Goal: Task Accomplishment & Management: Manage account settings

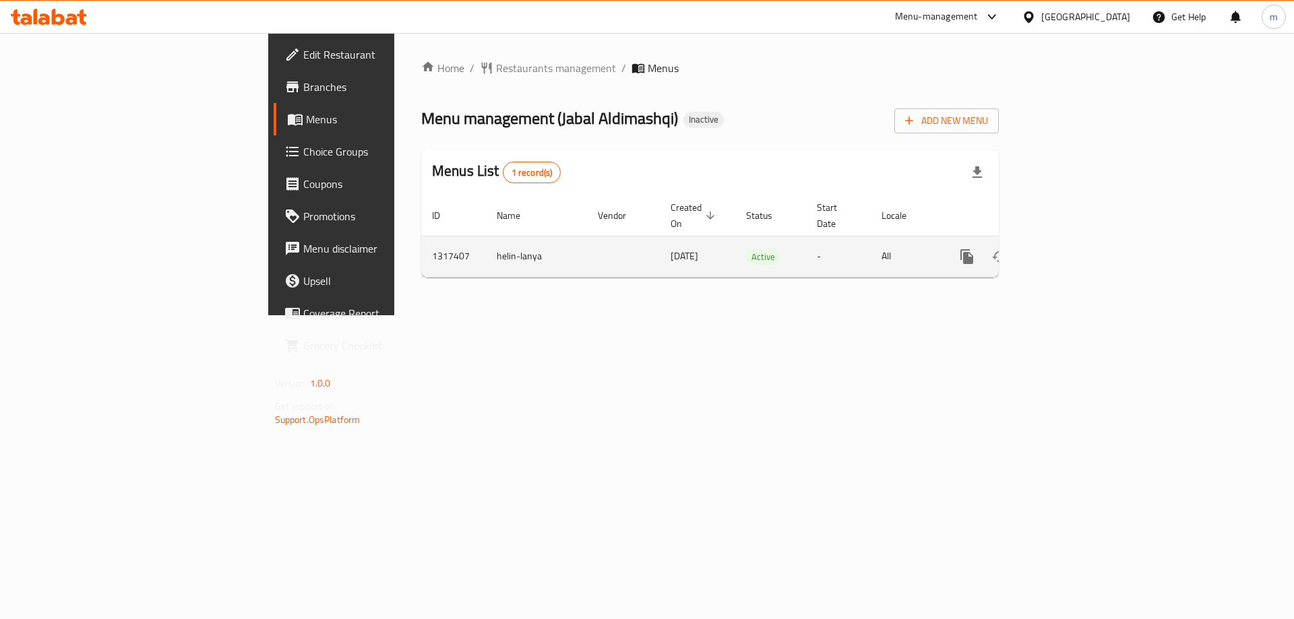
click at [1080, 241] on link "enhanced table" at bounding box center [1064, 257] width 32 height 32
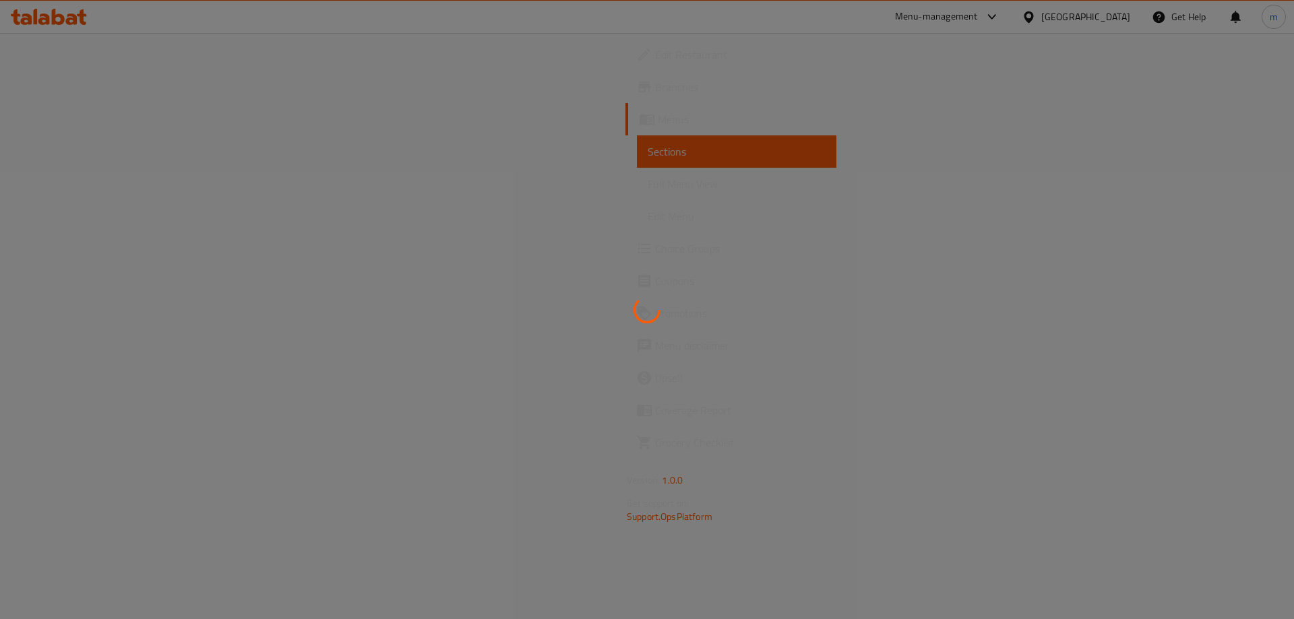
click at [98, 181] on div at bounding box center [647, 309] width 1294 height 619
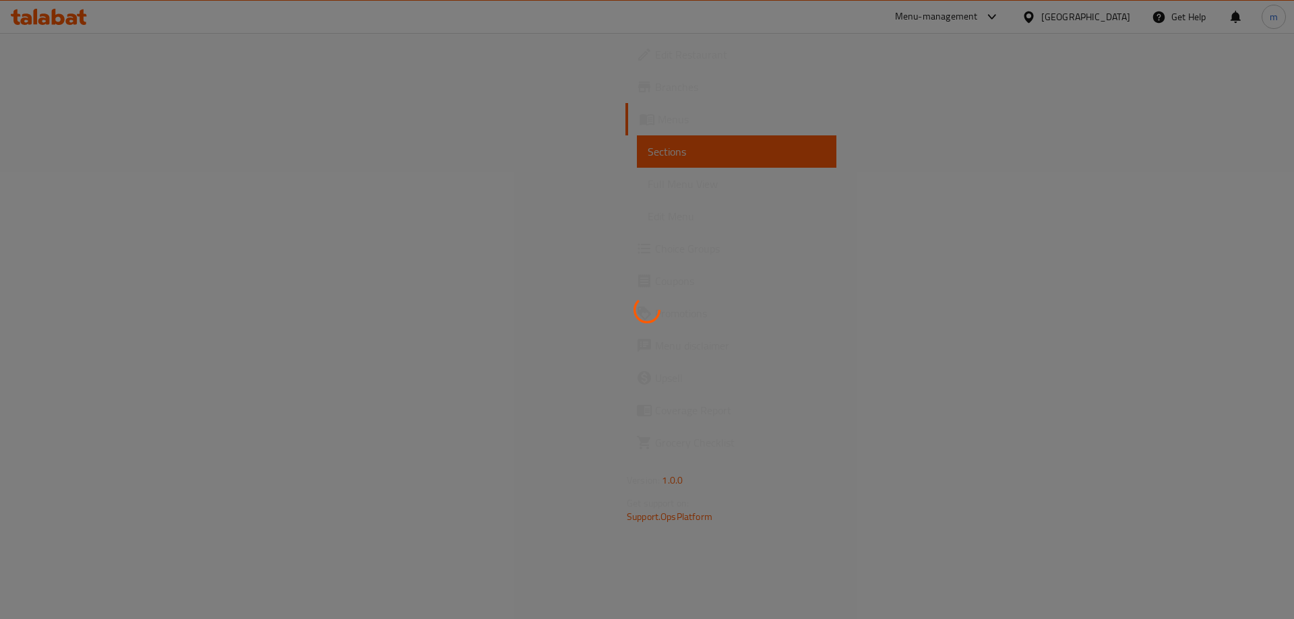
click at [93, 188] on div at bounding box center [647, 309] width 1294 height 619
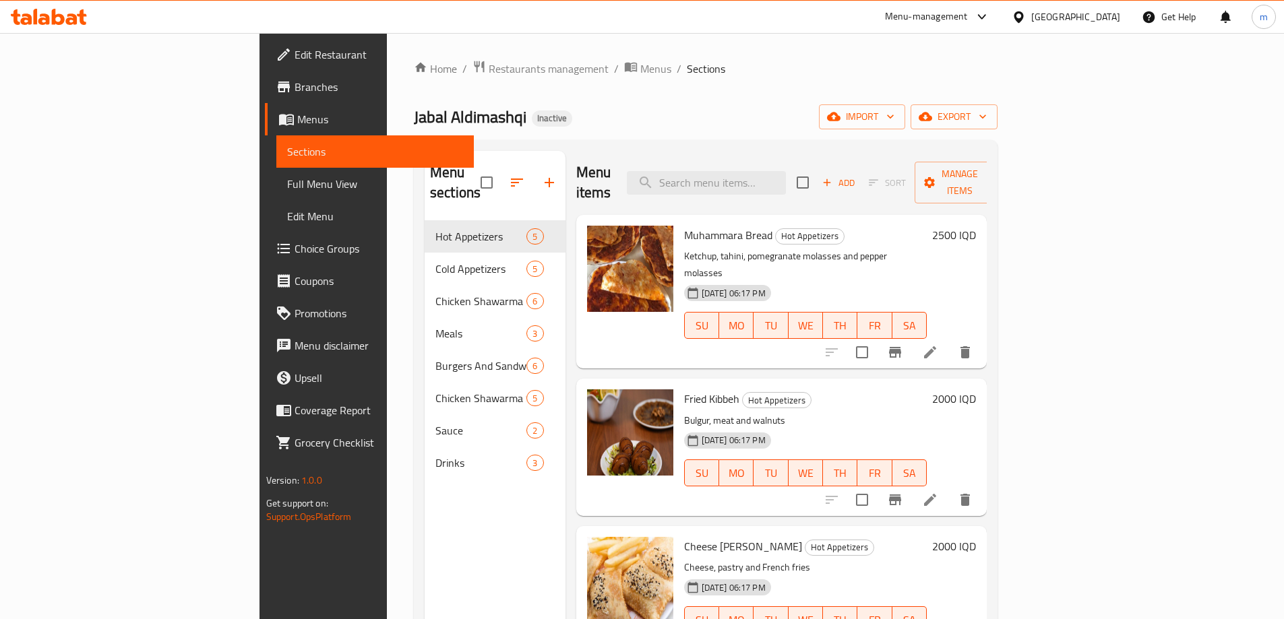
click at [287, 185] on span "Full Menu View" at bounding box center [375, 184] width 176 height 16
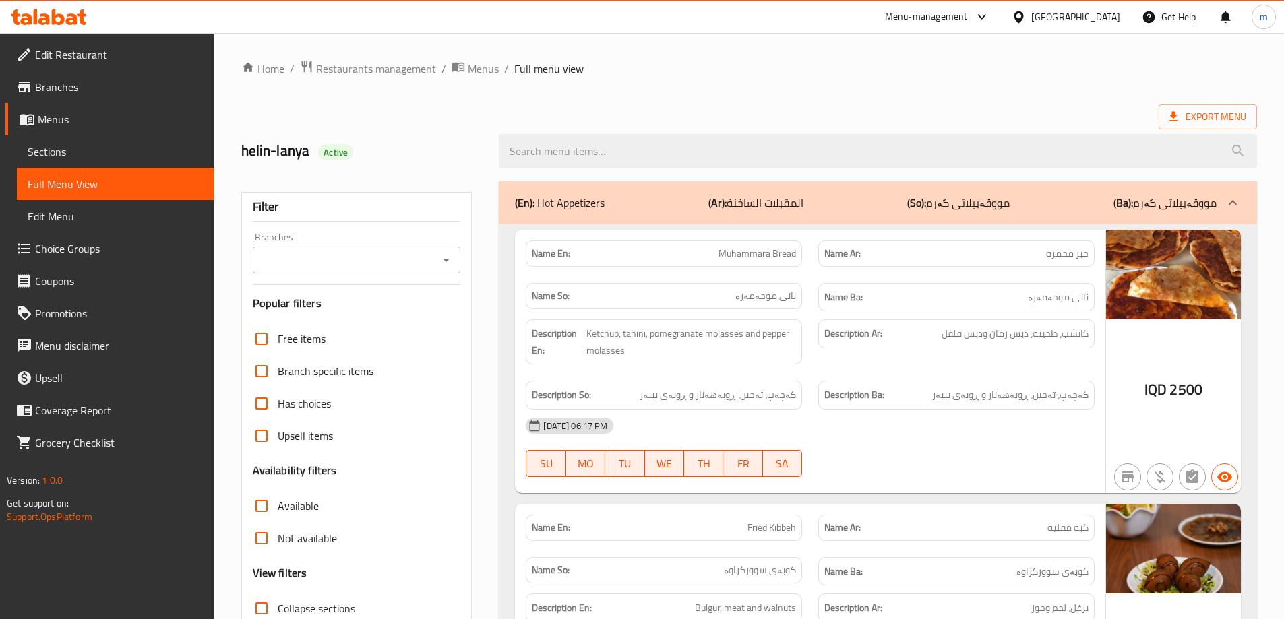
click at [458, 269] on div "Branches" at bounding box center [357, 260] width 208 height 27
click at [447, 270] on div "Branches" at bounding box center [357, 260] width 208 height 27
drag, startPoint x: 443, startPoint y: 254, endPoint x: 420, endPoint y: 271, distance: 27.9
click at [442, 254] on icon "Open" at bounding box center [446, 260] width 16 height 16
click at [447, 263] on icon "Open" at bounding box center [446, 260] width 16 height 16
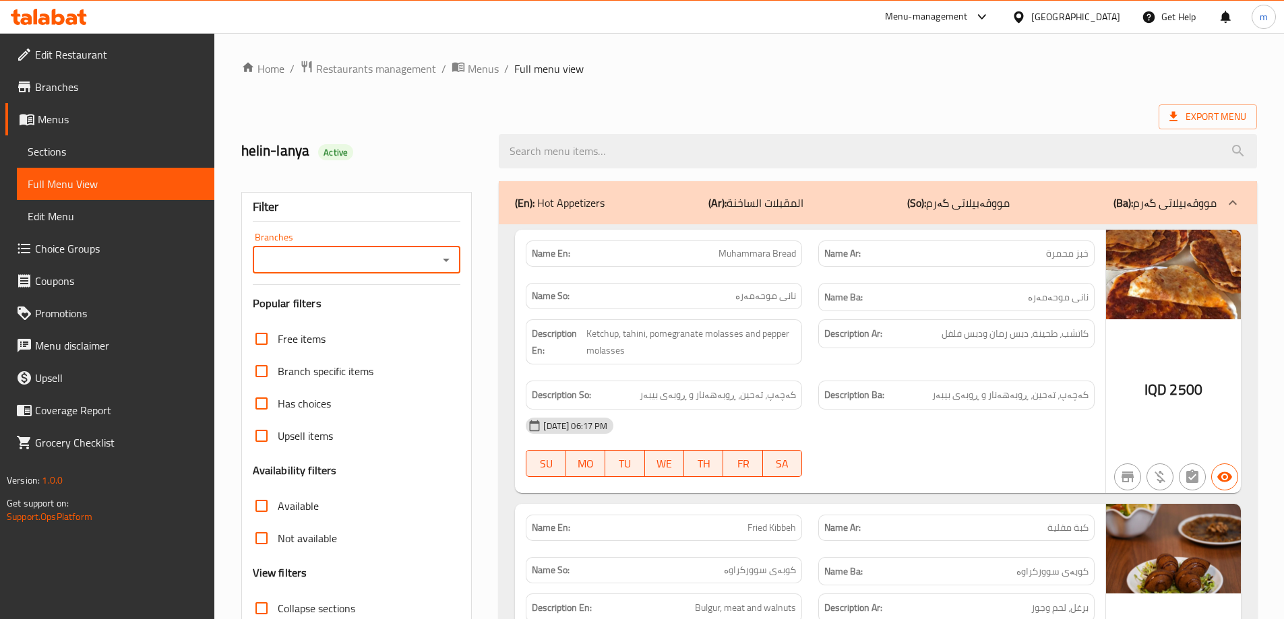
click at [313, 256] on input "Branches" at bounding box center [346, 260] width 178 height 19
click at [448, 259] on icon "Close" at bounding box center [446, 260] width 16 height 16
click at [448, 259] on icon "Open" at bounding box center [446, 260] width 7 height 3
click at [448, 259] on icon "Close" at bounding box center [446, 260] width 16 height 16
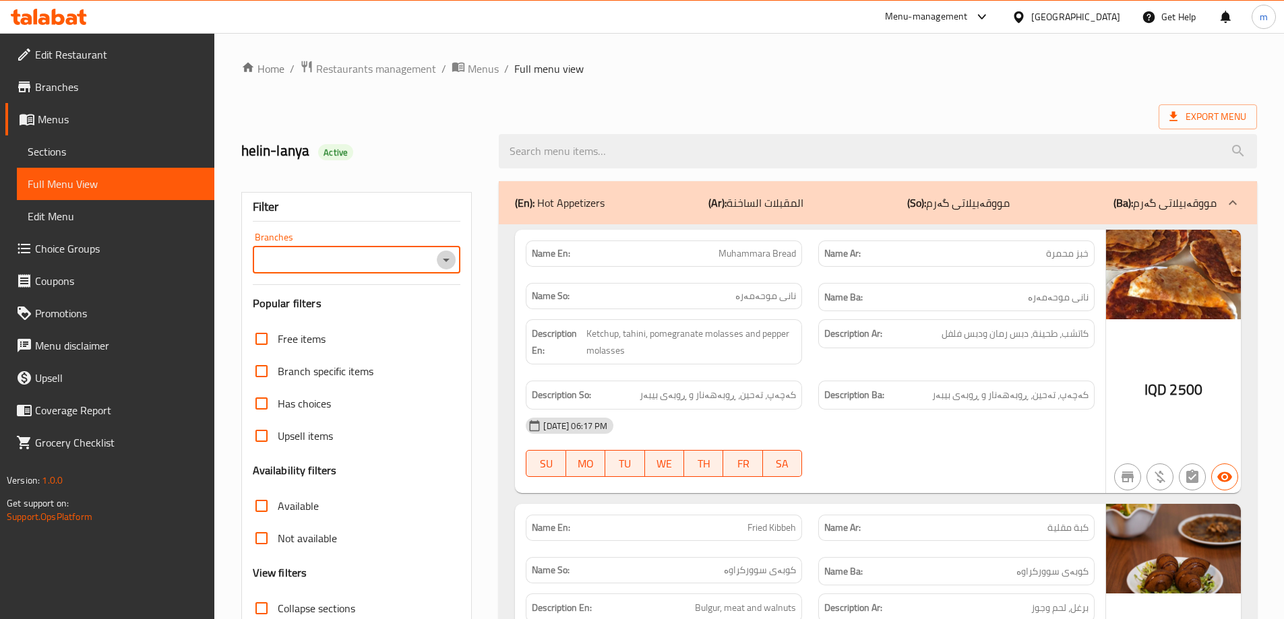
click at [448, 259] on icon "Open" at bounding box center [446, 260] width 7 height 3
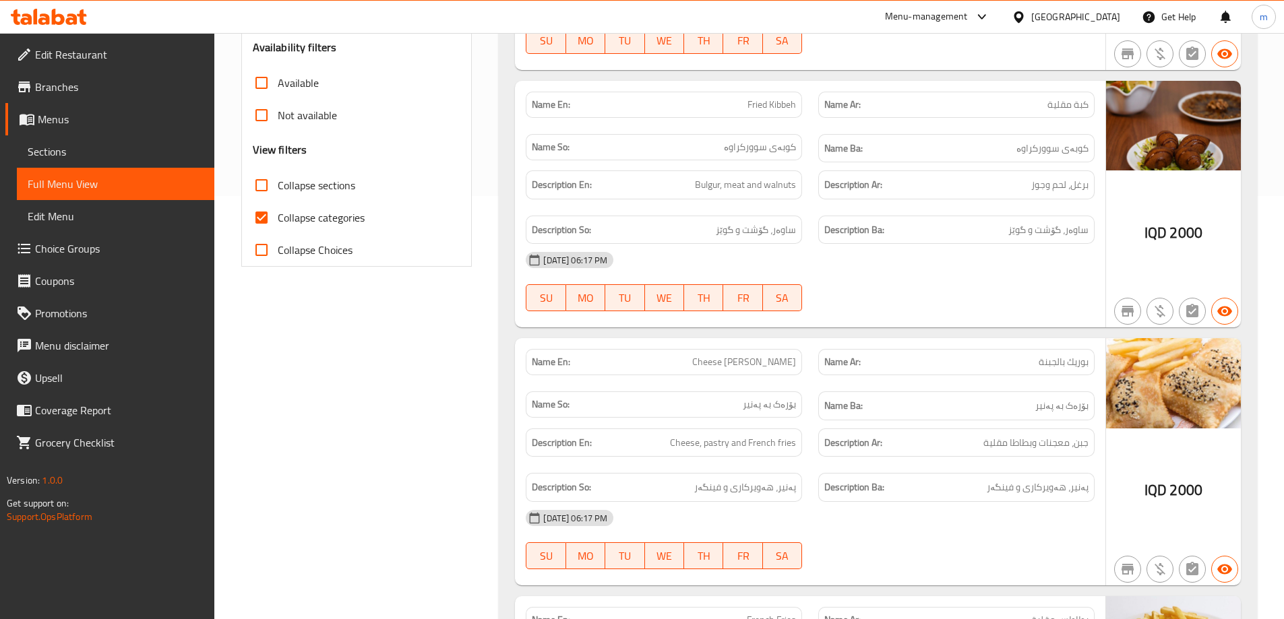
scroll to position [449, 0]
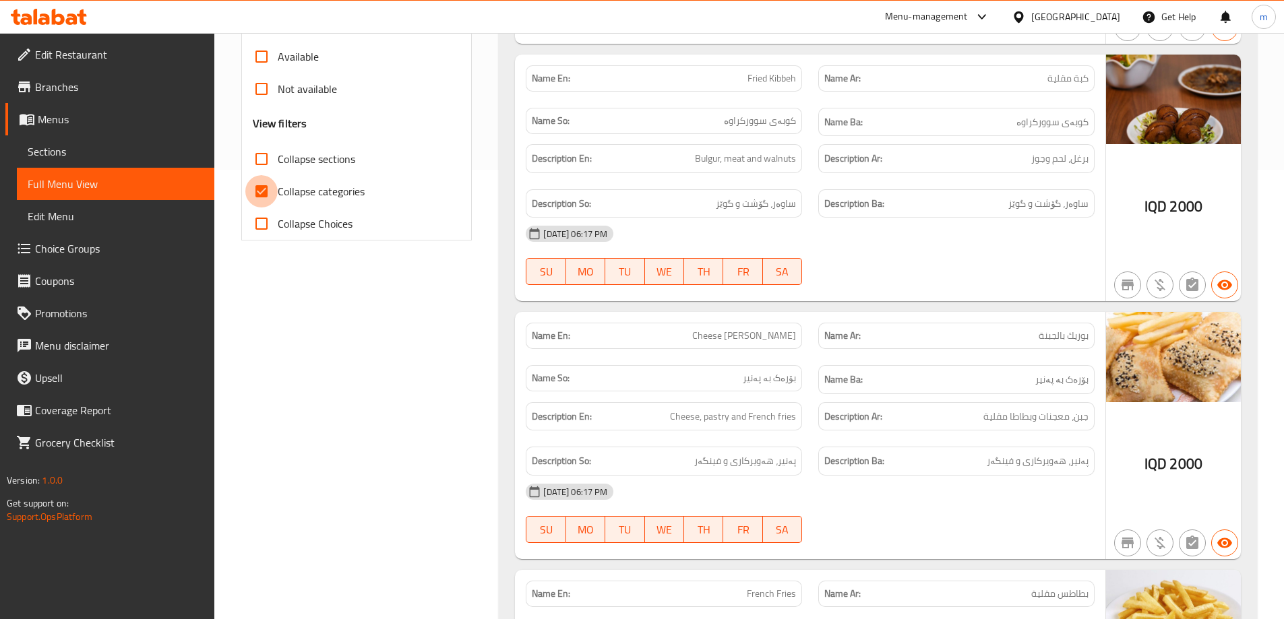
click at [276, 179] on input "Collapse categories" at bounding box center [261, 191] width 32 height 32
checkbox input "false"
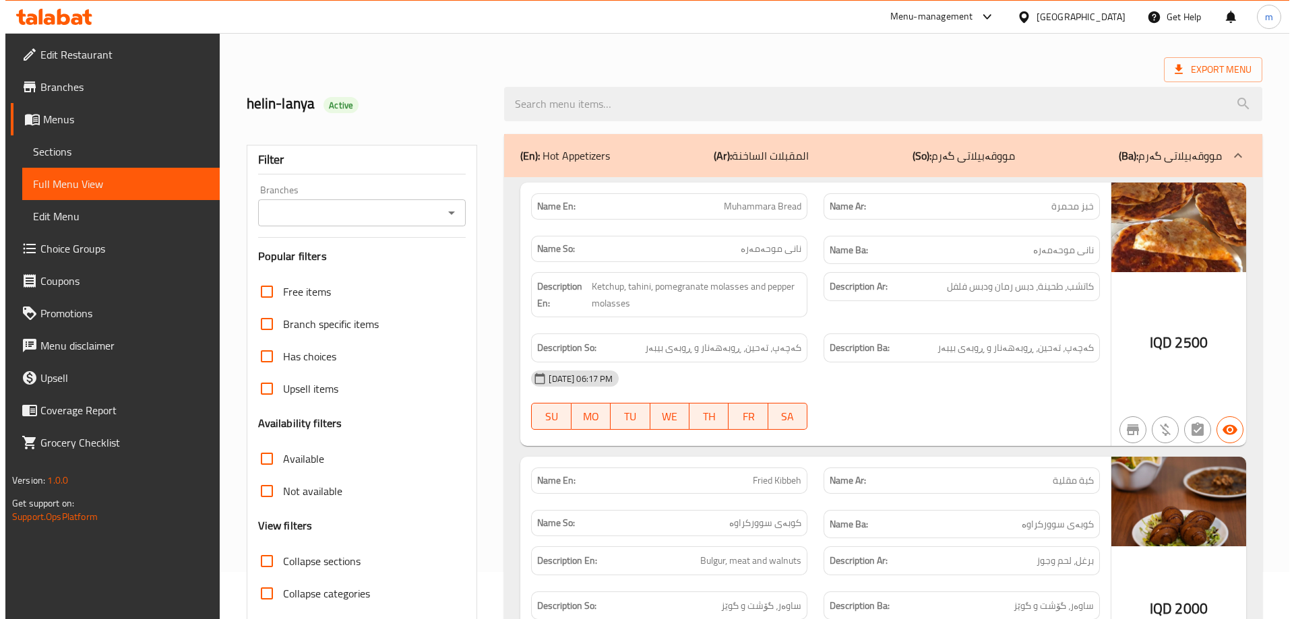
scroll to position [0, 0]
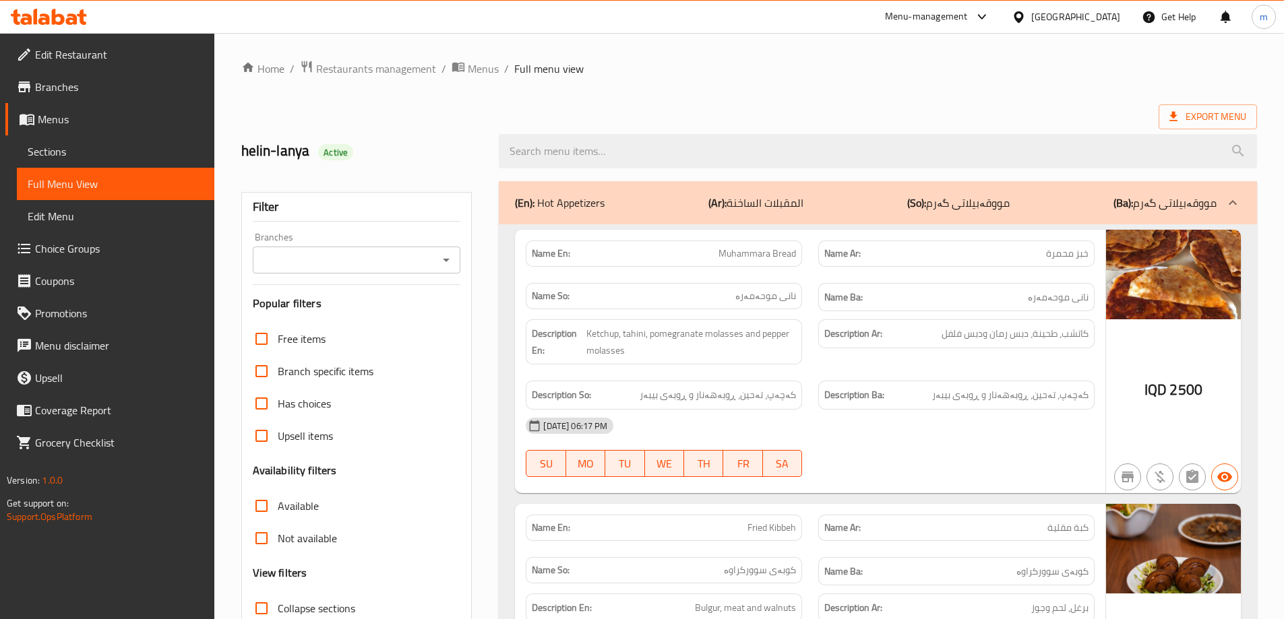
click at [441, 262] on icon "Open" at bounding box center [446, 260] width 16 height 16
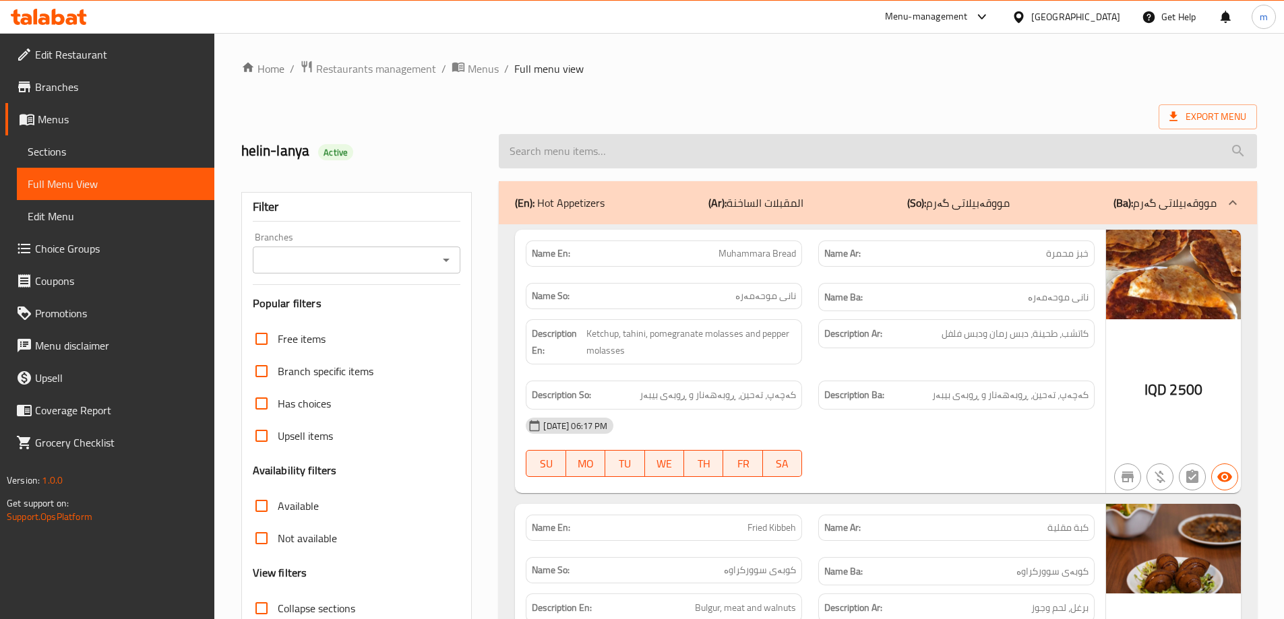
click at [590, 152] on input "search" at bounding box center [878, 151] width 758 height 34
paste input "Chicken Shawarma Sandwich With French Bread"
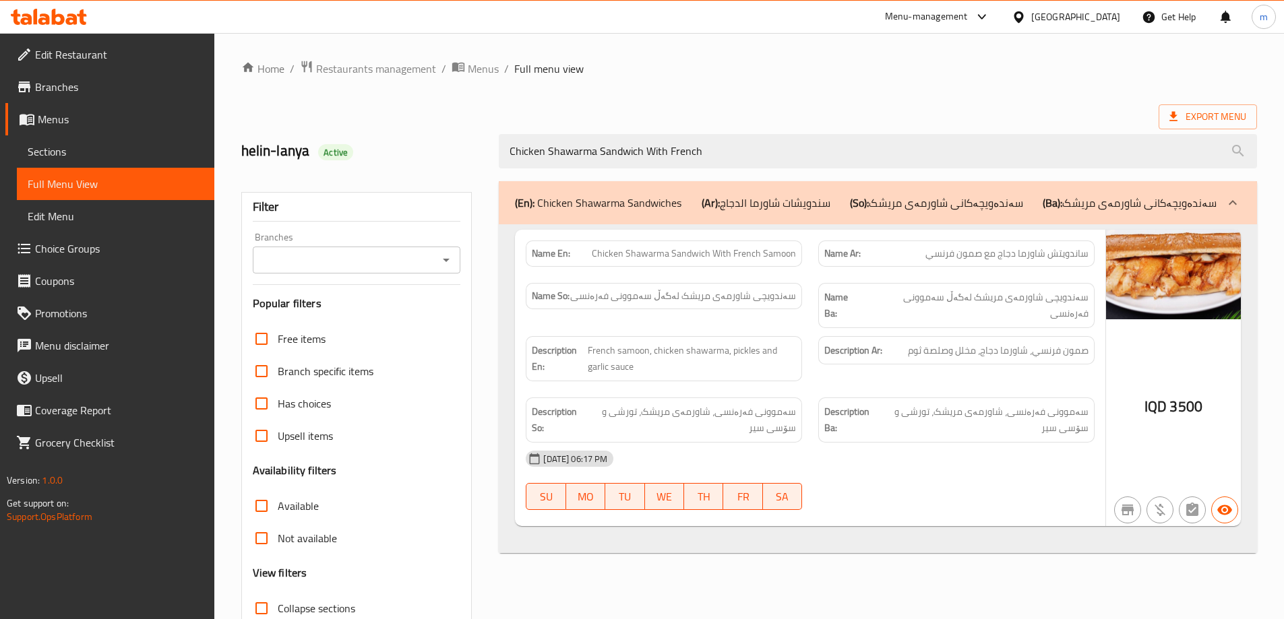
click at [436, 265] on div "Branches" at bounding box center [357, 260] width 208 height 27
type input "Chicken Shawarma Sandwich With French"
click at [445, 258] on icon "Open" at bounding box center [446, 260] width 16 height 16
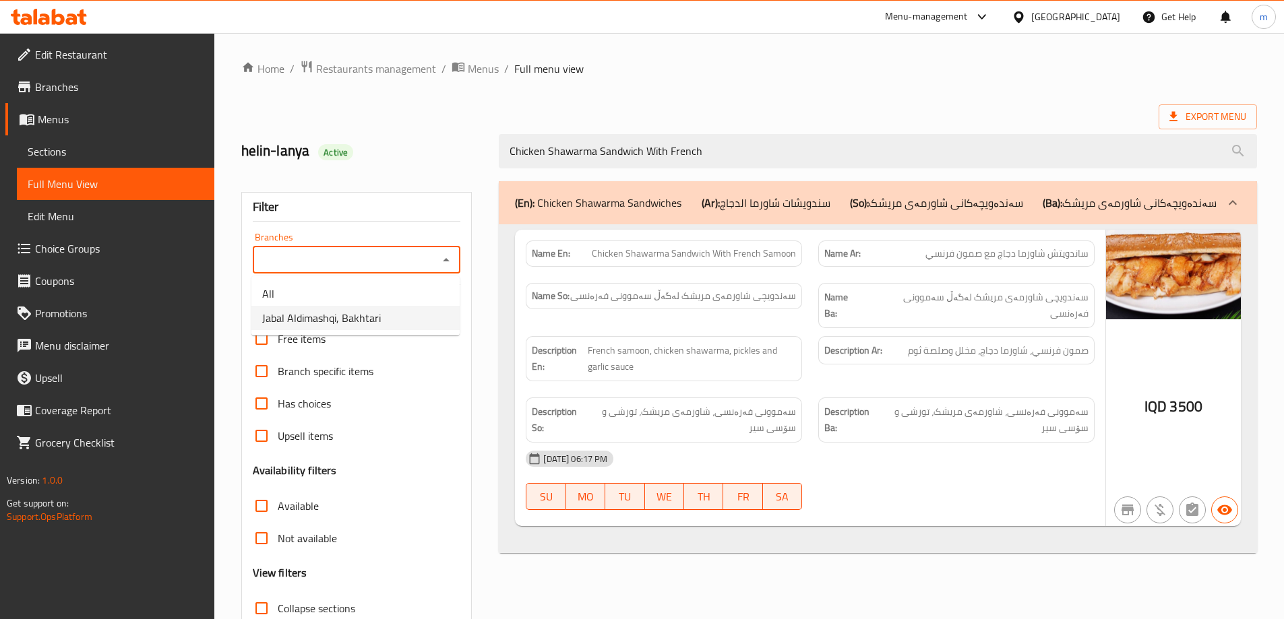
click at [346, 311] on span "Jabal Aldimashqi, Bakhtari" at bounding box center [321, 318] width 119 height 16
type input "Jabal Aldimashqi, Bakhtari"
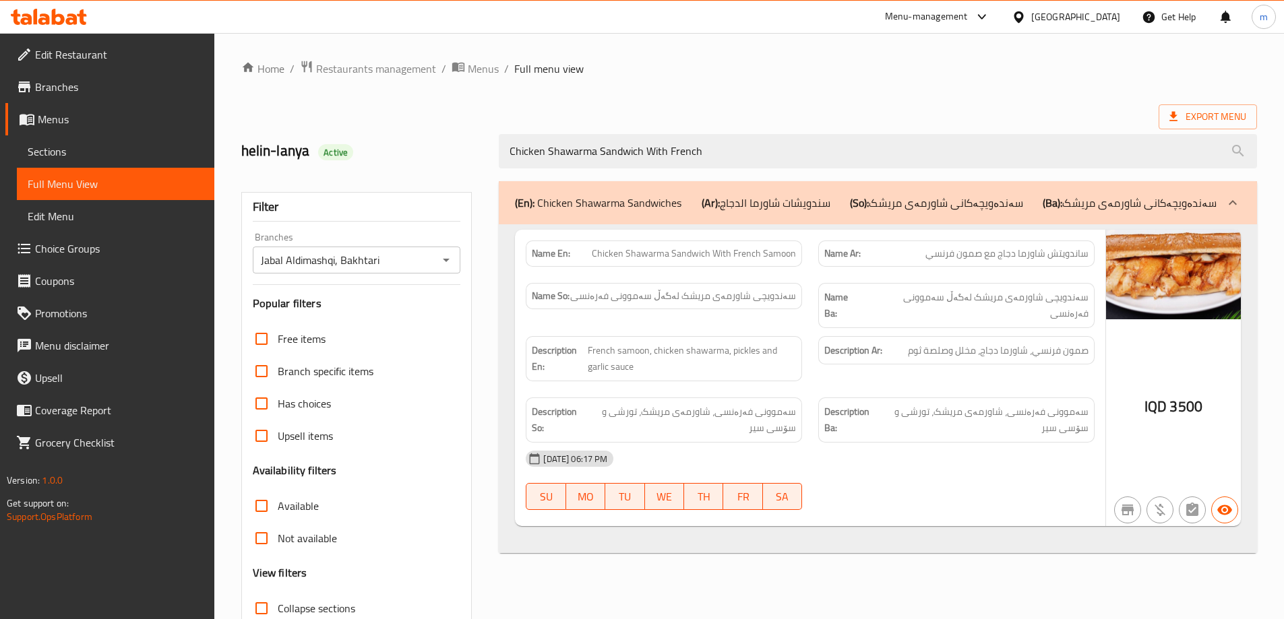
click at [669, 108] on div "Export Menu" at bounding box center [748, 116] width 1015 height 25
click at [1116, 362] on div "IQD 3500" at bounding box center [1173, 378] width 135 height 296
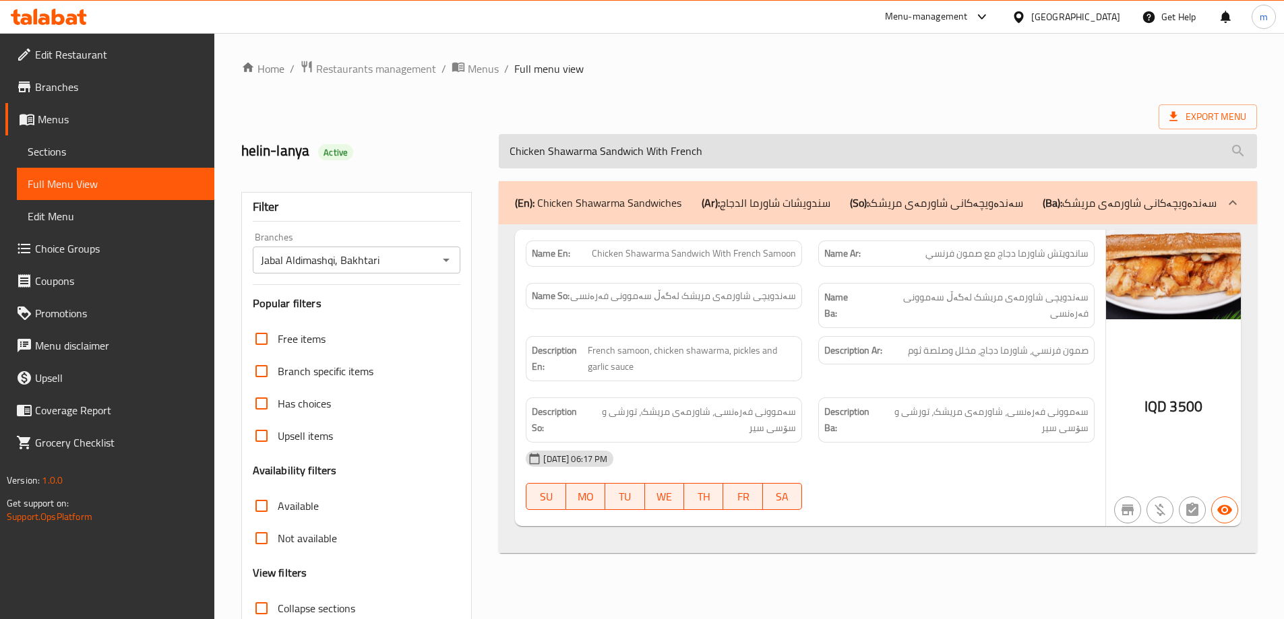
click at [581, 158] on input "Chicken Shawarma Sandwich With French" at bounding box center [878, 151] width 758 height 34
paste input "Supreme Sandwich"
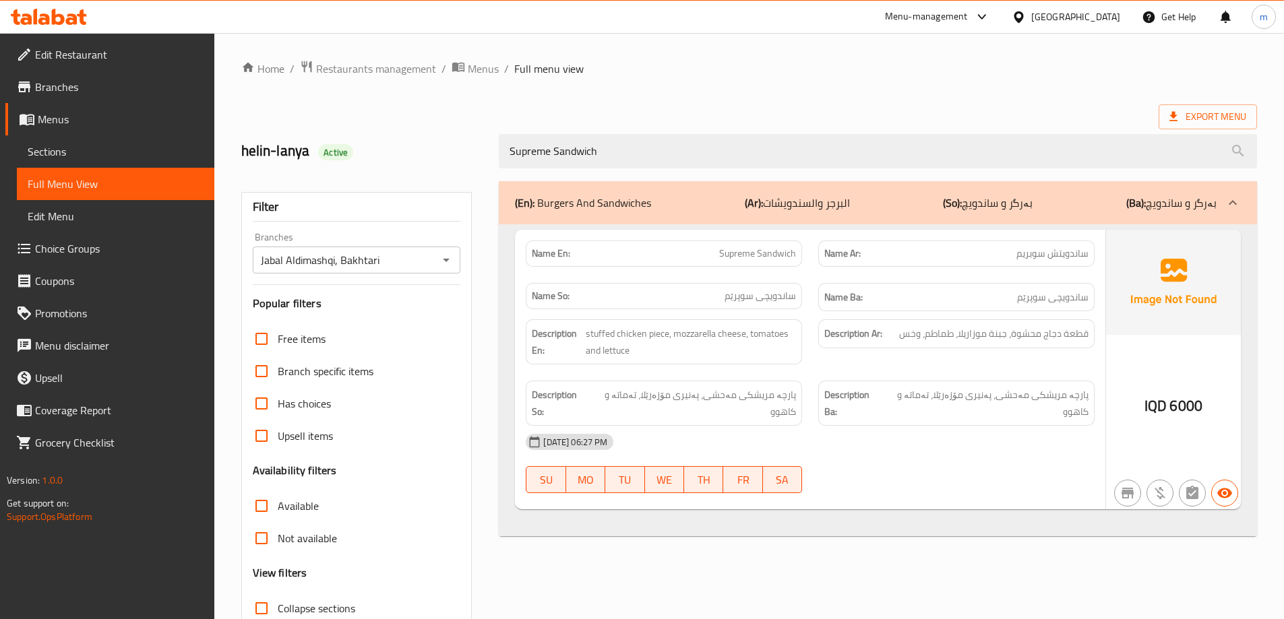
type input "Supreme Sandwich"
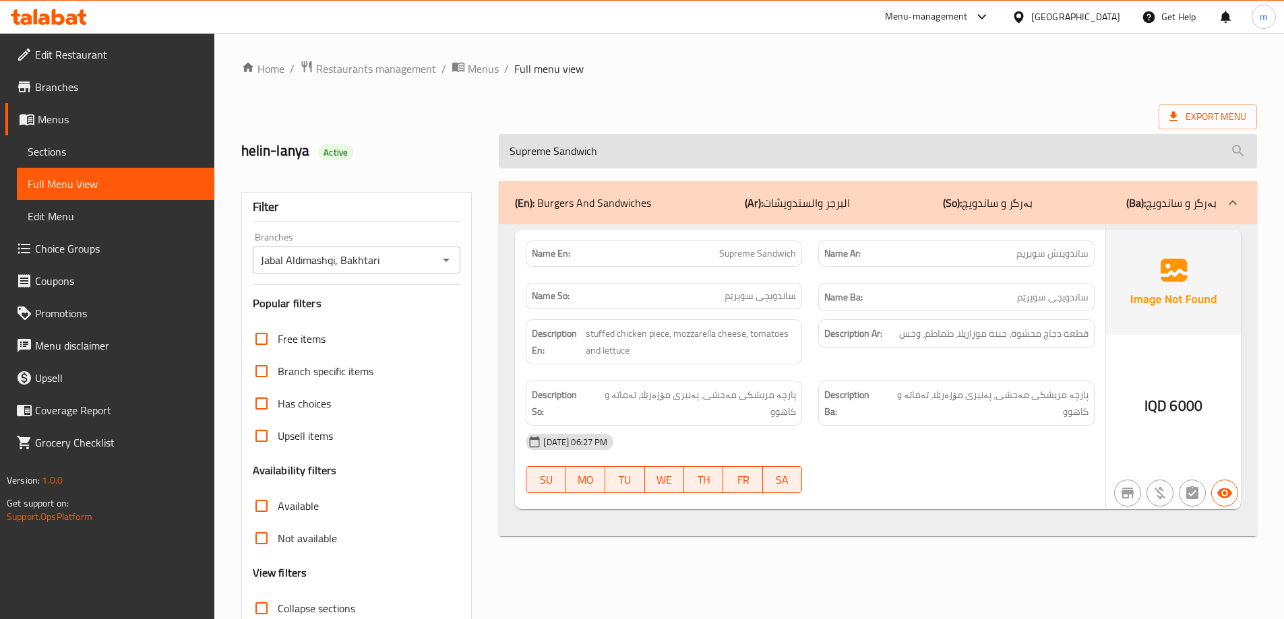
click at [579, 164] on input "Supreme Sandwich" at bounding box center [878, 151] width 758 height 34
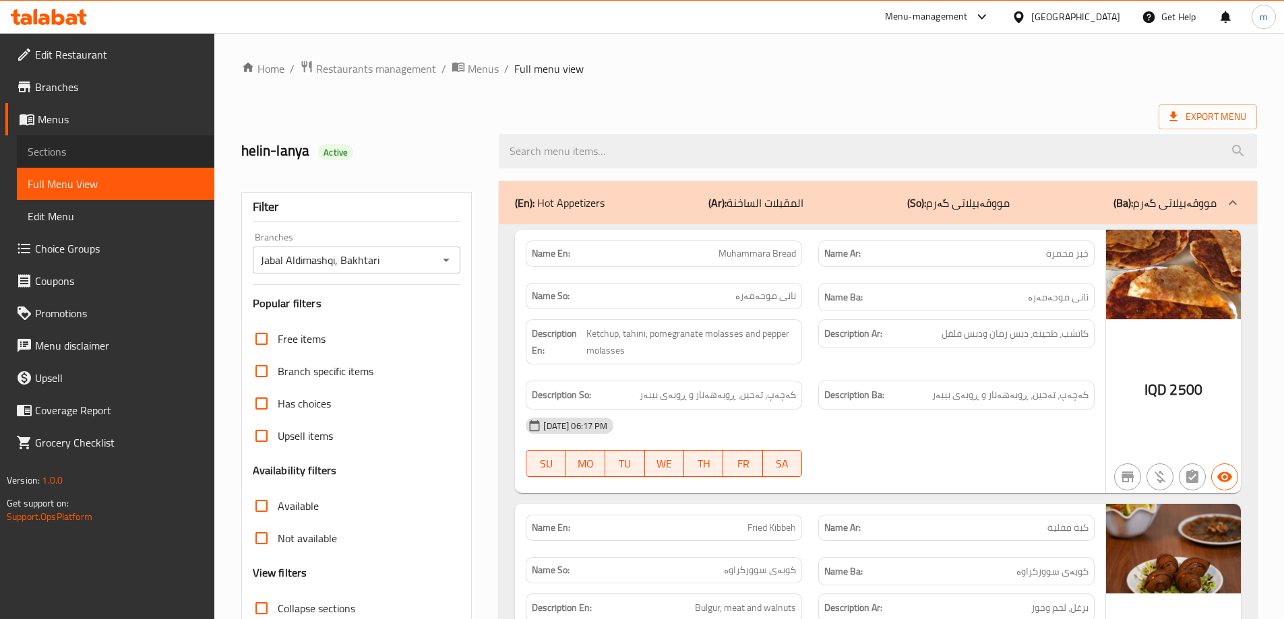
click at [77, 152] on span "Sections" at bounding box center [116, 152] width 176 height 16
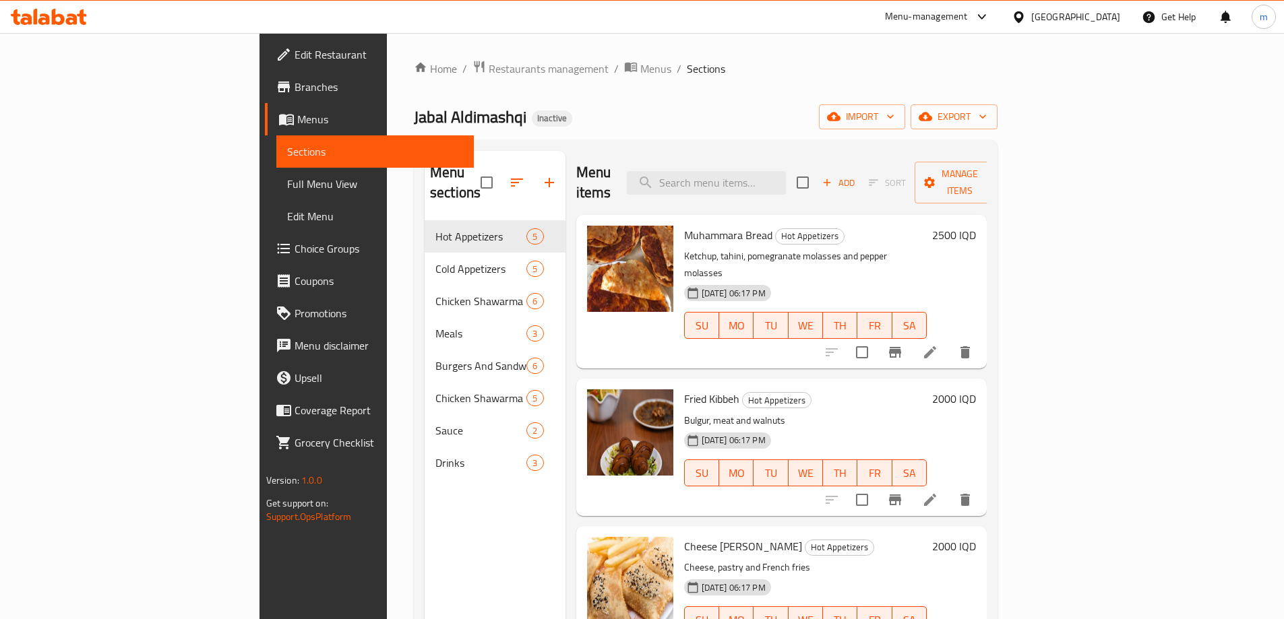
click at [287, 191] on span "Full Menu View" at bounding box center [375, 184] width 176 height 16
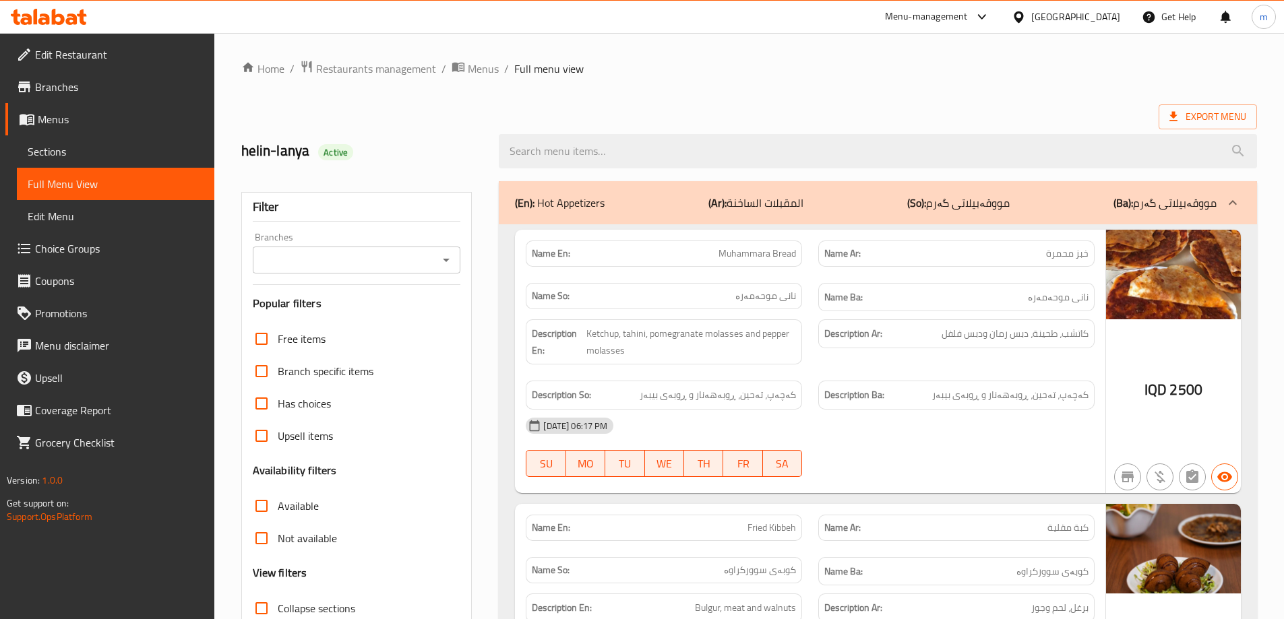
click at [449, 260] on icon "Open" at bounding box center [446, 260] width 16 height 16
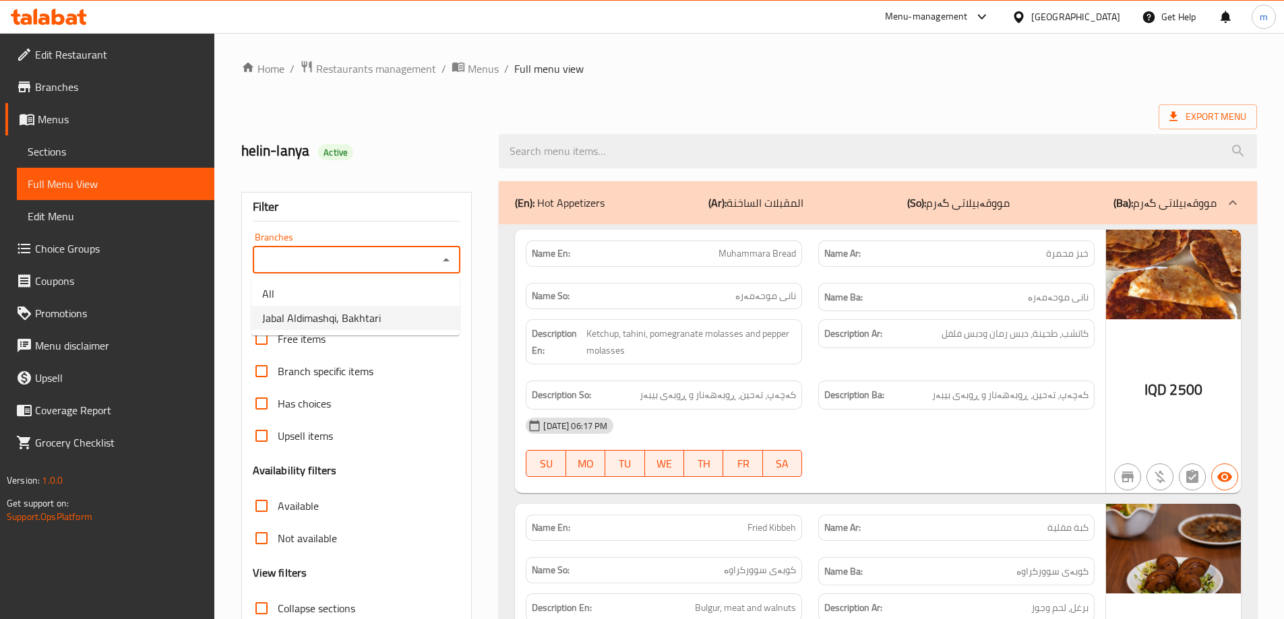
click at [371, 313] on span "Jabal Aldimashqi, Bakhtari" at bounding box center [321, 318] width 119 height 16
type input "Jabal Aldimashqi, Bakhtari"
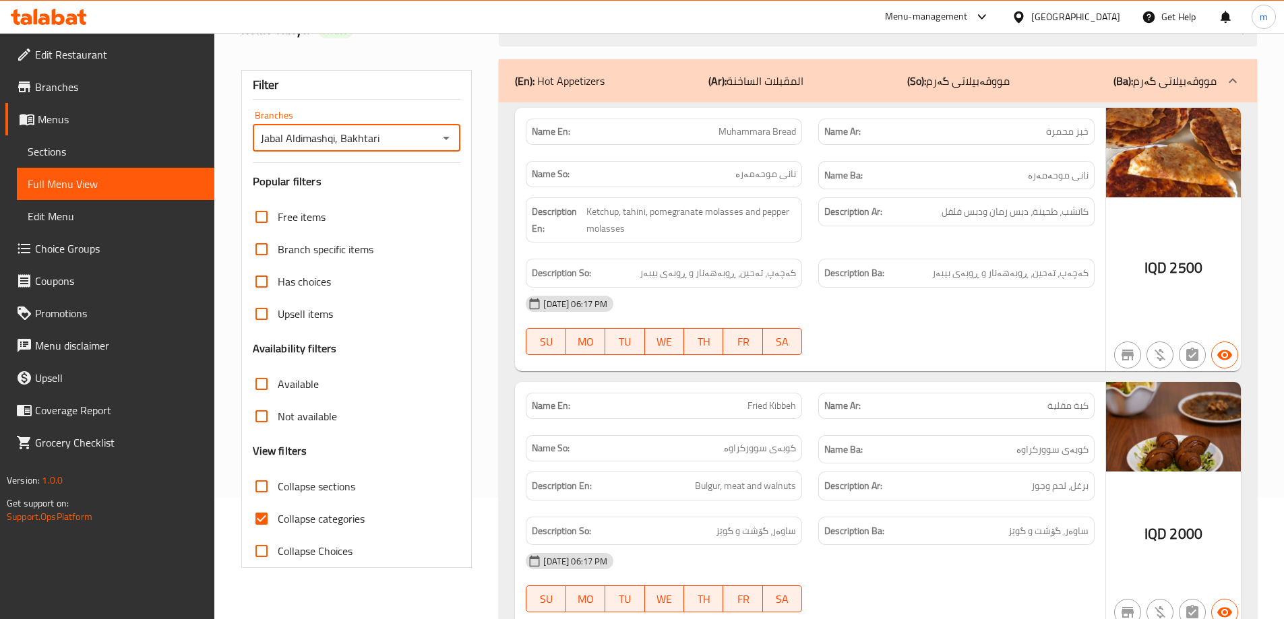
scroll to position [224, 0]
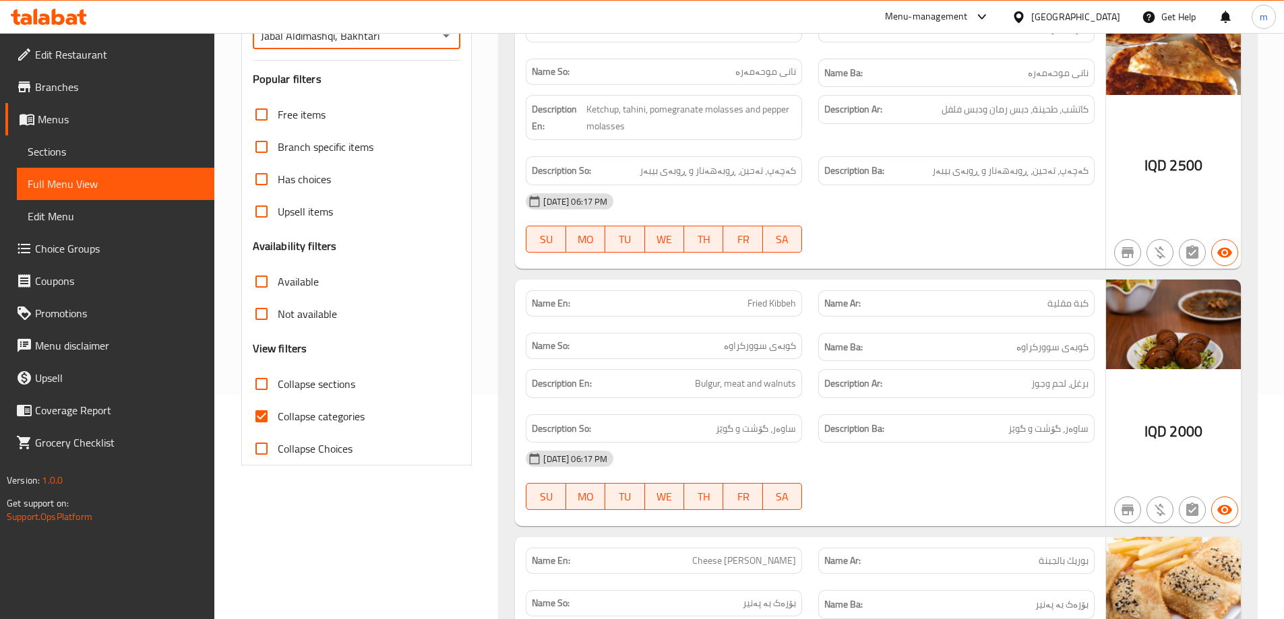
click at [272, 416] on input "Collapse categories" at bounding box center [261, 416] width 32 height 32
checkbox input "false"
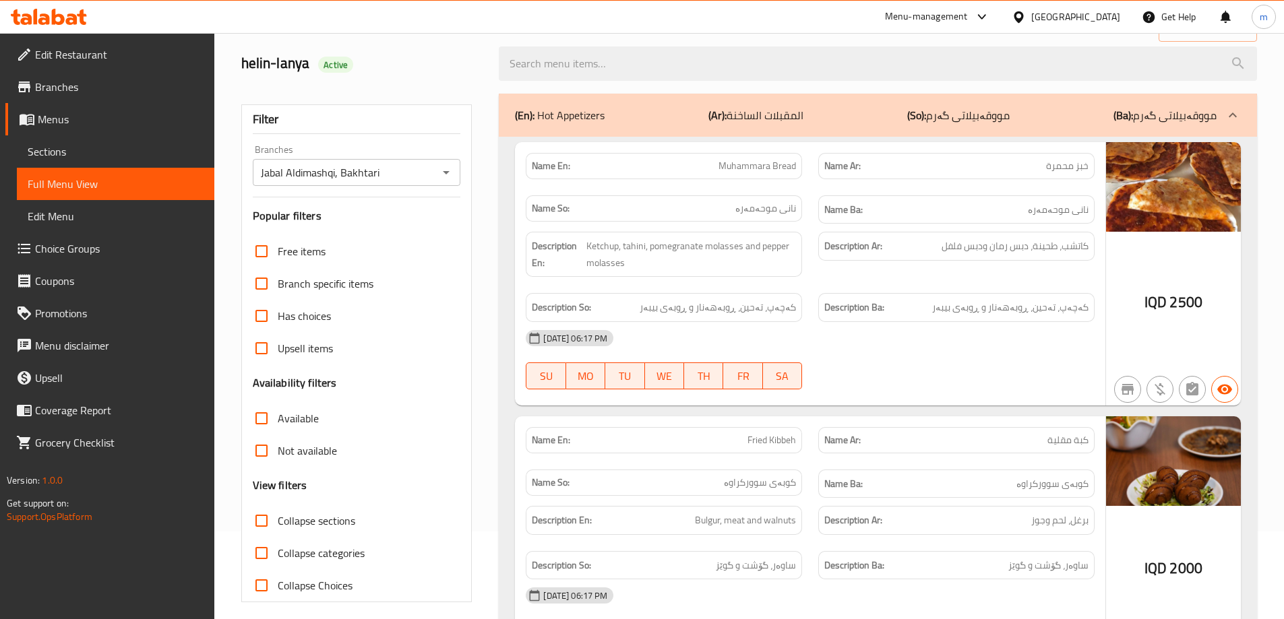
scroll to position [0, 0]
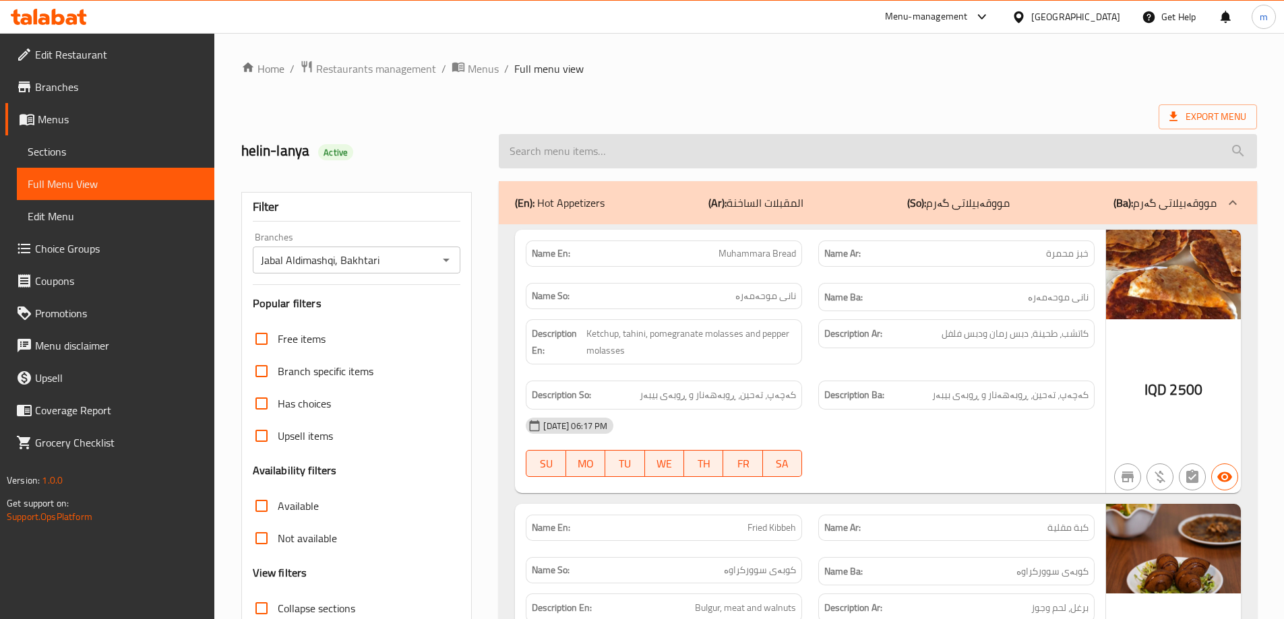
click at [555, 148] on input "search" at bounding box center [878, 151] width 758 height 34
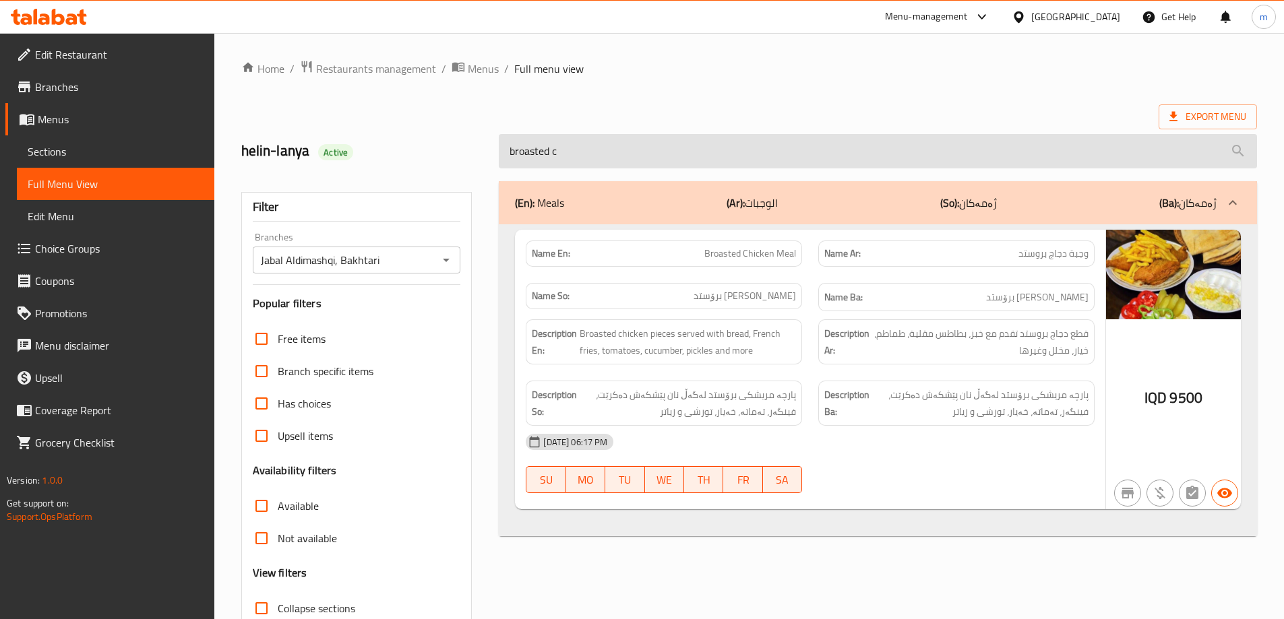
type input "broasted ch"
click at [581, 149] on input "broasted ch" at bounding box center [878, 151] width 758 height 34
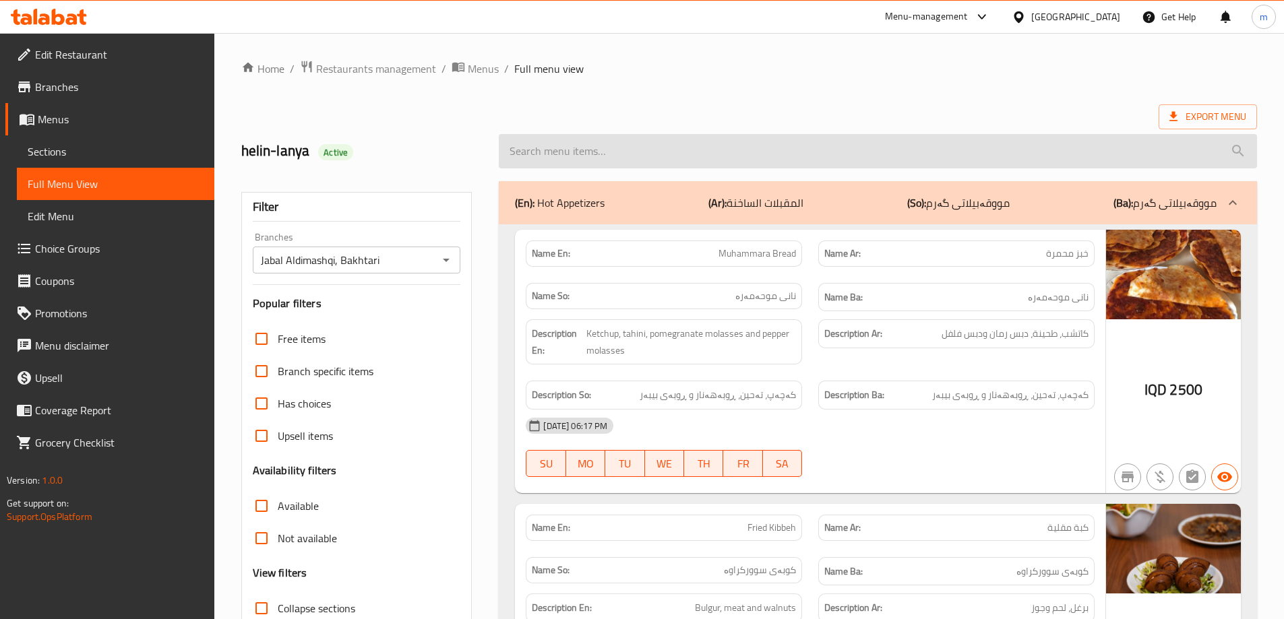
paste input "Sandwich Cheese Fried"
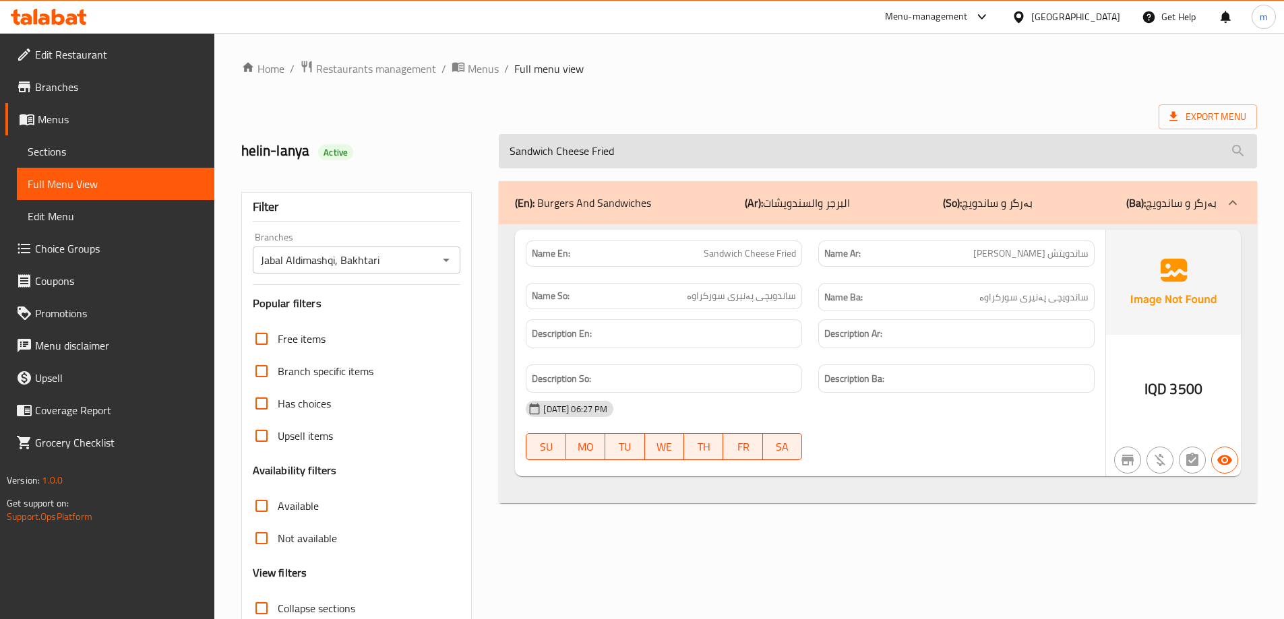
click at [623, 141] on input "Sandwich Cheese Fried" at bounding box center [878, 151] width 758 height 34
paste input "Mixed Appetizers Platter"
type input "Mixed Appetizers Platter"
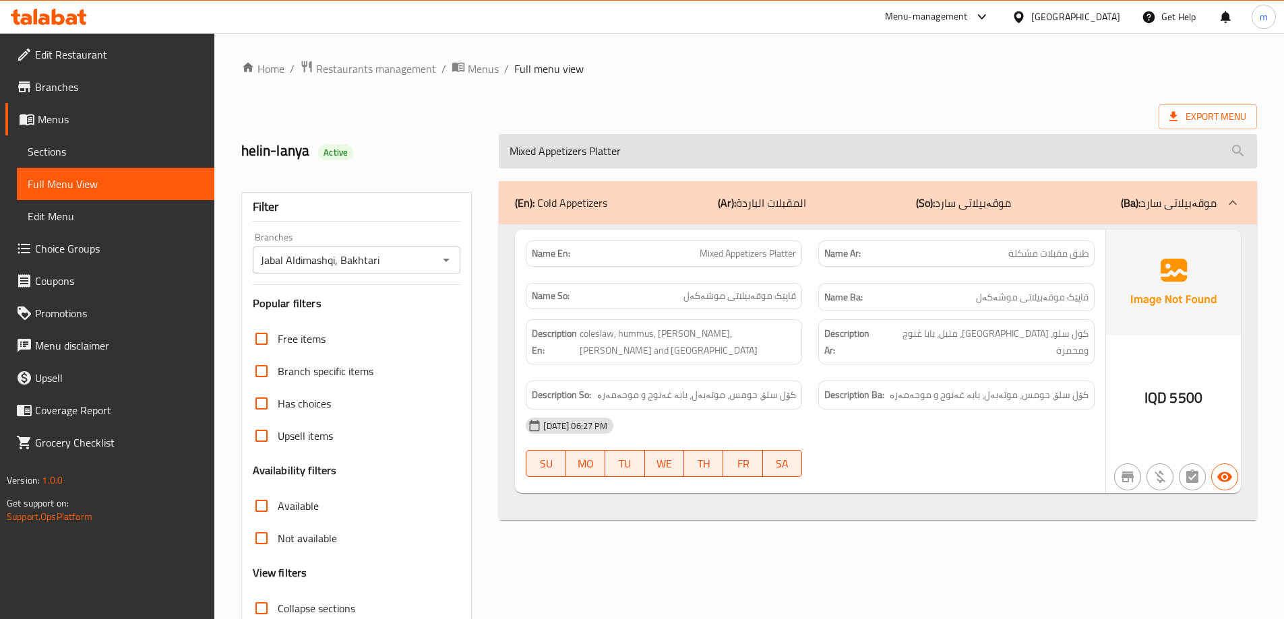
click at [645, 158] on input "Mixed Appetizers Platter" at bounding box center [878, 151] width 758 height 34
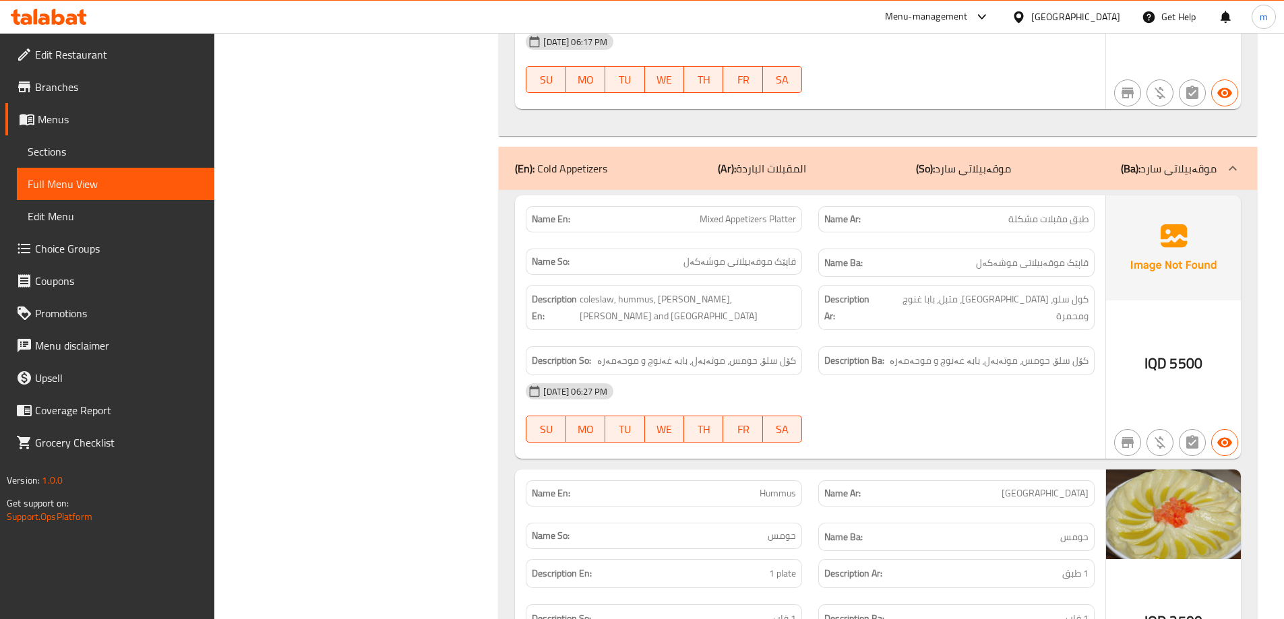
scroll to position [1348, 0]
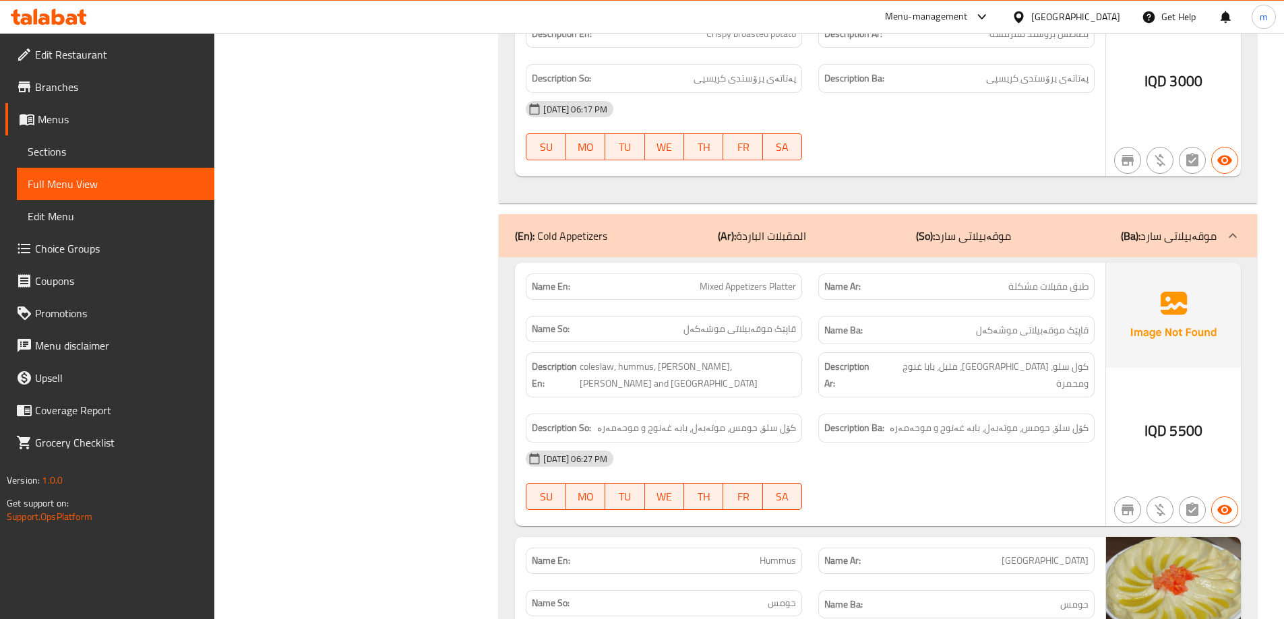
click at [792, 283] on span "Mixed Appetizers Platter" at bounding box center [747, 287] width 96 height 14
click at [790, 283] on span "Mixed Appetizers Platter" at bounding box center [747, 287] width 96 height 14
copy span "Mixed Appetizers Platter"
click at [809, 299] on div "Name En: Mixed Appetizers Platter" at bounding box center [663, 286] width 292 height 42
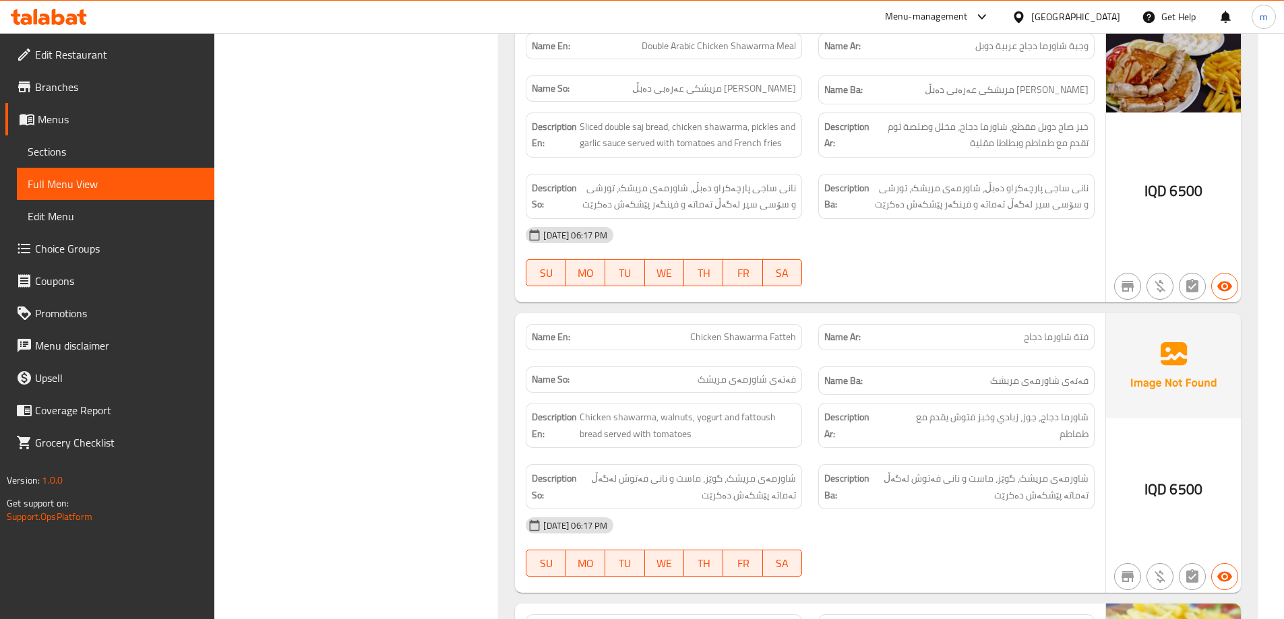
scroll to position [3369, 0]
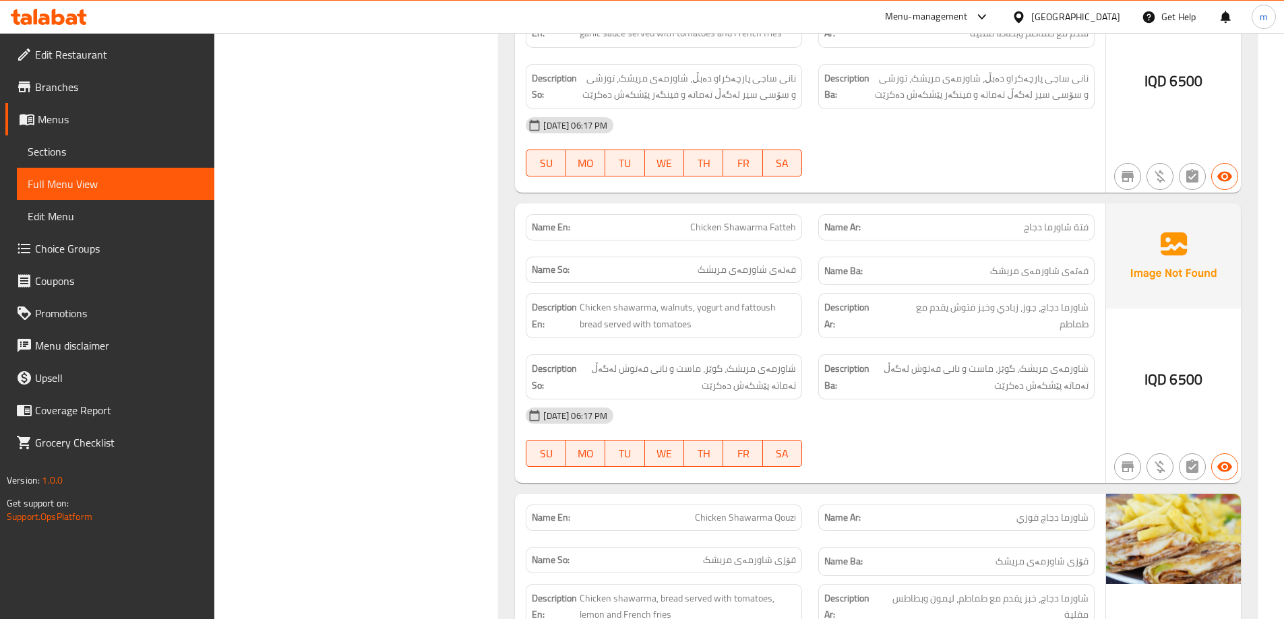
click at [780, 237] on div "Name En: Chicken Shawarma Fatteh" at bounding box center [664, 227] width 276 height 26
copy span "Chicken Shawarma Fatteh"
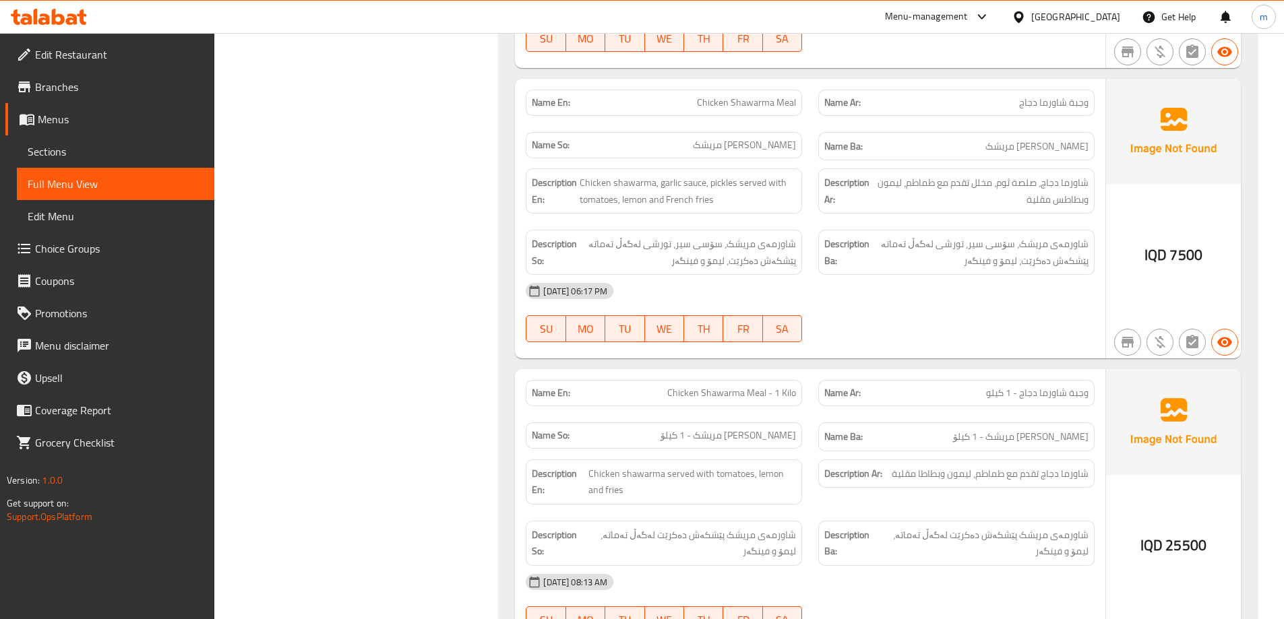
scroll to position [4043, 0]
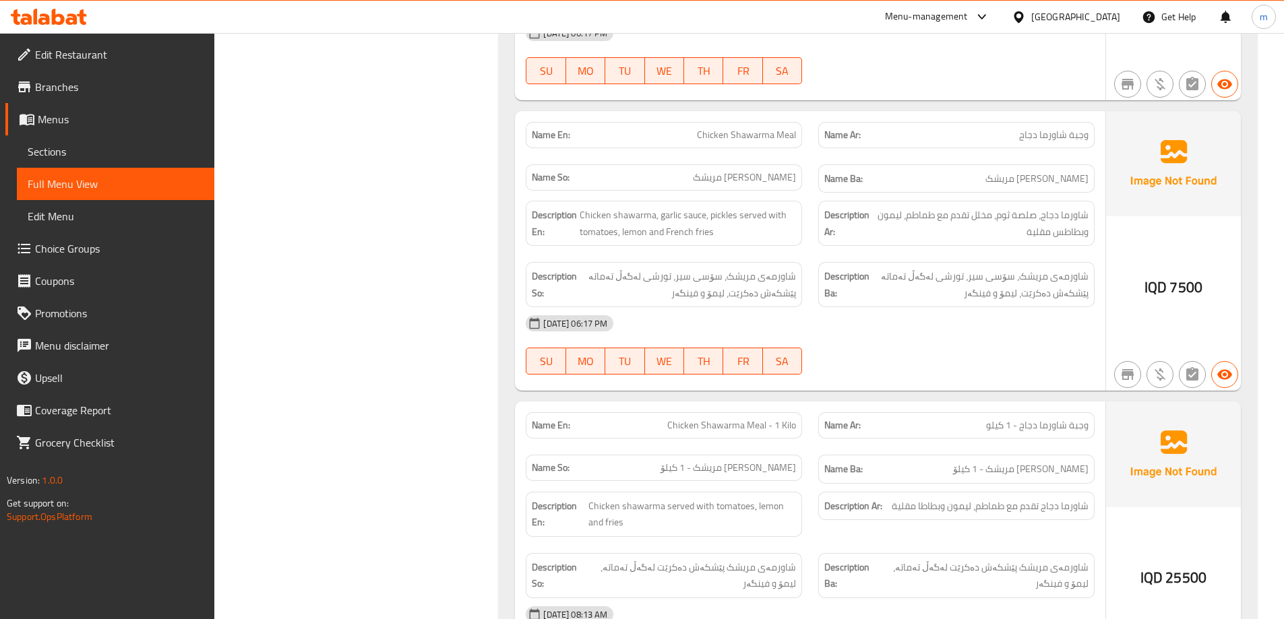
click at [773, 141] on span "Chicken Shawarma Meal" at bounding box center [746, 135] width 99 height 14
copy span "Chicken Shawarma Meal"
click at [897, 297] on span "شاورمەی مریشک، سۆسی سیر، تورشی لەگەڵ تەماتە پێشکەش دەکرێت، لیمۆ و فینگەر" at bounding box center [980, 284] width 216 height 33
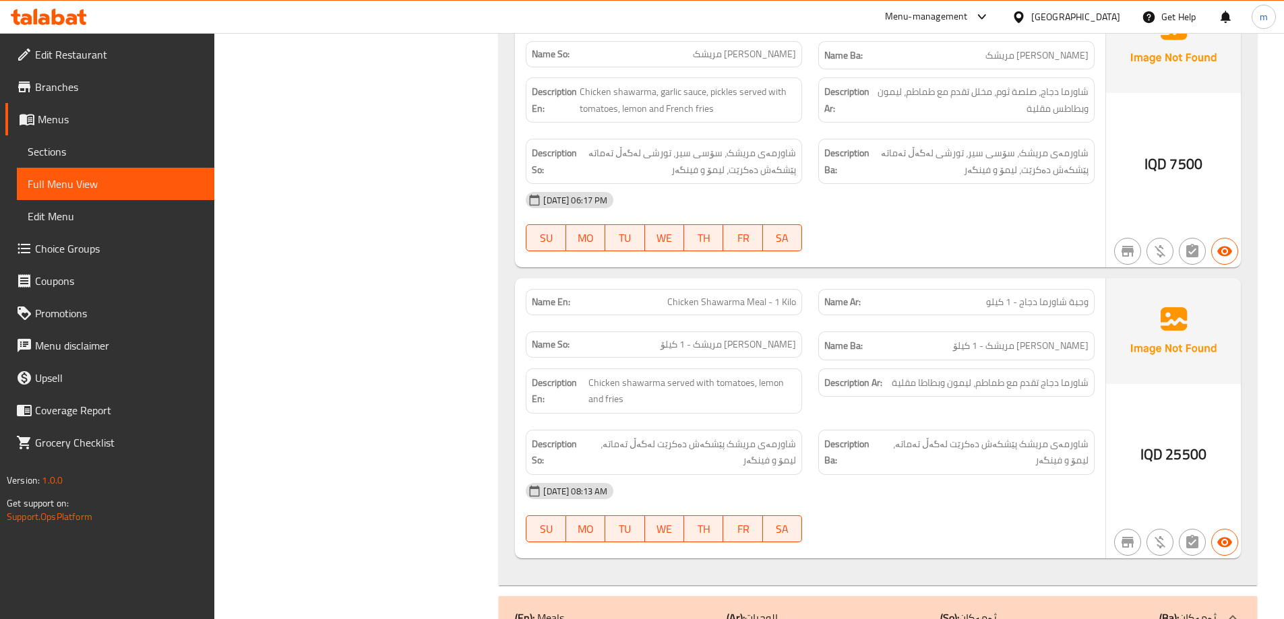
scroll to position [4155, 0]
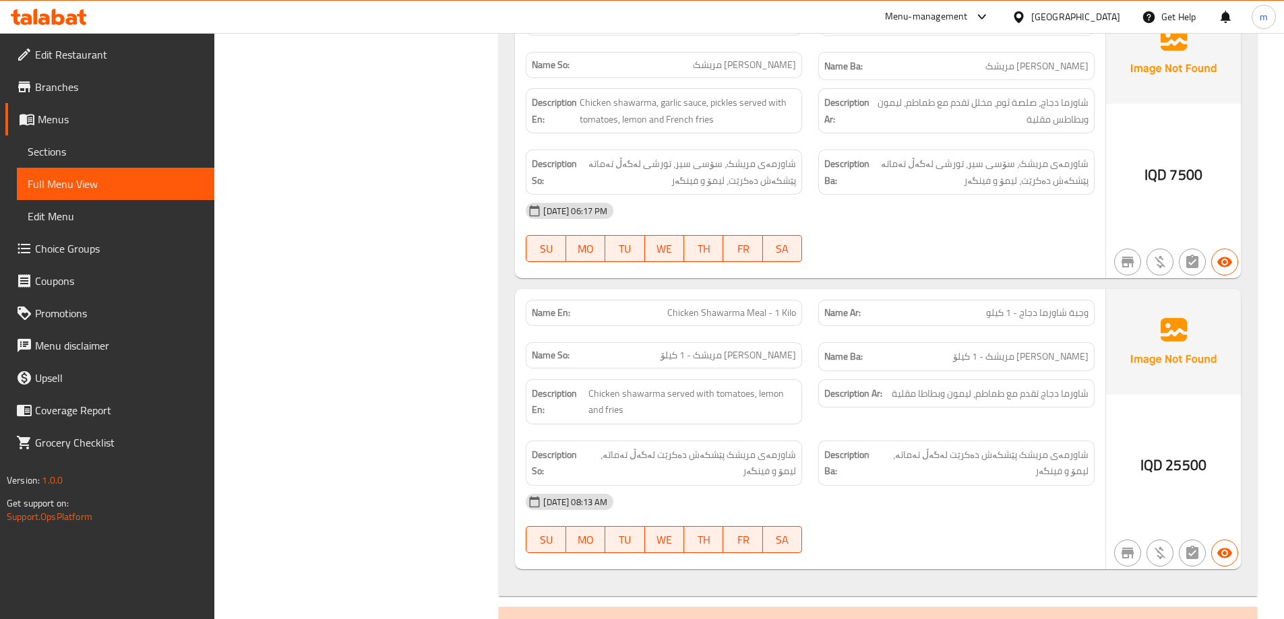
click at [718, 289] on div "Name En: Chicken Shawarma Meal - 1 Kilo Name Ar: وجبة شاورما دجاج - 1 كيلو Name…" at bounding box center [810, 429] width 590 height 280
click at [723, 312] on span "Chicken Shawarma Meal - 1 Kilo" at bounding box center [731, 313] width 129 height 14
click at [723, 313] on span "Chicken Shawarma Meal - 1 Kilo" at bounding box center [731, 313] width 129 height 14
copy span "Chicken Shawarma Meal - 1 Kilo"
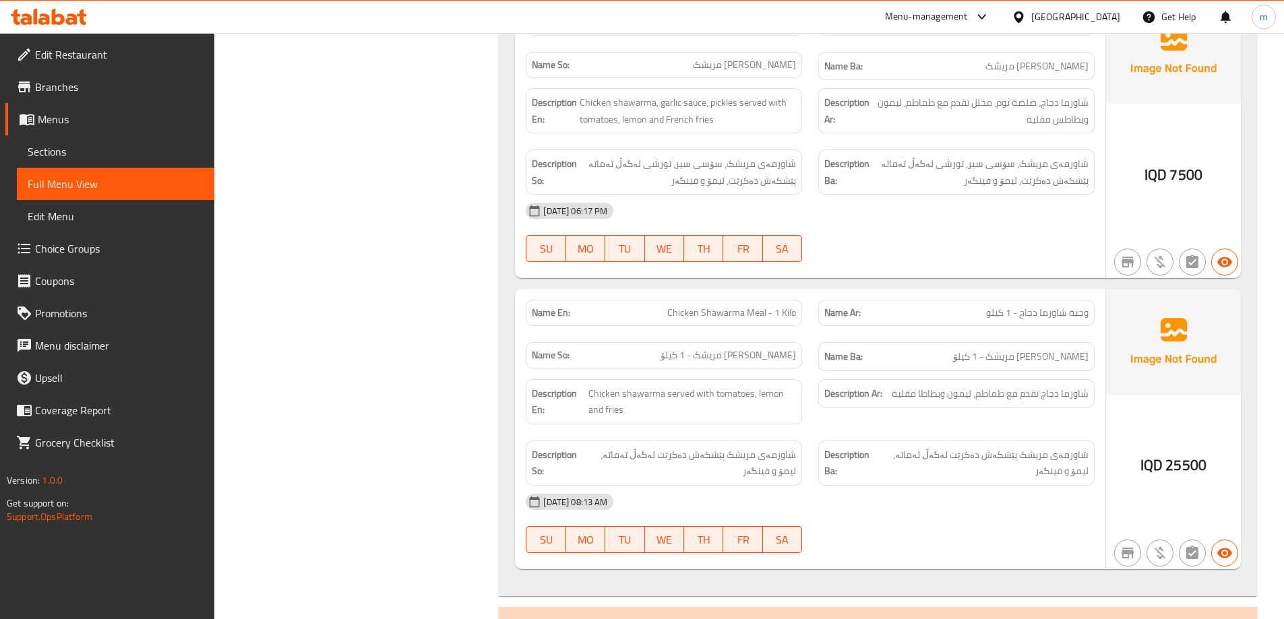
click at [875, 296] on div "Name Ar: وجبة شاورما دجاج - 1 كيلو" at bounding box center [956, 313] width 292 height 42
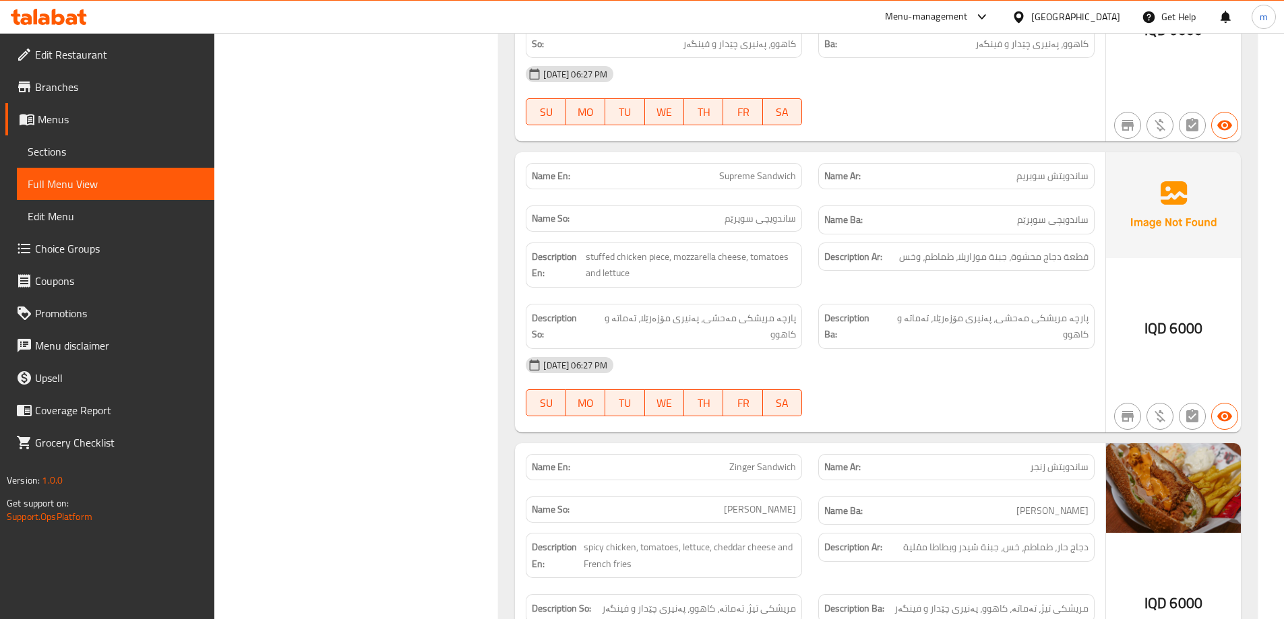
scroll to position [6288, 0]
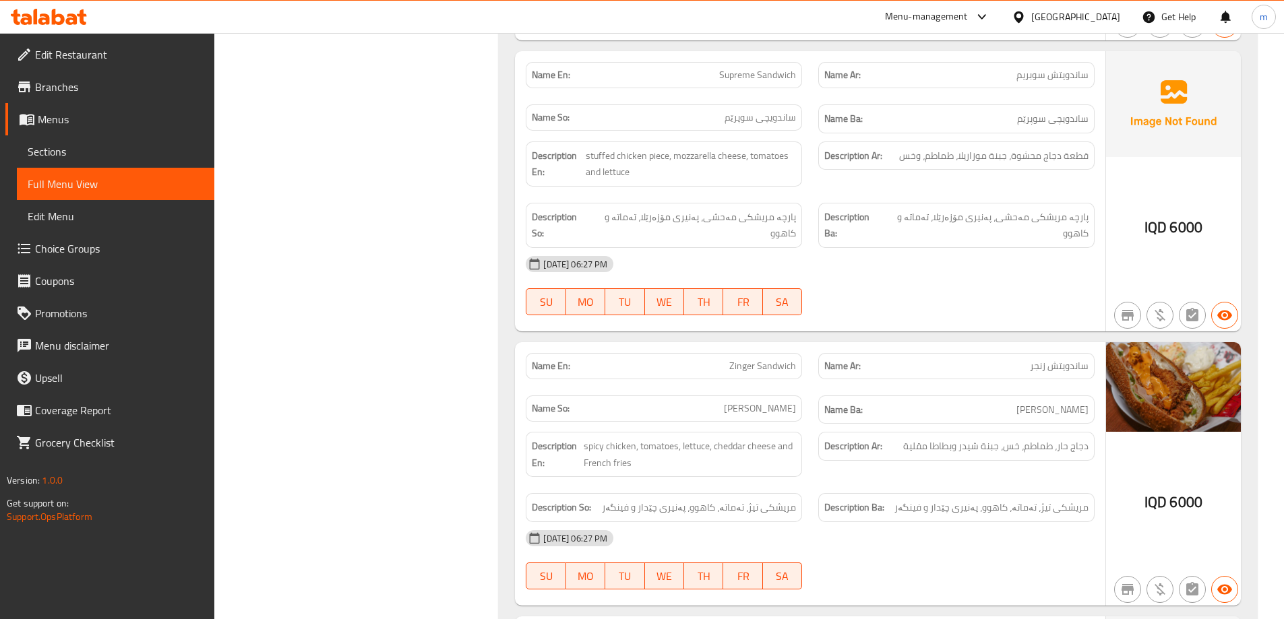
click at [771, 81] on span "Supreme Sandwich" at bounding box center [757, 75] width 77 height 14
copy span "Supreme Sandwich"
click at [893, 286] on div "14-10-2025 06:27 PM SU MO TU WE TH FR SA" at bounding box center [809, 285] width 585 height 75
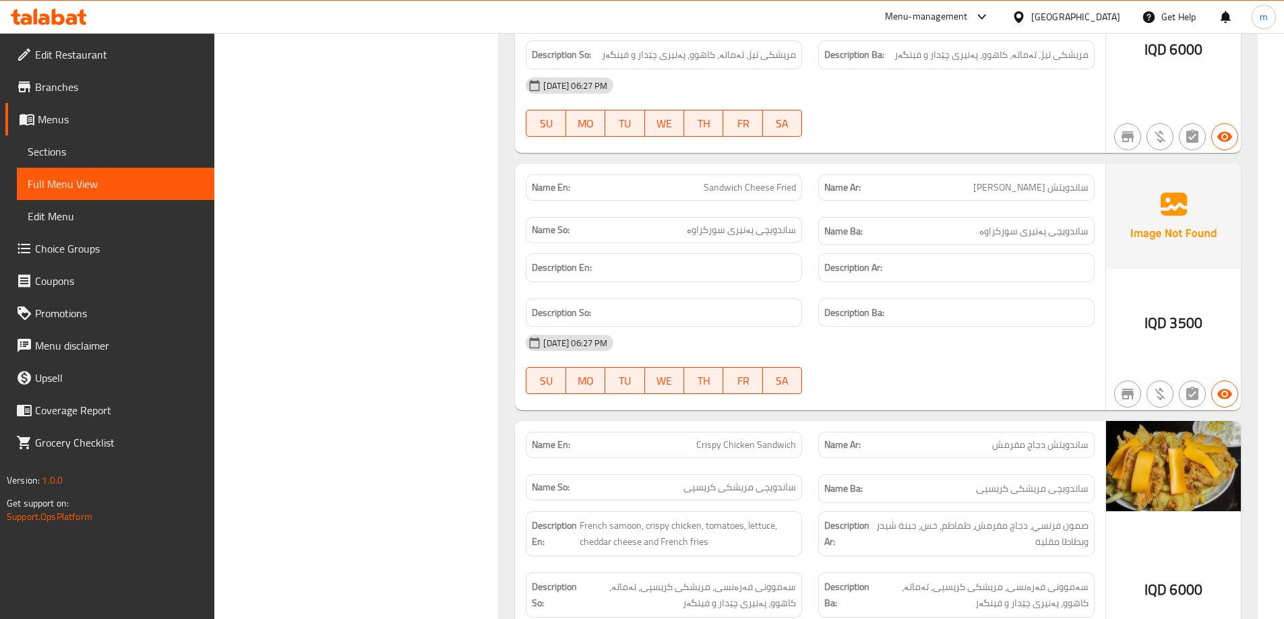
scroll to position [6850, 0]
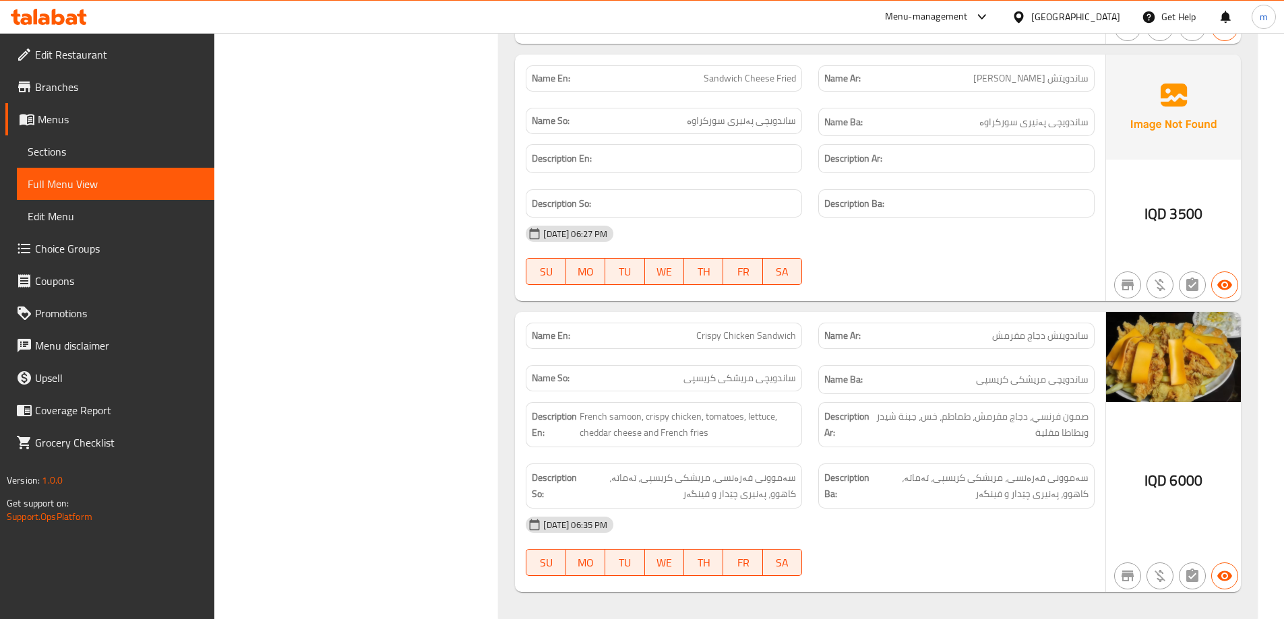
click at [774, 84] on span "Sandwich Cheese Fried" at bounding box center [749, 78] width 92 height 14
copy span "Sandwich Cheese Fried"
click at [933, 298] on div "Name En: Sandwich Cheese Fried Name Ar: ساندويتش جبن مقلي Name So: ساندویچی پەن…" at bounding box center [810, 178] width 590 height 247
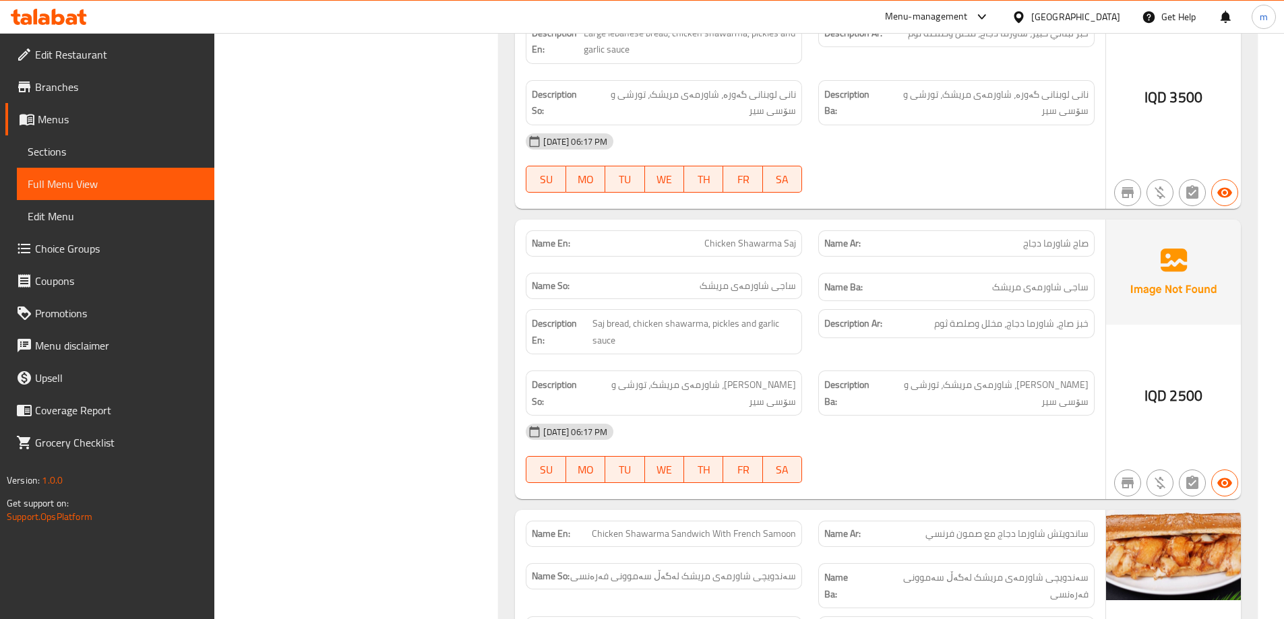
scroll to position [7973, 0]
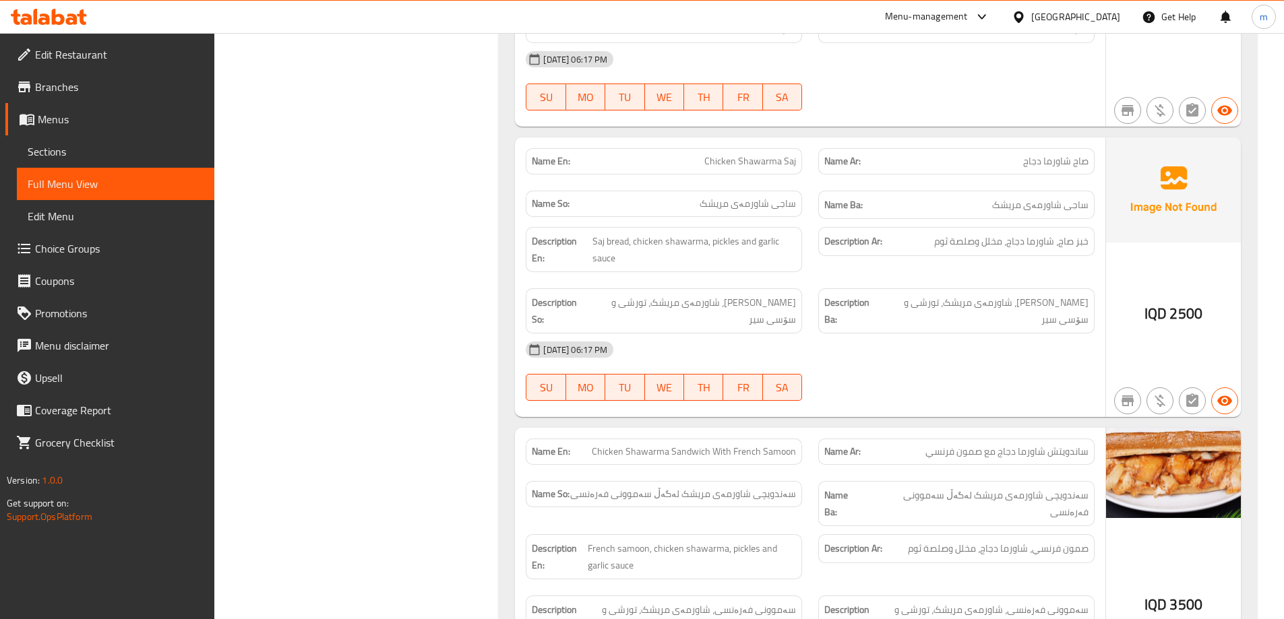
click at [774, 166] on span "Chicken Shawarma Saj" at bounding box center [750, 161] width 92 height 14
copy span "Chicken Shawarma Saj"
click at [933, 272] on div "Description Ar: خبز صاج، شاورما دجاج، مخلل وصلصة ثوم" at bounding box center [956, 249] width 292 height 61
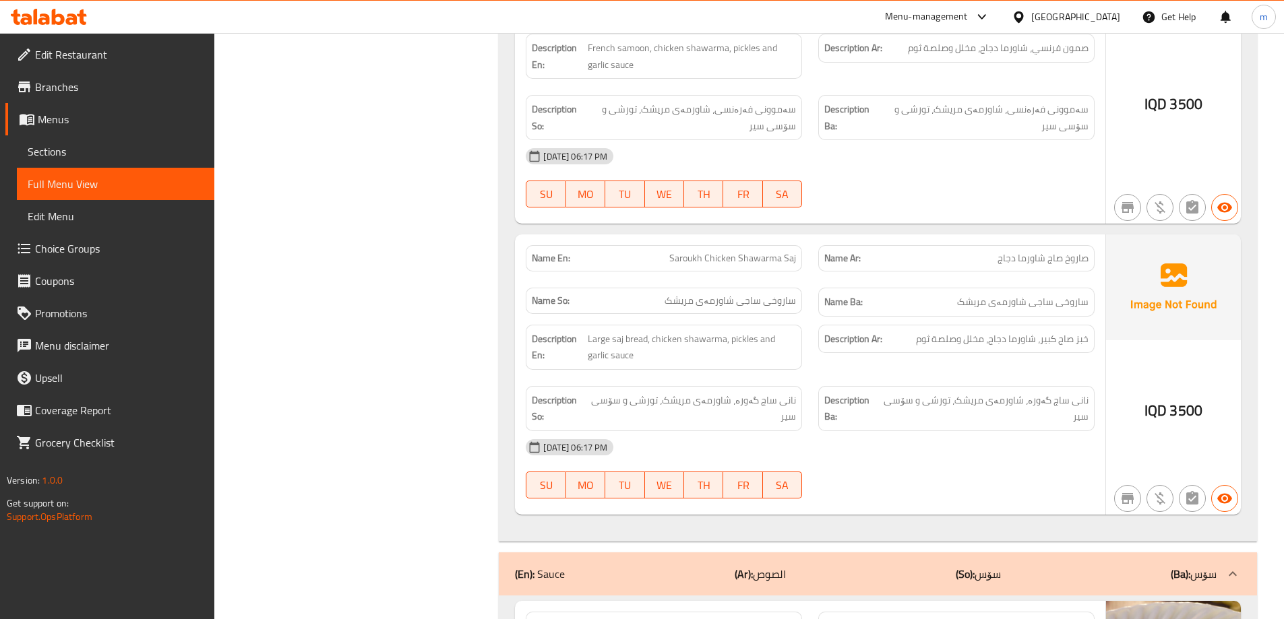
scroll to position [8647, 0]
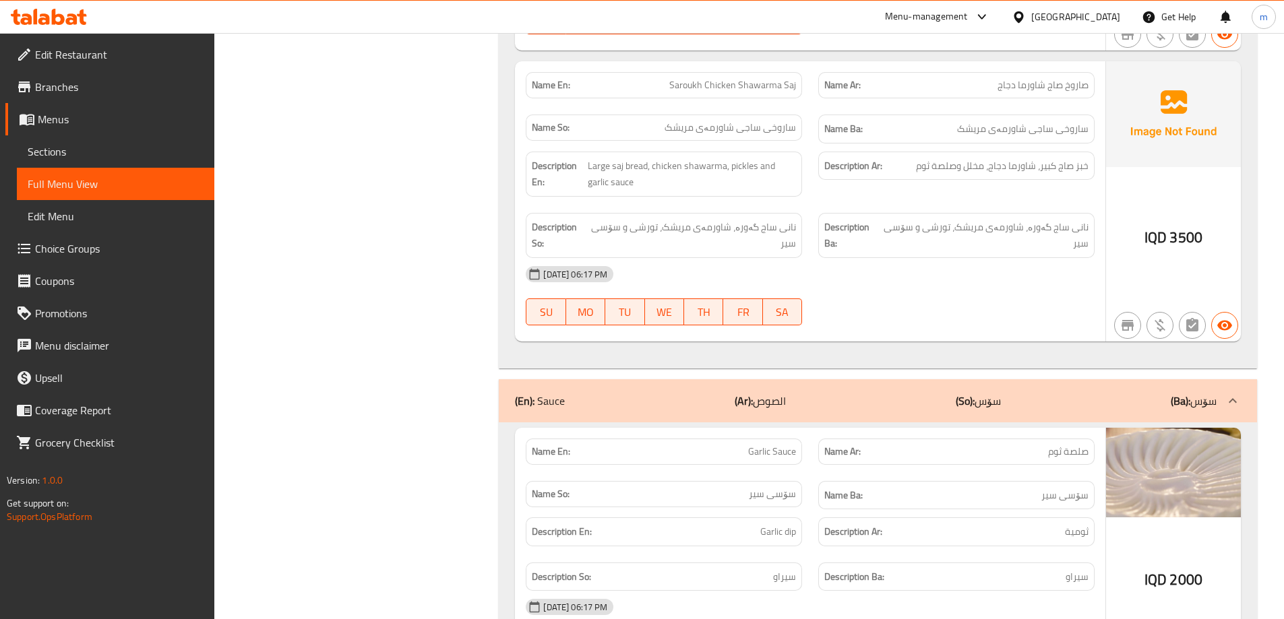
click at [763, 78] on span "Saroukh Chicken Shawarma Saj" at bounding box center [732, 85] width 127 height 14
copy span "Saroukh Chicken Shawarma Saj"
click at [887, 270] on div "14-10-2025 06:17 PM SU MO TU WE TH FR SA" at bounding box center [809, 295] width 585 height 75
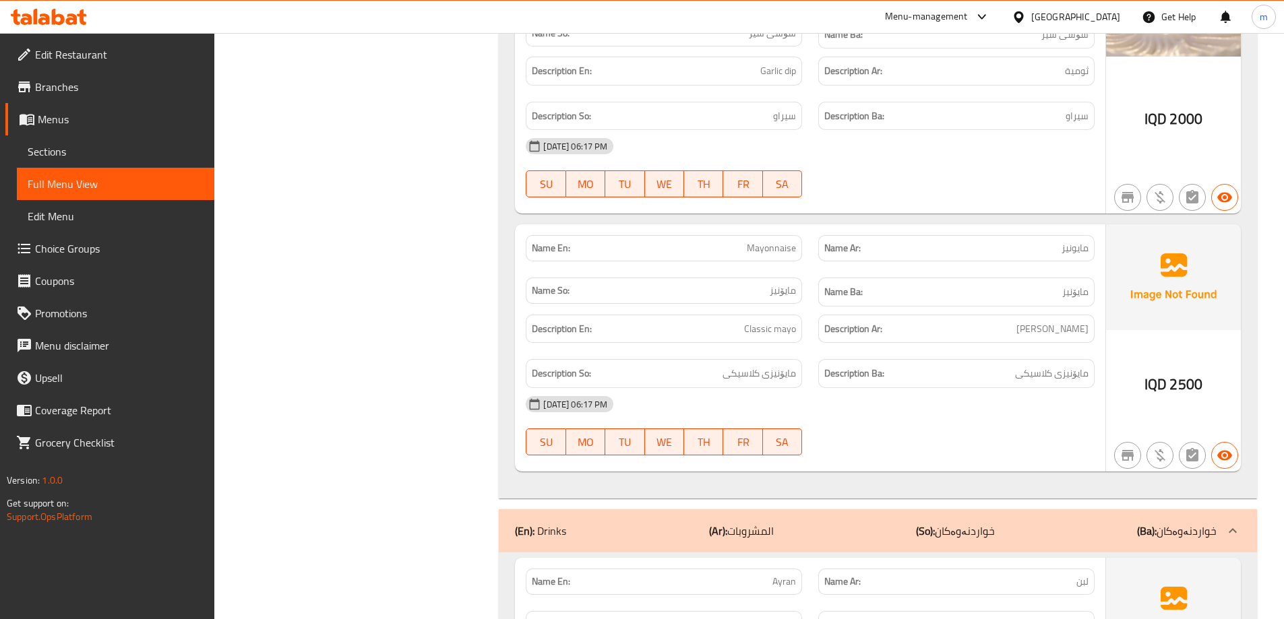
scroll to position [9209, 0]
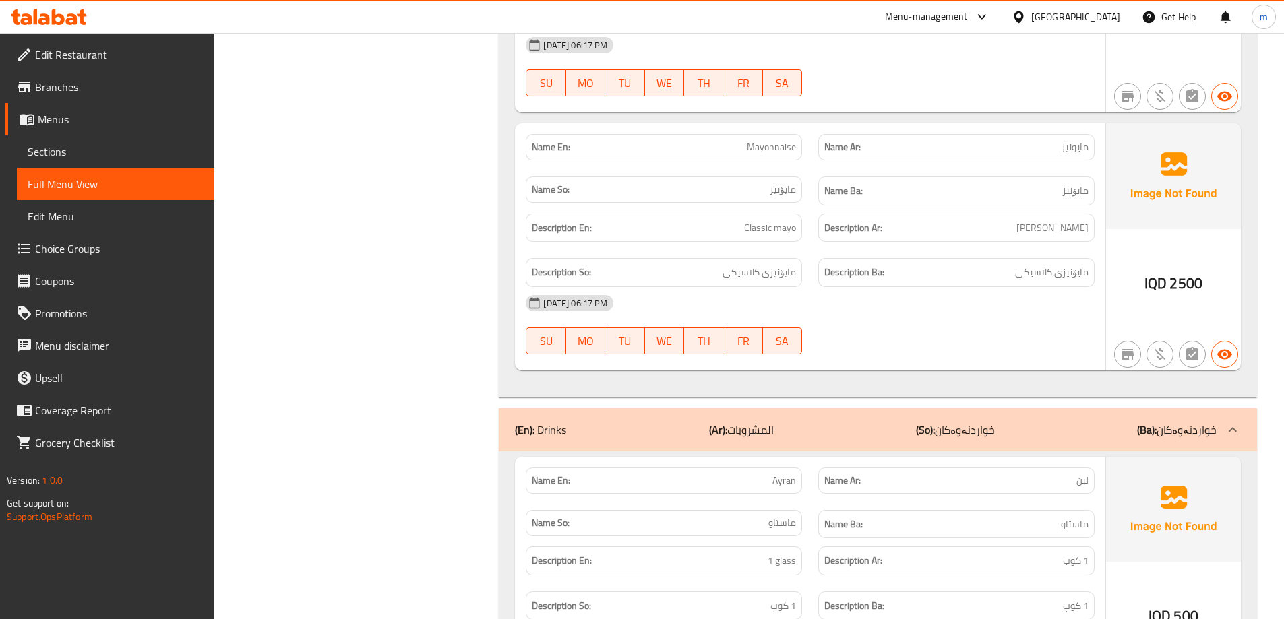
click at [776, 140] on span "Mayonnaise" at bounding box center [771, 147] width 49 height 14
copy span "Mayonnaise"
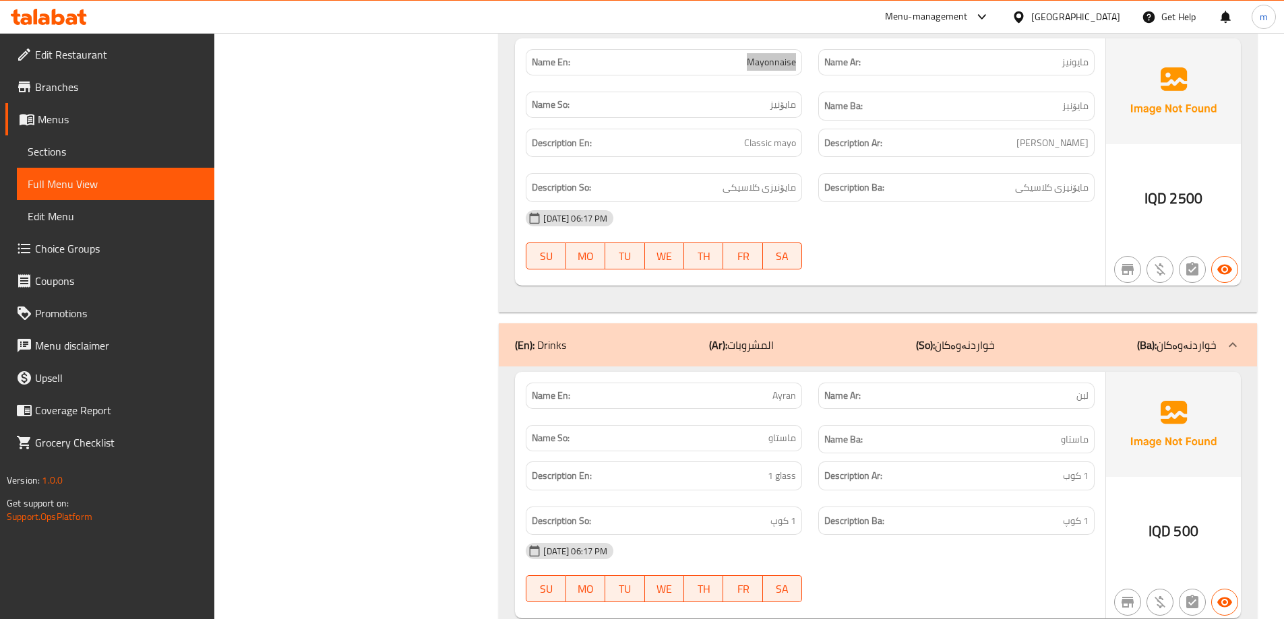
scroll to position [9320, 0]
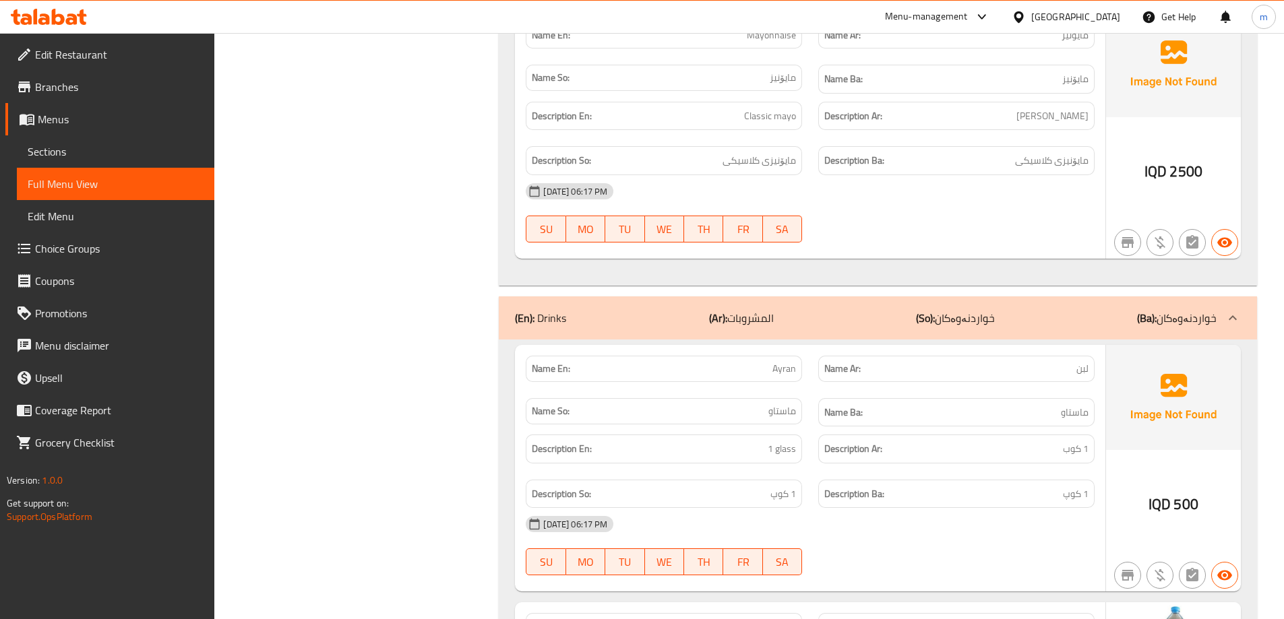
drag, startPoint x: 918, startPoint y: 331, endPoint x: 904, endPoint y: 333, distance: 13.6
click at [918, 362] on p "Name Ar: لبن" at bounding box center [956, 369] width 264 height 14
click at [757, 356] on div "Name En: Ayran" at bounding box center [664, 369] width 276 height 26
click at [800, 356] on div "Name En: Ayran" at bounding box center [664, 369] width 276 height 26
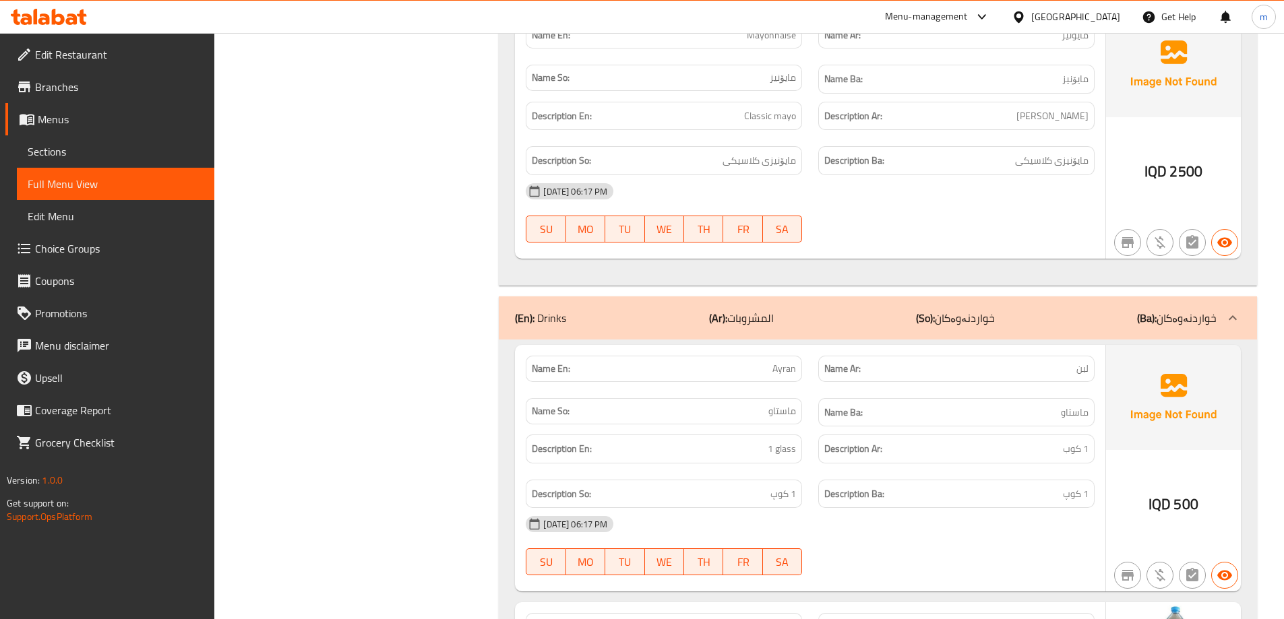
click at [796, 362] on span "Ayran" at bounding box center [784, 369] width 24 height 14
click at [789, 362] on span "Ayran" at bounding box center [784, 369] width 24 height 14
copy span "Ayran"
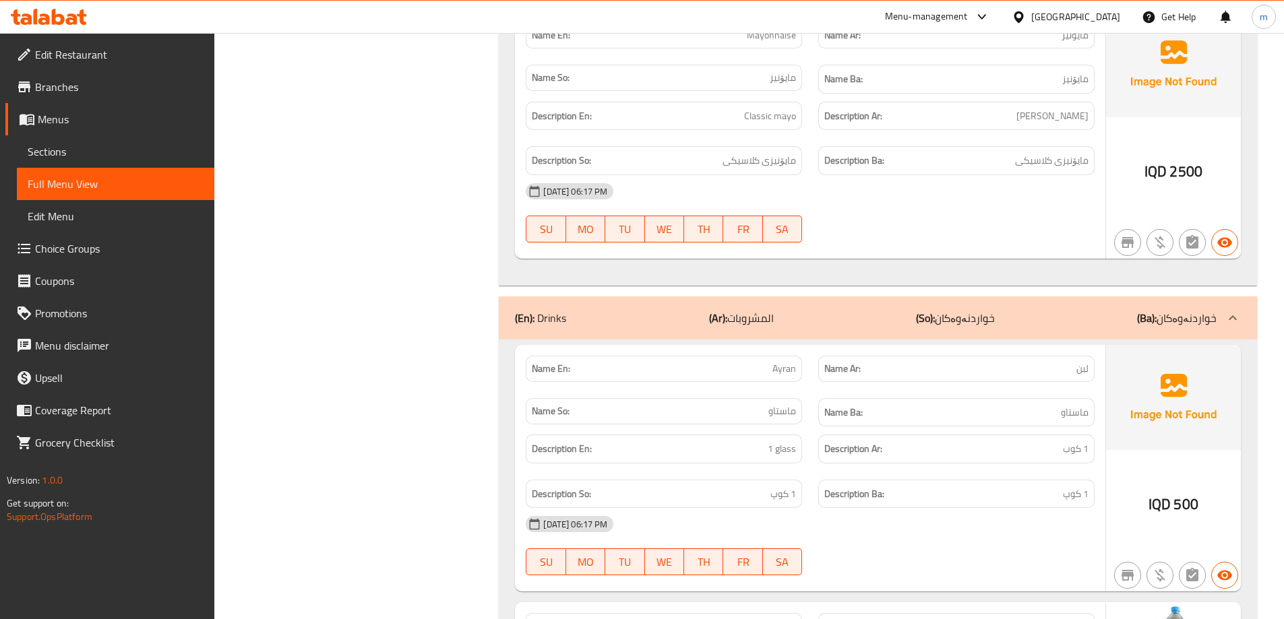
click at [840, 398] on div "Name Ba: ماستاو" at bounding box center [956, 412] width 276 height 29
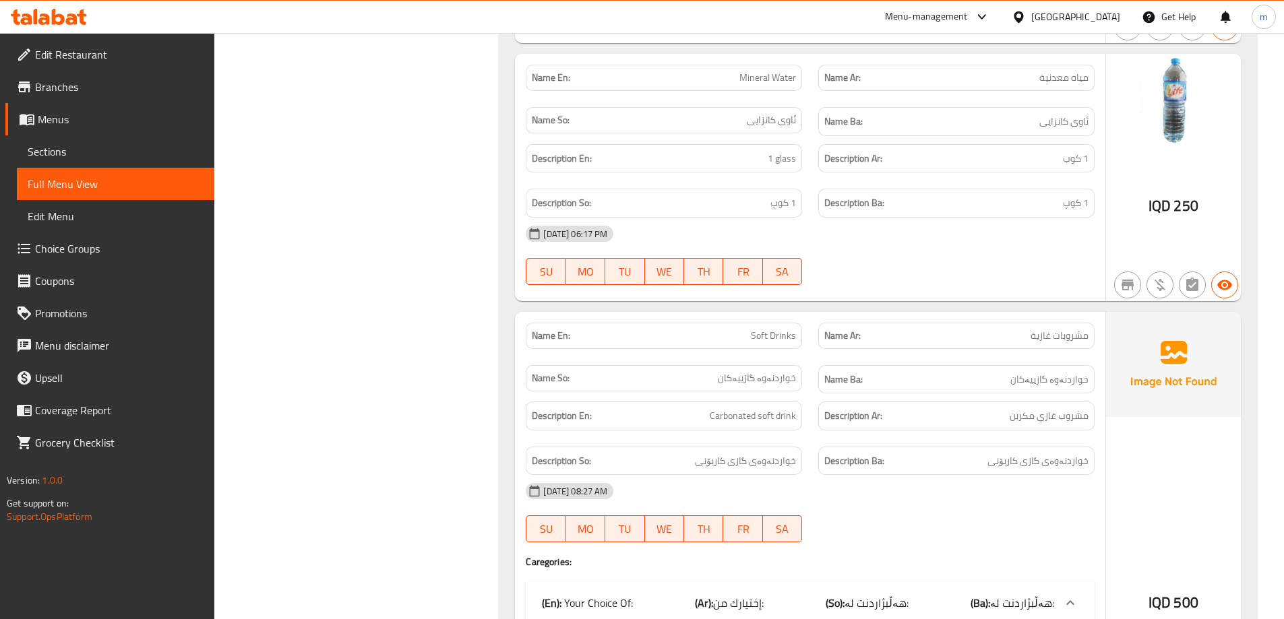
scroll to position [9867, 0]
click at [763, 325] on div "Name En: Soft Drinks" at bounding box center [664, 338] width 276 height 26
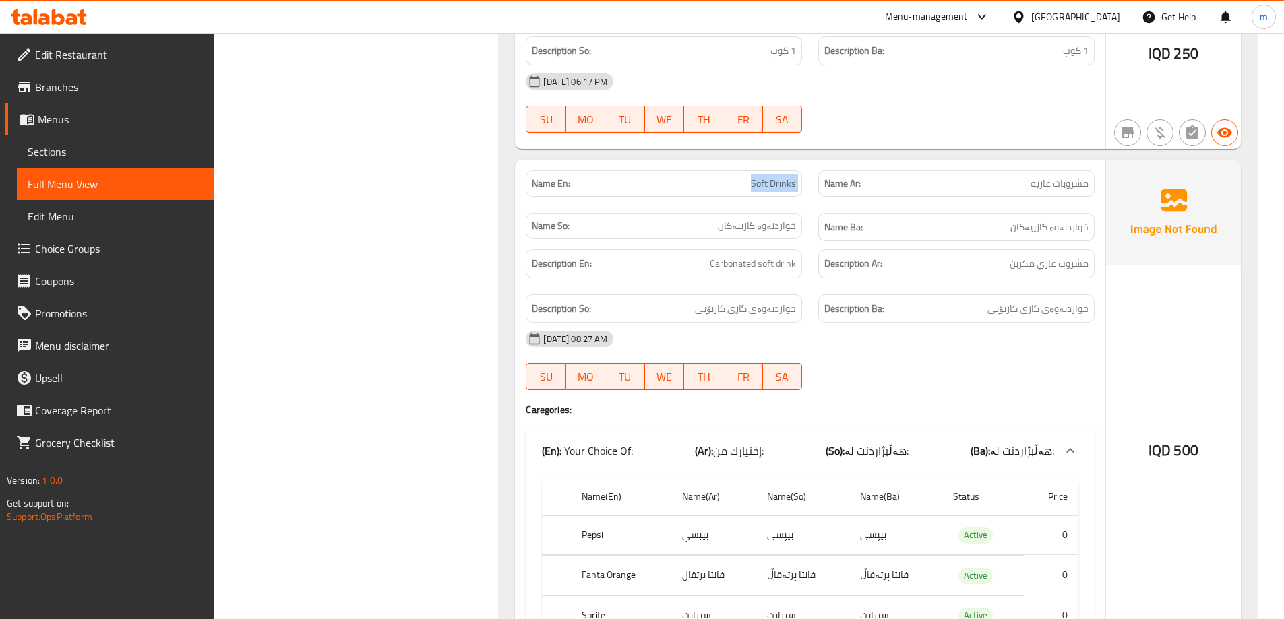
scroll to position [10091, 0]
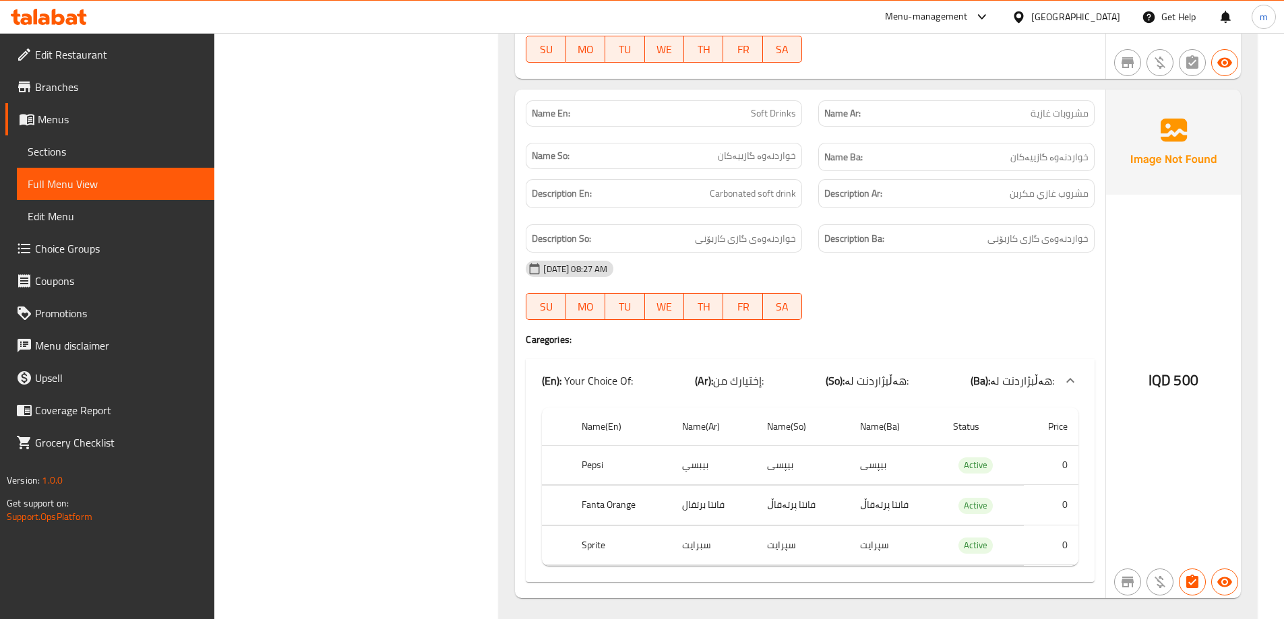
click at [846, 333] on h4 "Caregories:" at bounding box center [810, 339] width 569 height 13
click at [709, 359] on div "(En): Your Choice Of: (Ar): إختيارك من: (So): هەڵبژاردنت لە: (Ba): هەڵبژاردنت ل…" at bounding box center [810, 380] width 569 height 43
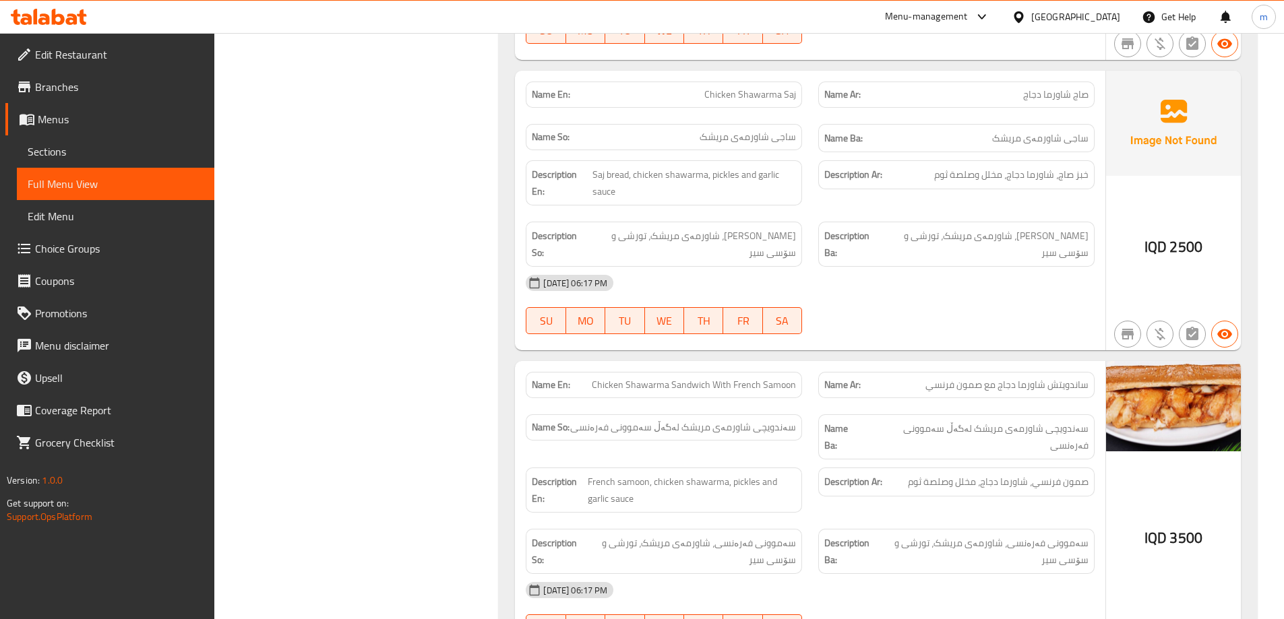
scroll to position [7992, 0]
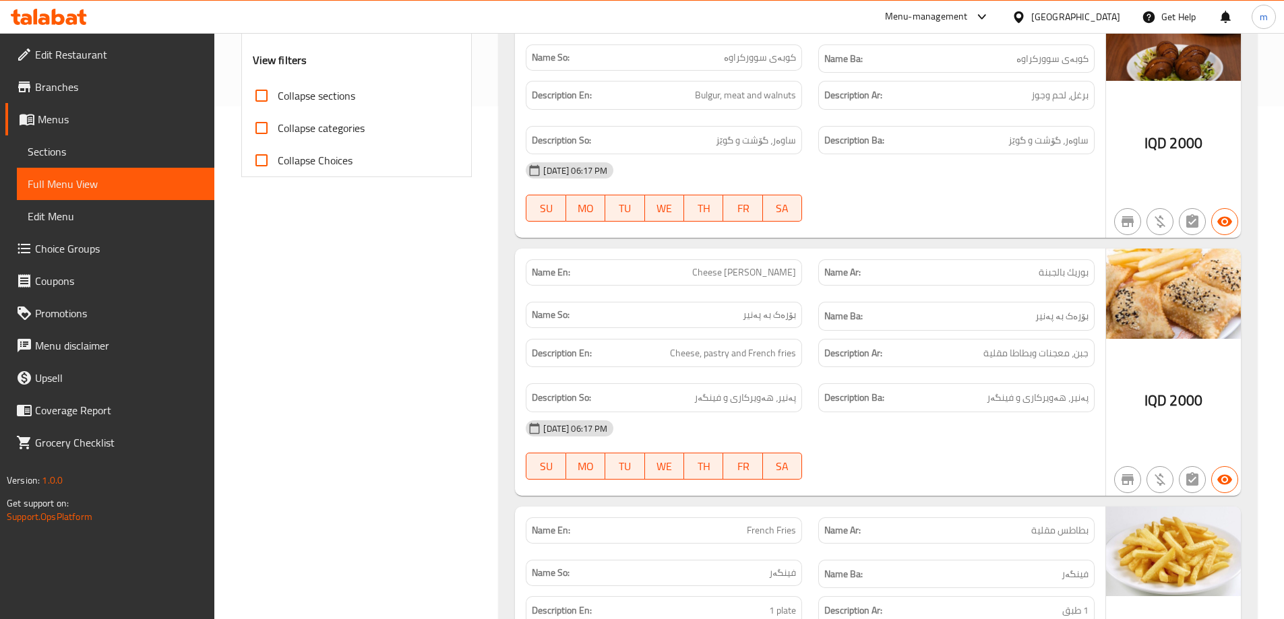
scroll to position [0, 0]
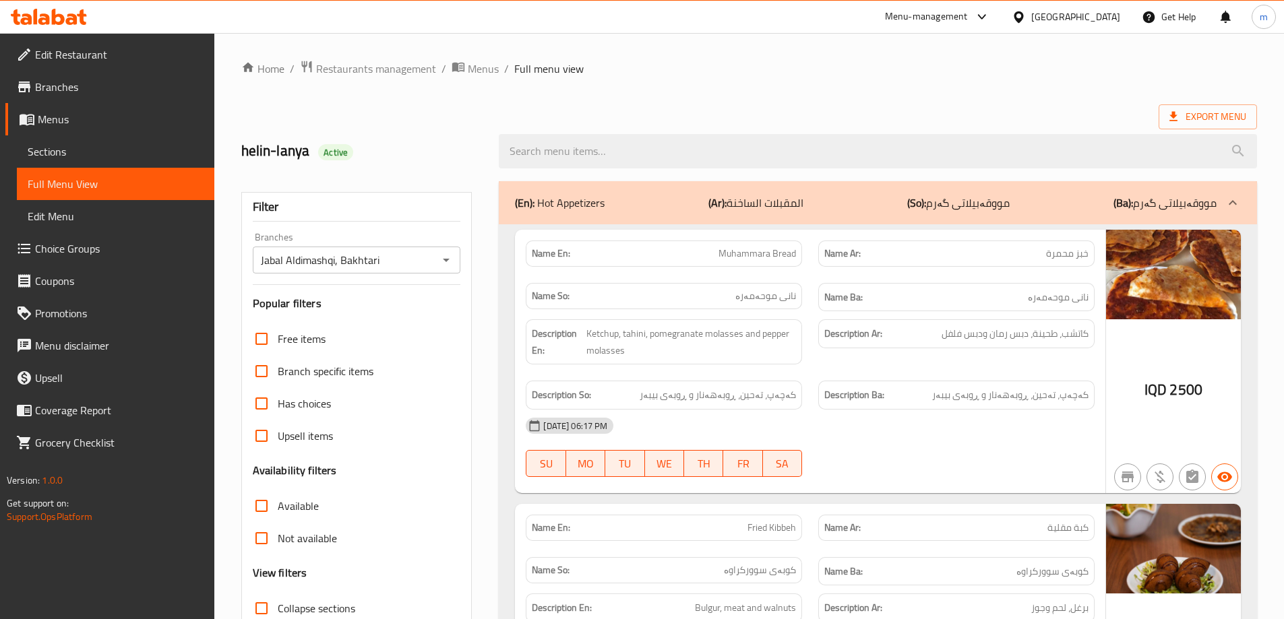
click at [53, 16] on icon at bounding box center [58, 17] width 13 height 16
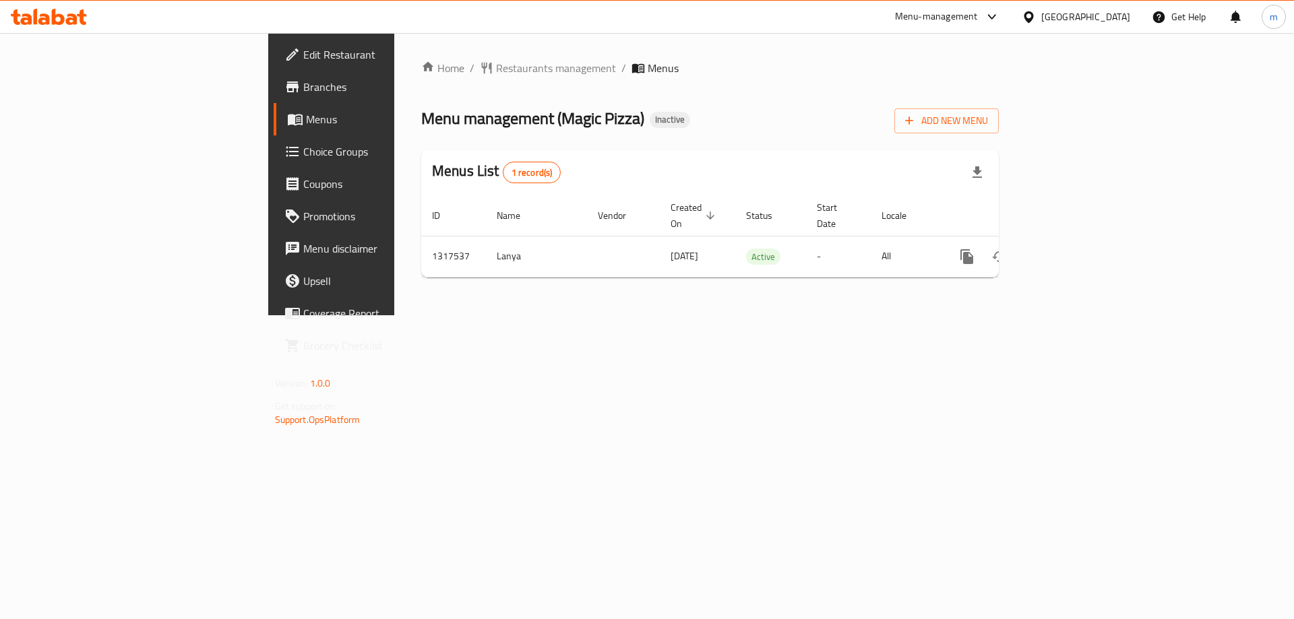
click at [790, 315] on div "Home / Restaurants management / Menus Menu management ( Magic Pizza ) Inactive …" at bounding box center [709, 174] width 631 height 282
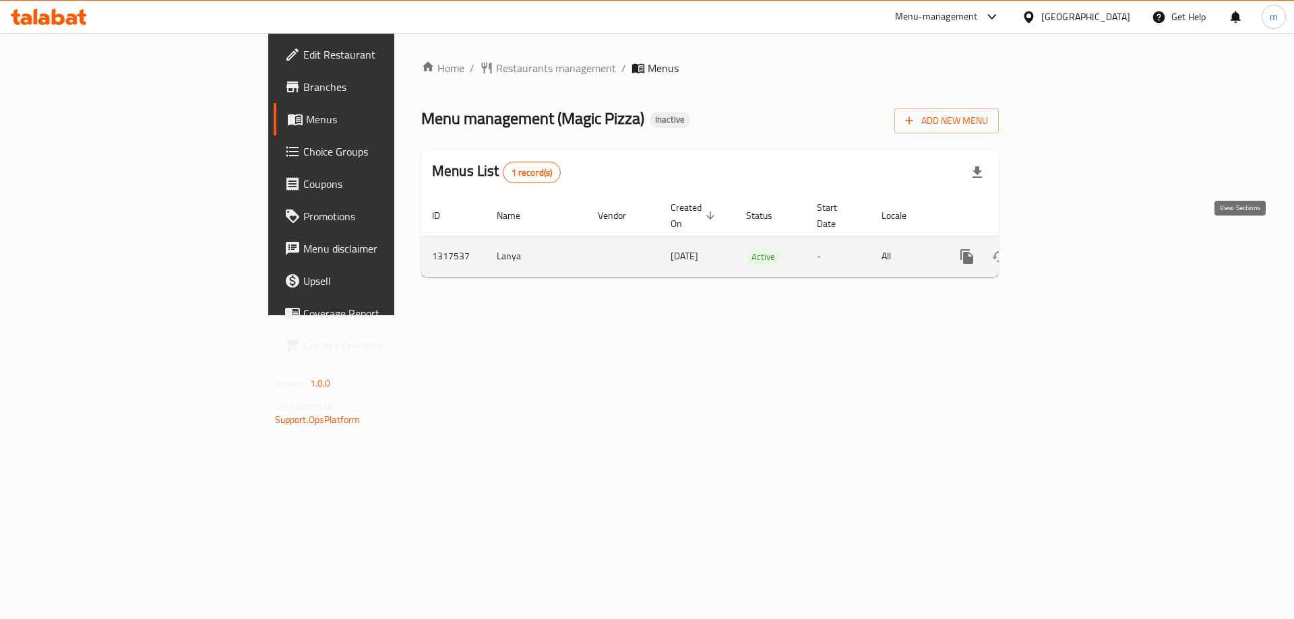
click at [1080, 241] on link "enhanced table" at bounding box center [1064, 257] width 32 height 32
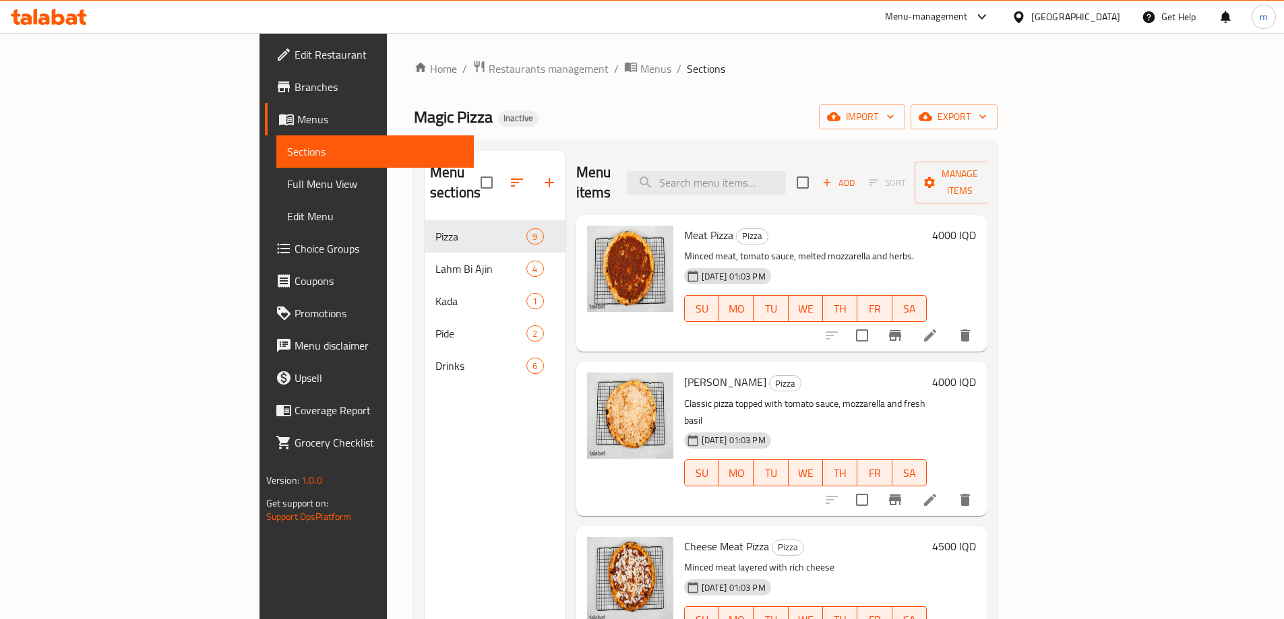
click at [287, 190] on span "Full Menu View" at bounding box center [375, 184] width 176 height 16
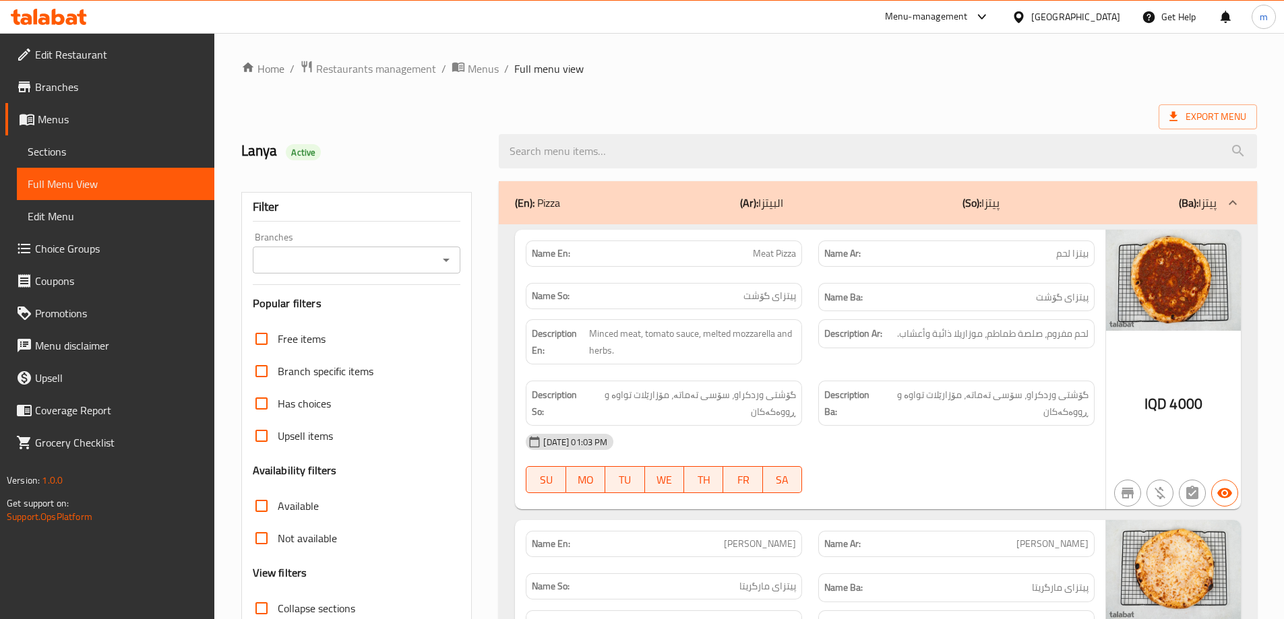
click at [437, 262] on button "Open" at bounding box center [446, 260] width 19 height 19
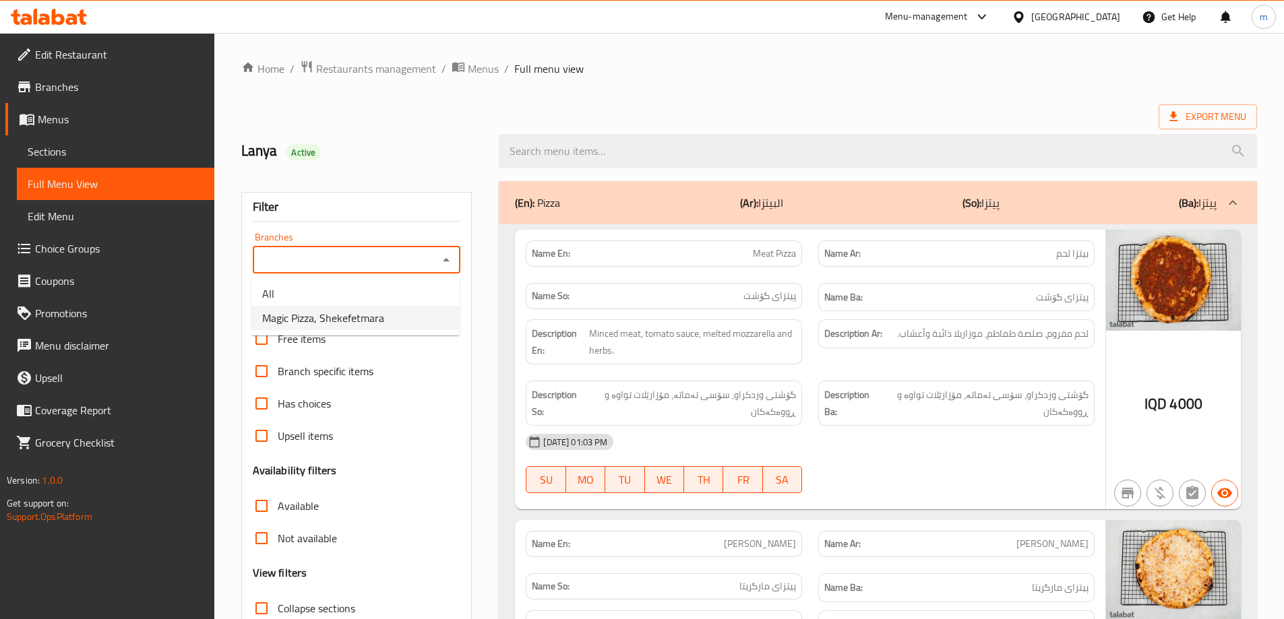
click at [411, 315] on li "Magic Pizza, Shekefetmara" at bounding box center [355, 318] width 208 height 24
type input "Magic Pizza, Shekefetmara"
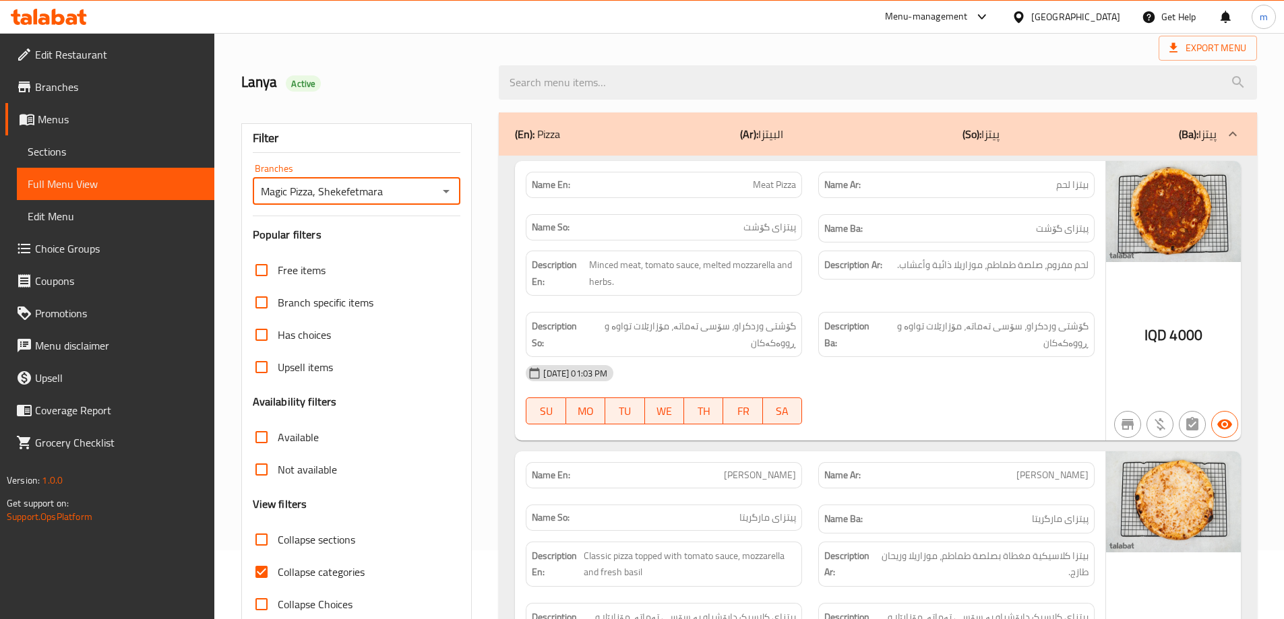
scroll to position [113, 0]
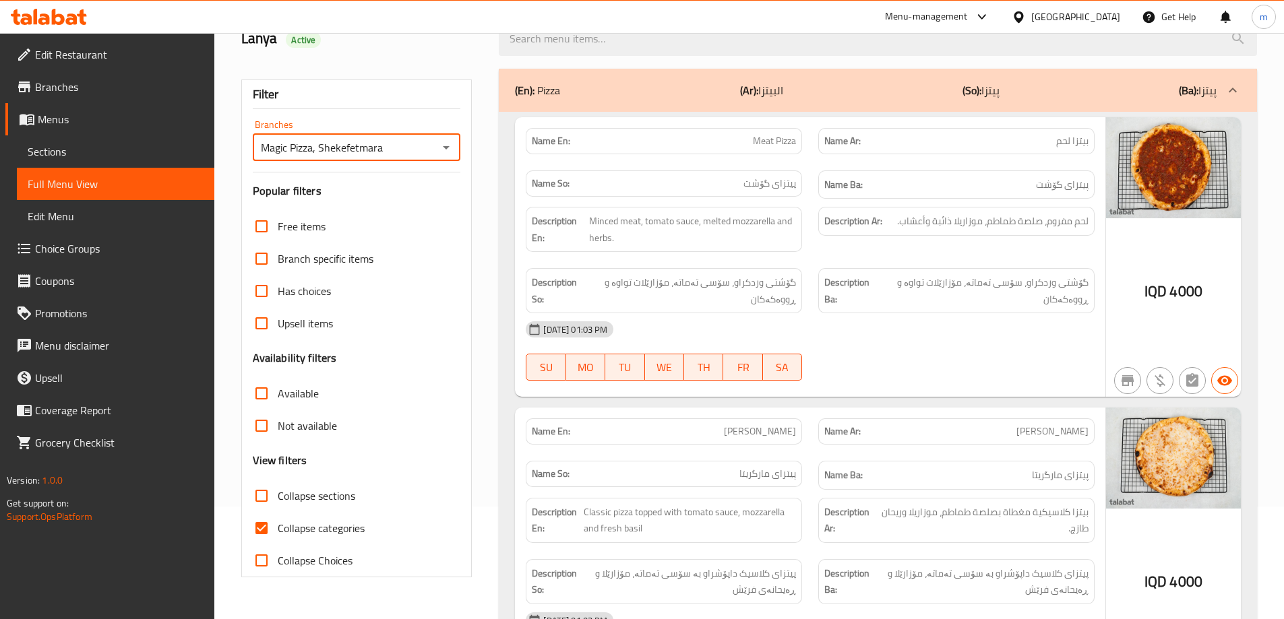
click at [296, 530] on span "Collapse categories" at bounding box center [321, 528] width 87 height 16
click at [278, 530] on input "Collapse categories" at bounding box center [261, 528] width 32 height 32
checkbox input "false"
drag, startPoint x: 896, startPoint y: 305, endPoint x: 868, endPoint y: 319, distance: 31.6
click at [896, 305] on span "گۆشتی وردکراو، سۆسی تەماتە، مۆزارێلات تواوە و ڕووەکەکان" at bounding box center [983, 290] width 209 height 33
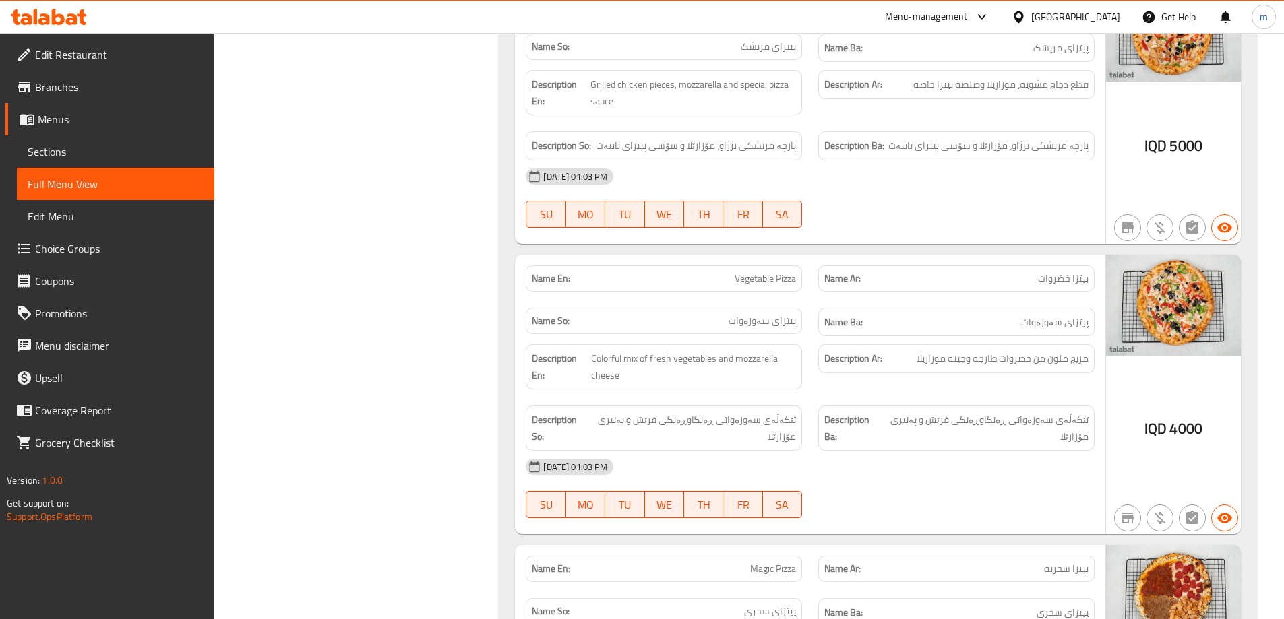
scroll to position [2134, 0]
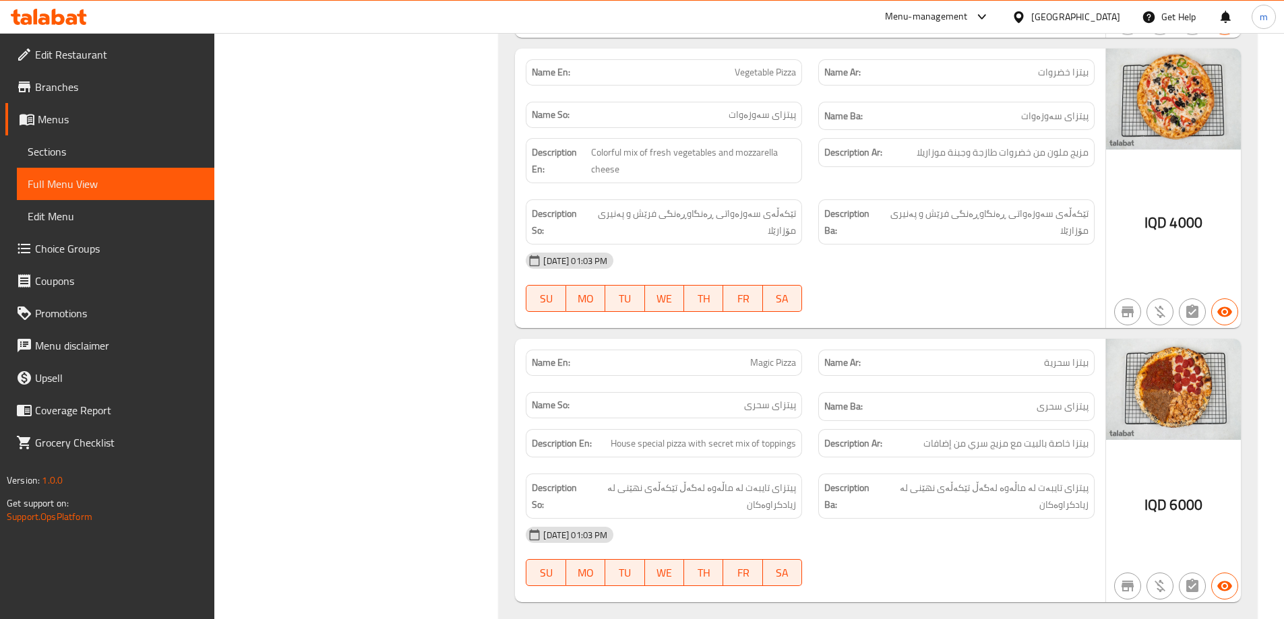
click at [757, 362] on span "Magic Pizza" at bounding box center [773, 363] width 46 height 14
copy span "Magic"
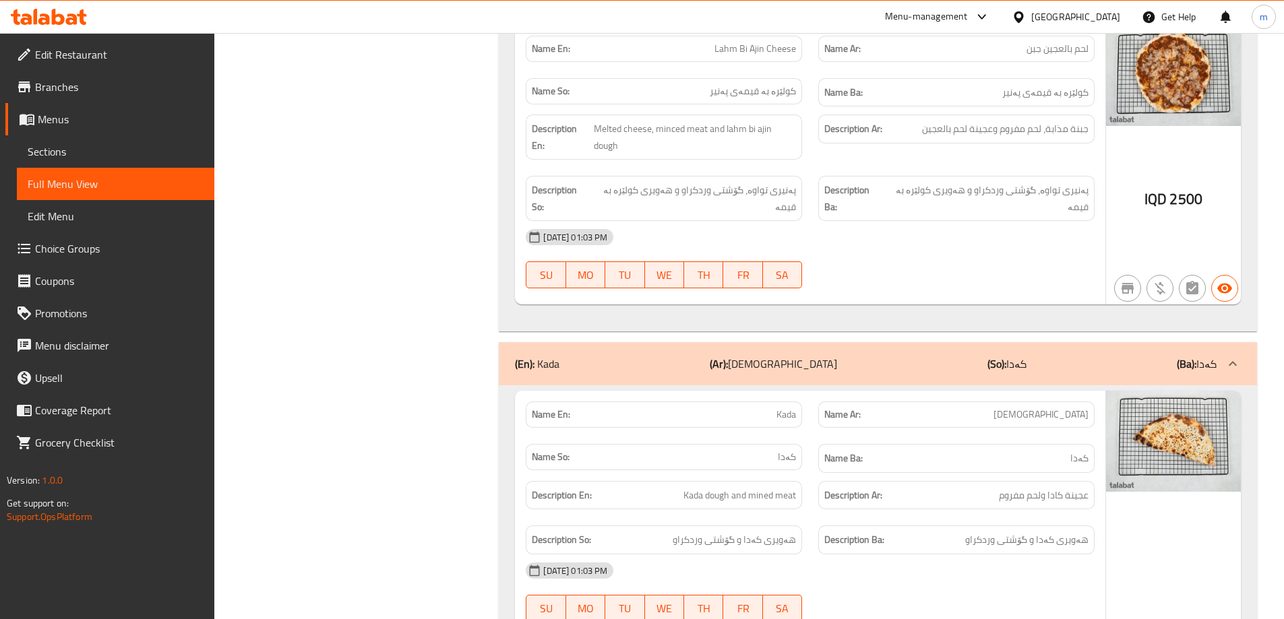
scroll to position [3256, 0]
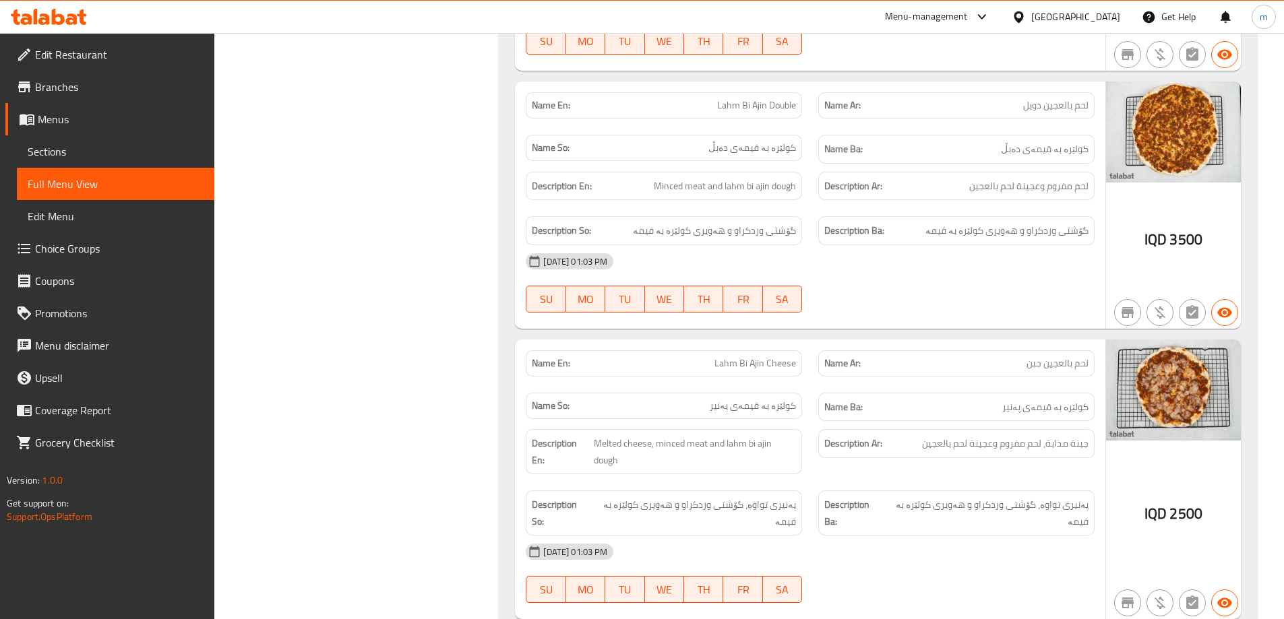
click at [747, 334] on div "Name En: Lahm Bi Ajin Name Ar: لحم بالعجين Name So: کولێرە بە قیمە Name Ba: کول…" at bounding box center [878, 103] width 758 height 1085
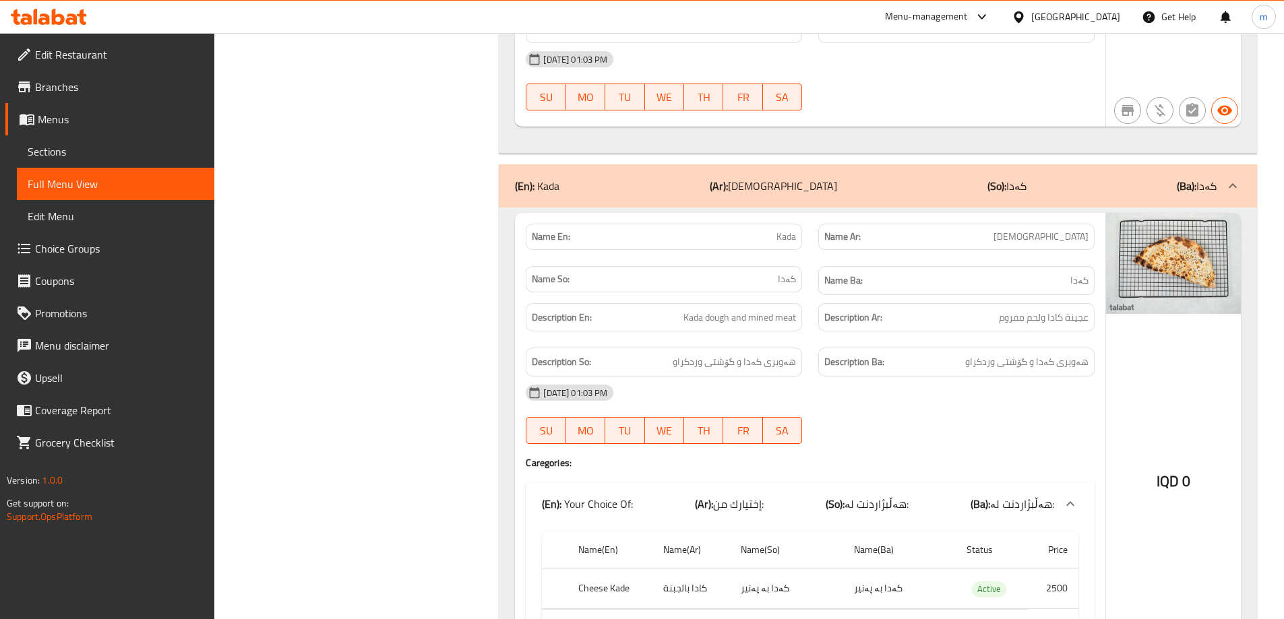
scroll to position [3818, 0]
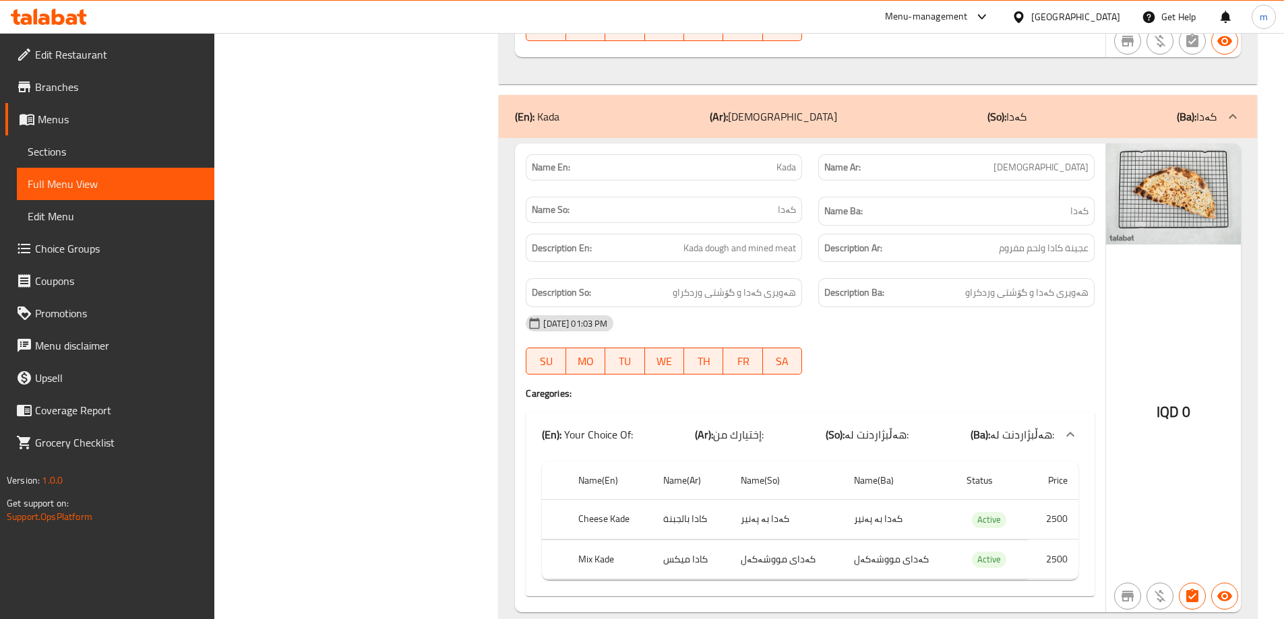
click at [970, 447] on div "(En): Your Choice Of: (Ar): إختيارك من: (So): هەڵبژاردنت لە: (Ba): هەڵبژاردنت ل…" at bounding box center [810, 434] width 569 height 43
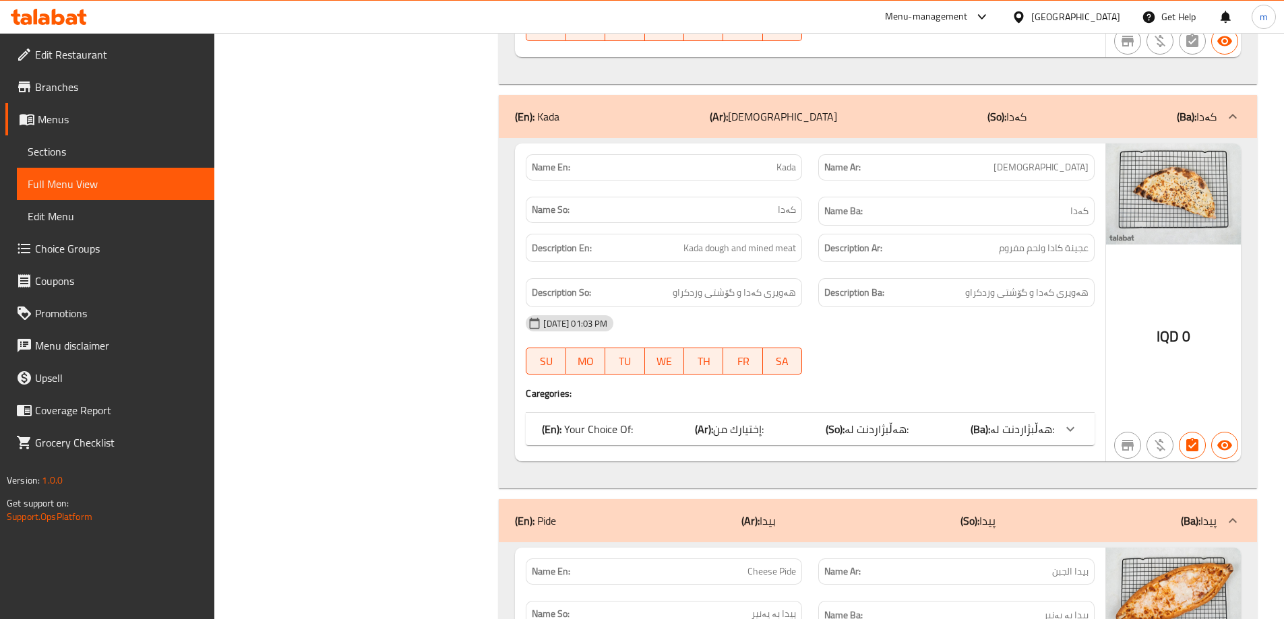
click at [880, 439] on span "هەڵبژاردنت لە:" at bounding box center [876, 429] width 64 height 20
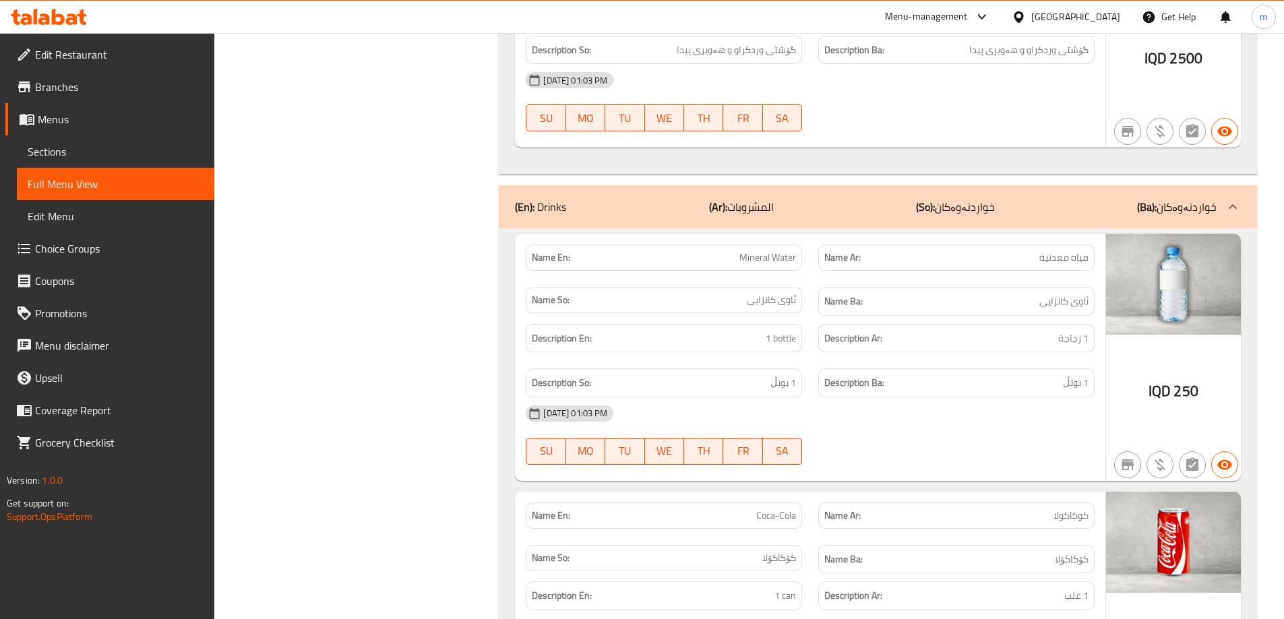
scroll to position [4829, 0]
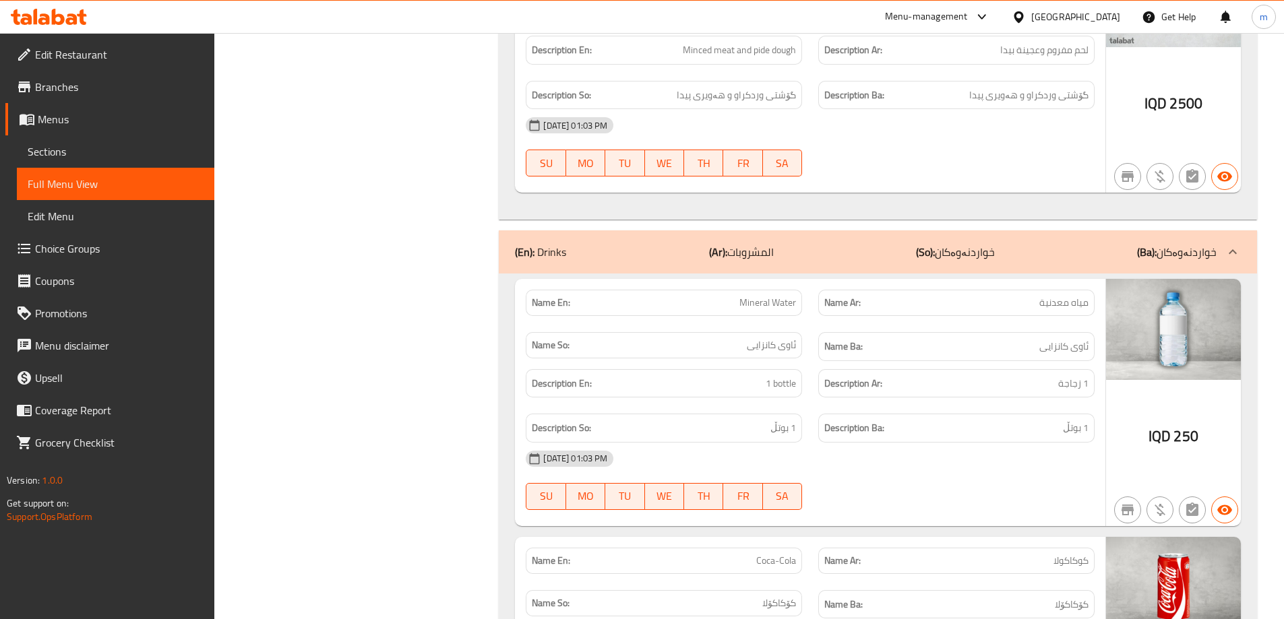
click at [823, 293] on div "Name Ar: مياه معدنية" at bounding box center [956, 303] width 276 height 26
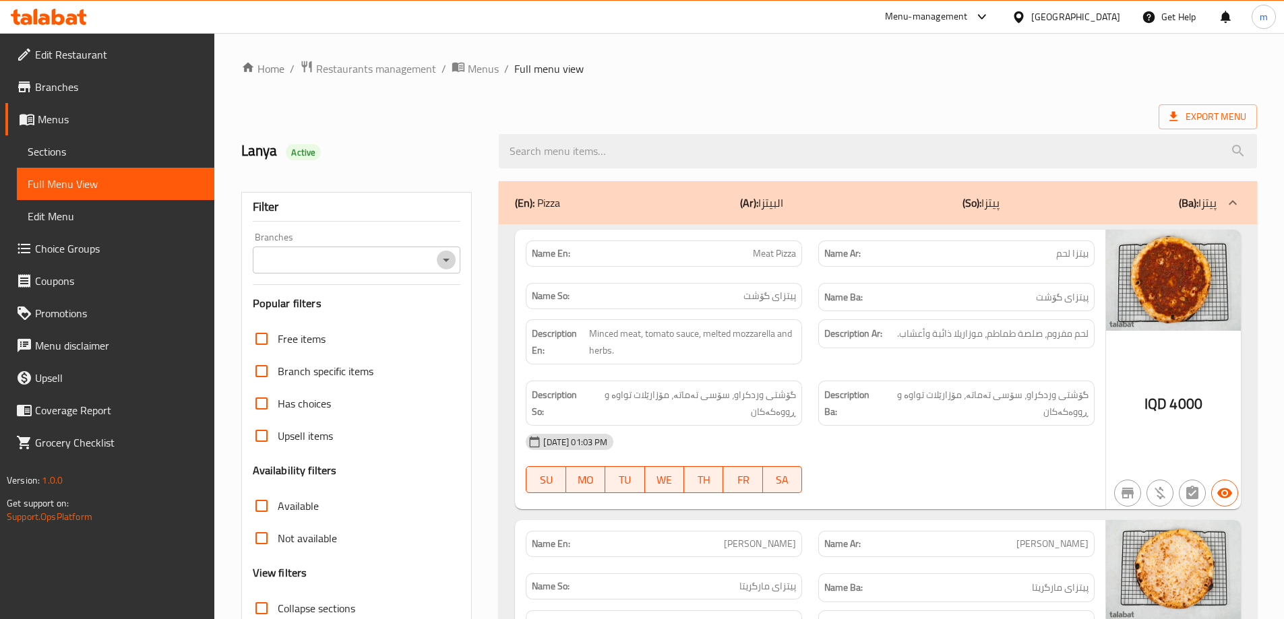
click at [445, 269] on button "Open" at bounding box center [446, 260] width 19 height 19
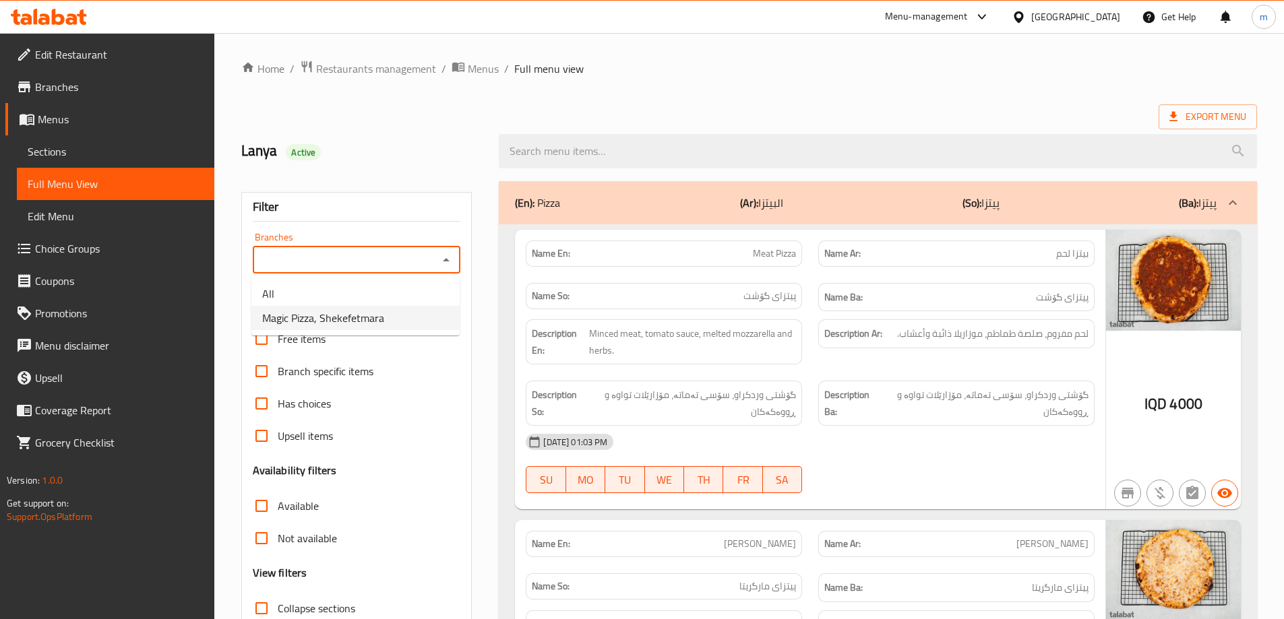
click at [403, 313] on li "Magic Pizza, Shekefetmara" at bounding box center [355, 318] width 208 height 24
type input "Magic Pizza, Shekefetmara"
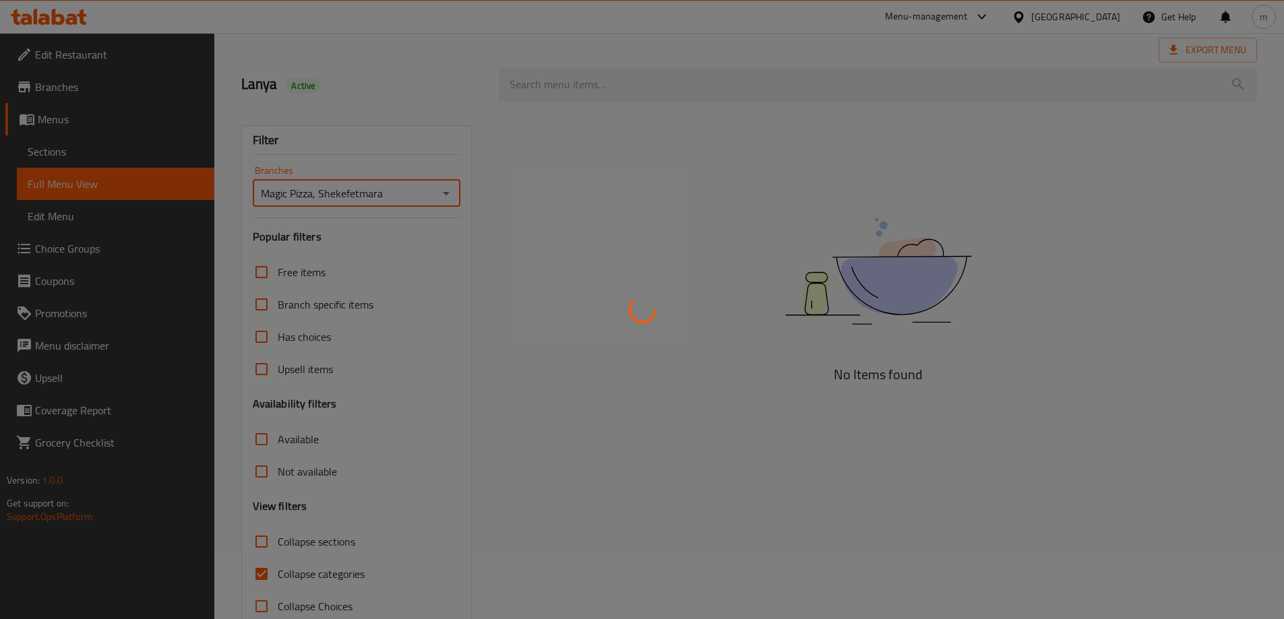
scroll to position [98, 0]
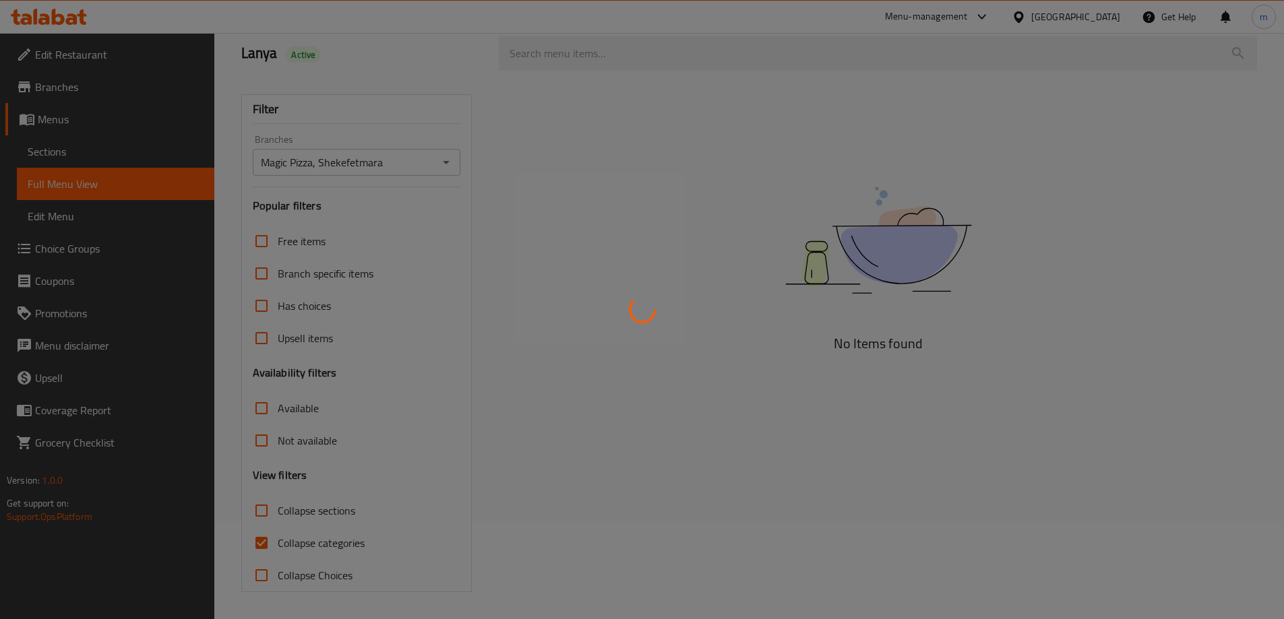
click at [633, 240] on div at bounding box center [642, 309] width 1284 height 619
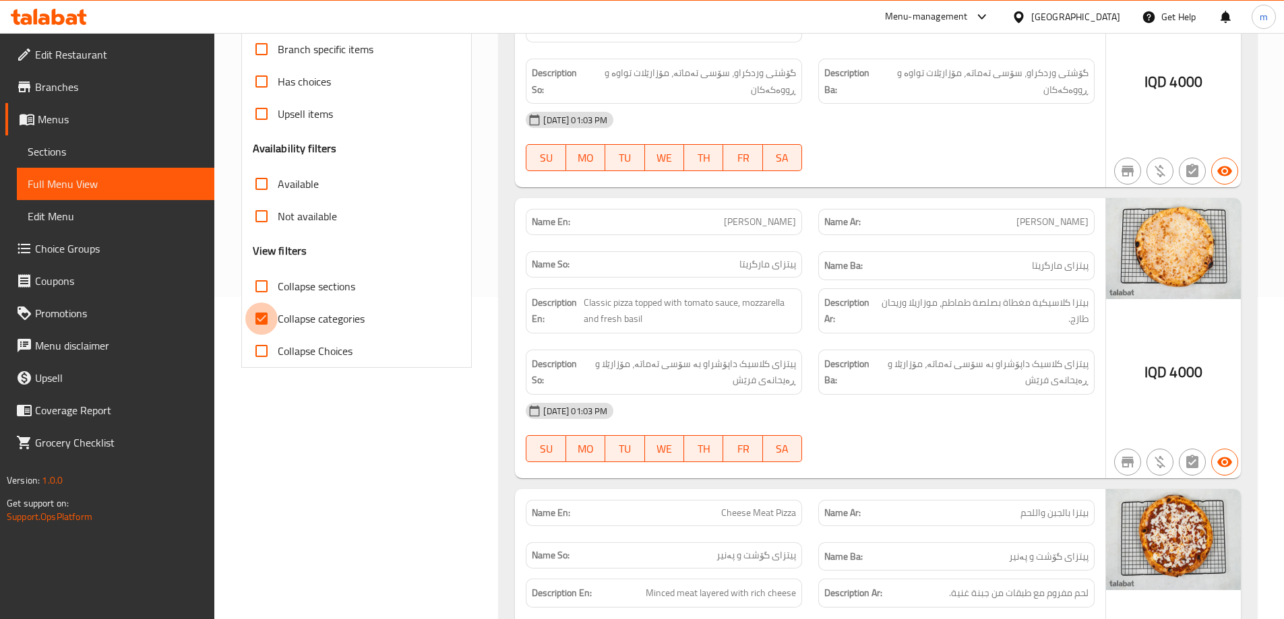
click at [254, 313] on input "Collapse categories" at bounding box center [261, 319] width 32 height 32
checkbox input "false"
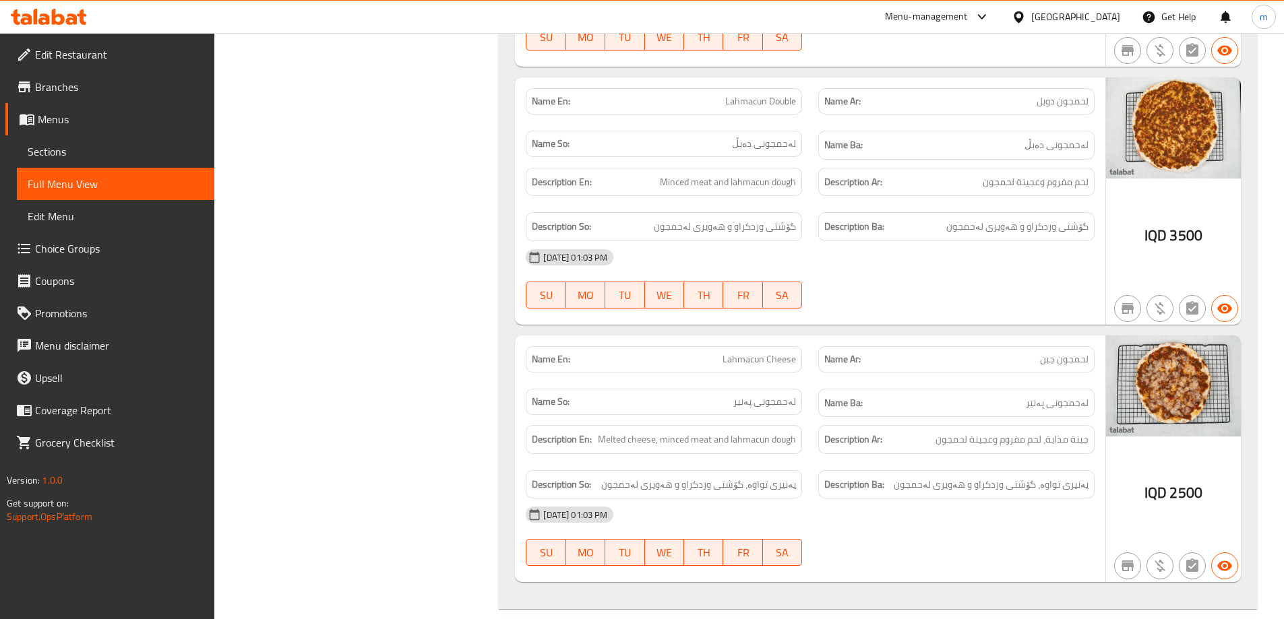
scroll to position [3467, 0]
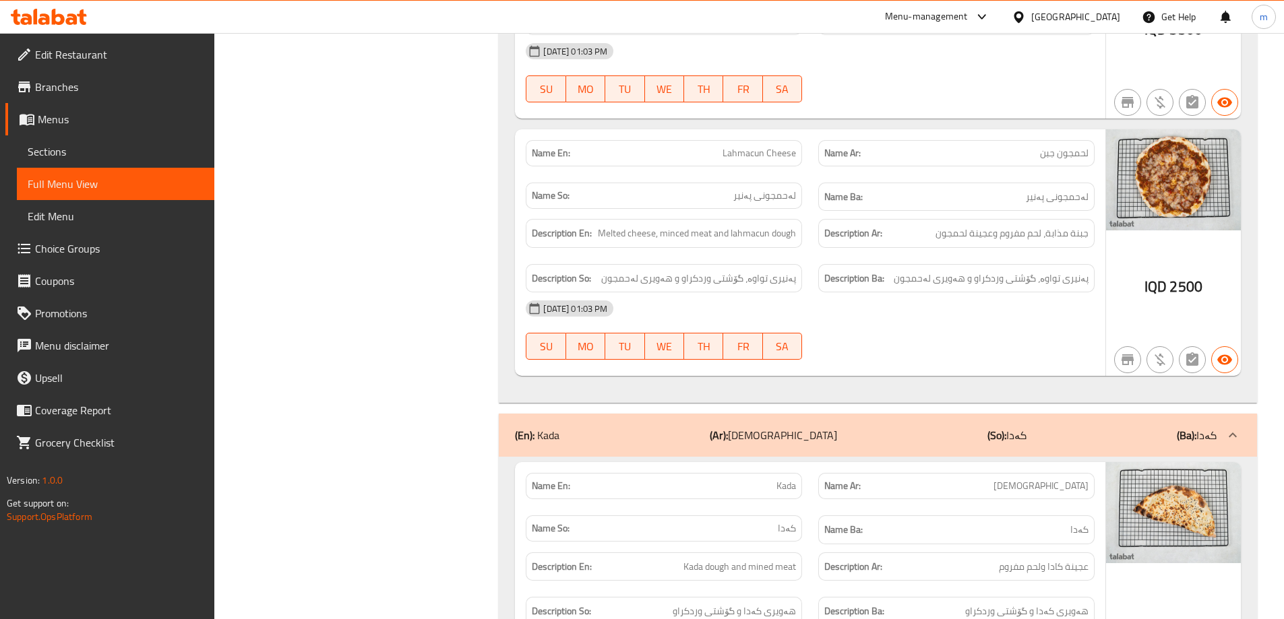
click at [922, 286] on span "پەنیری تواوە، گۆشتی وردکراو و هەویری لەحمجون" at bounding box center [990, 278] width 195 height 17
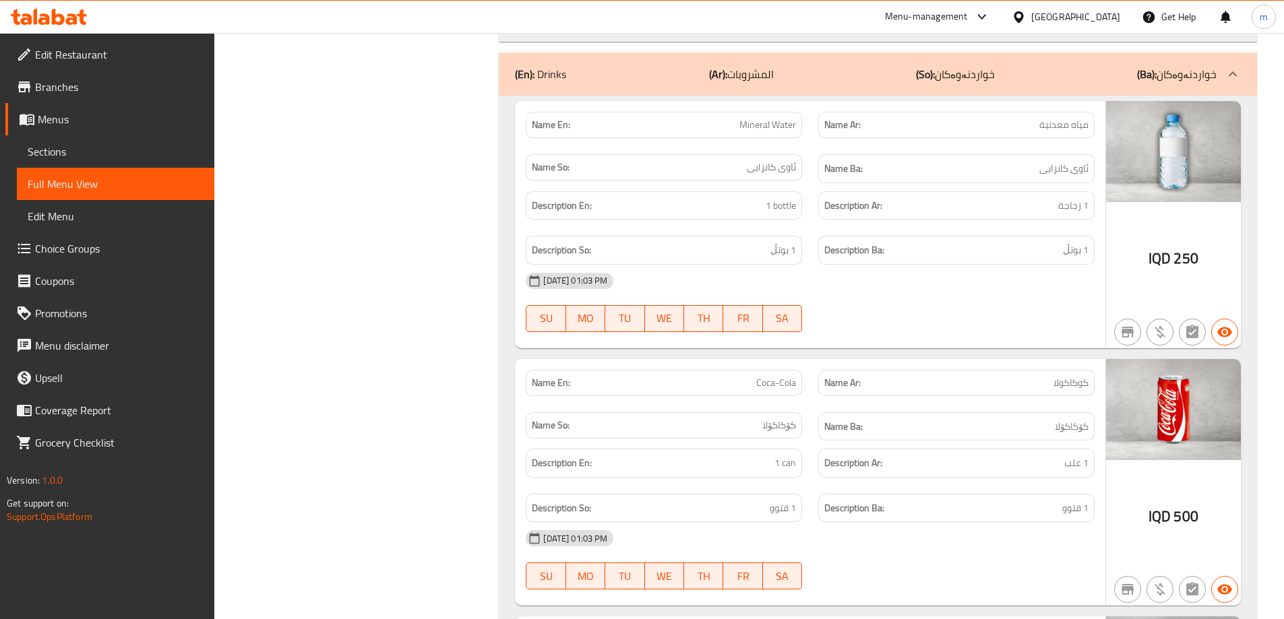
scroll to position [4814, 0]
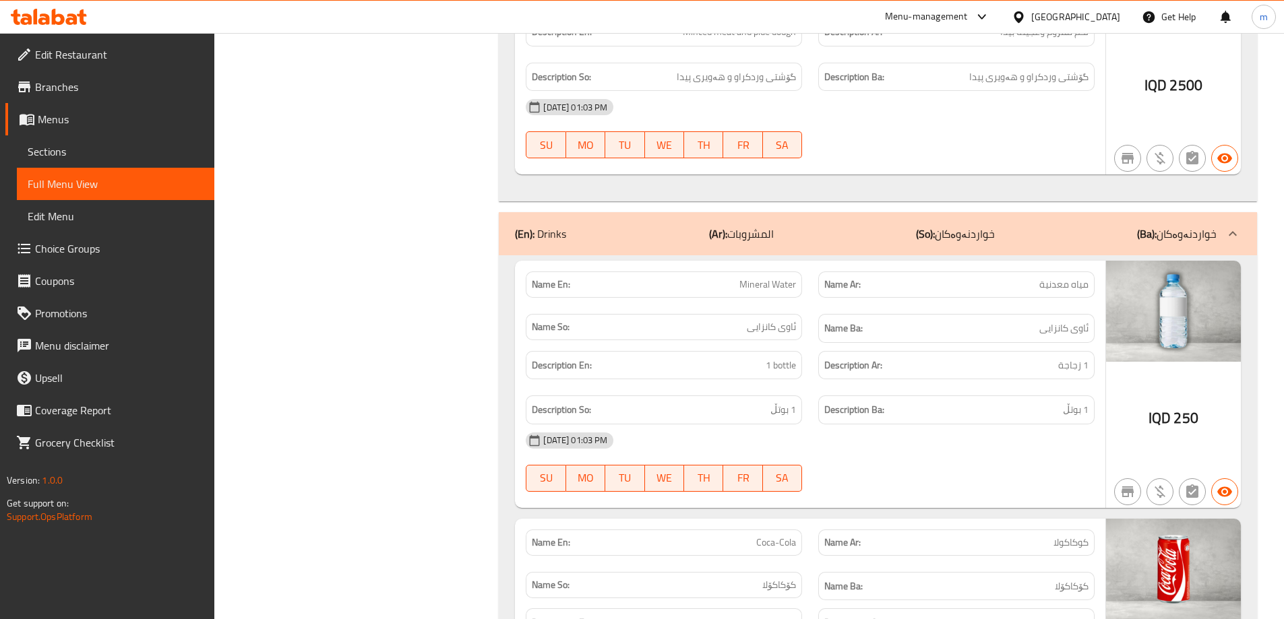
click at [754, 238] on p "(Ar): المشروبات" at bounding box center [741, 234] width 65 height 16
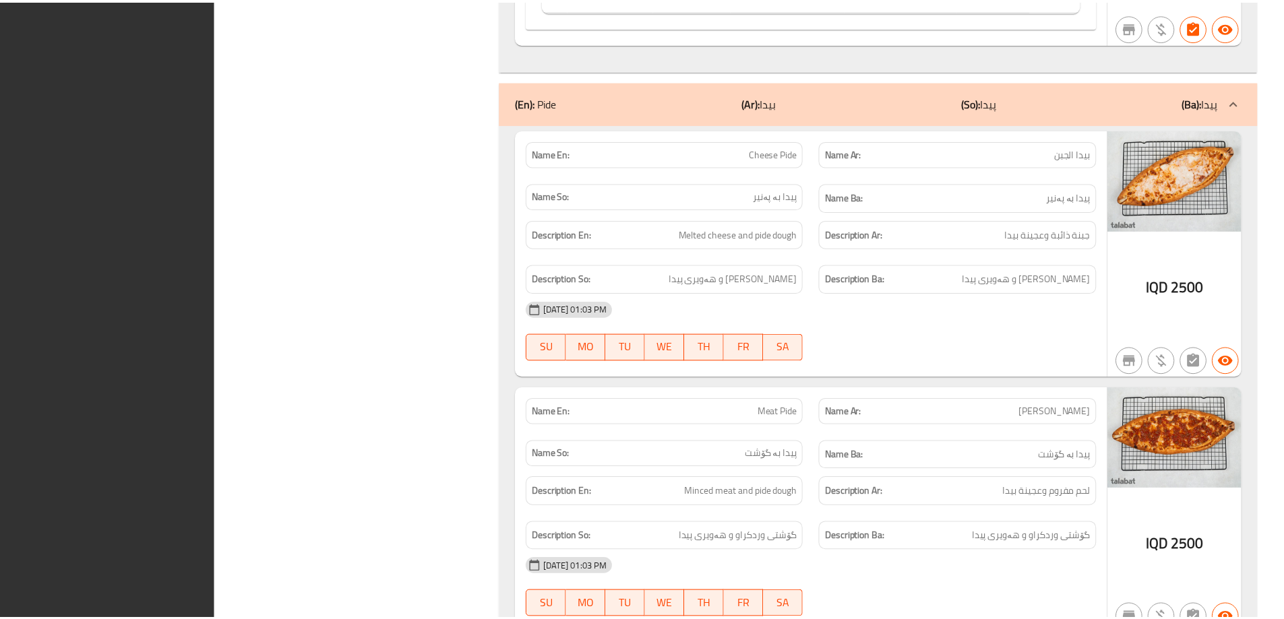
scroll to position [4467, 0]
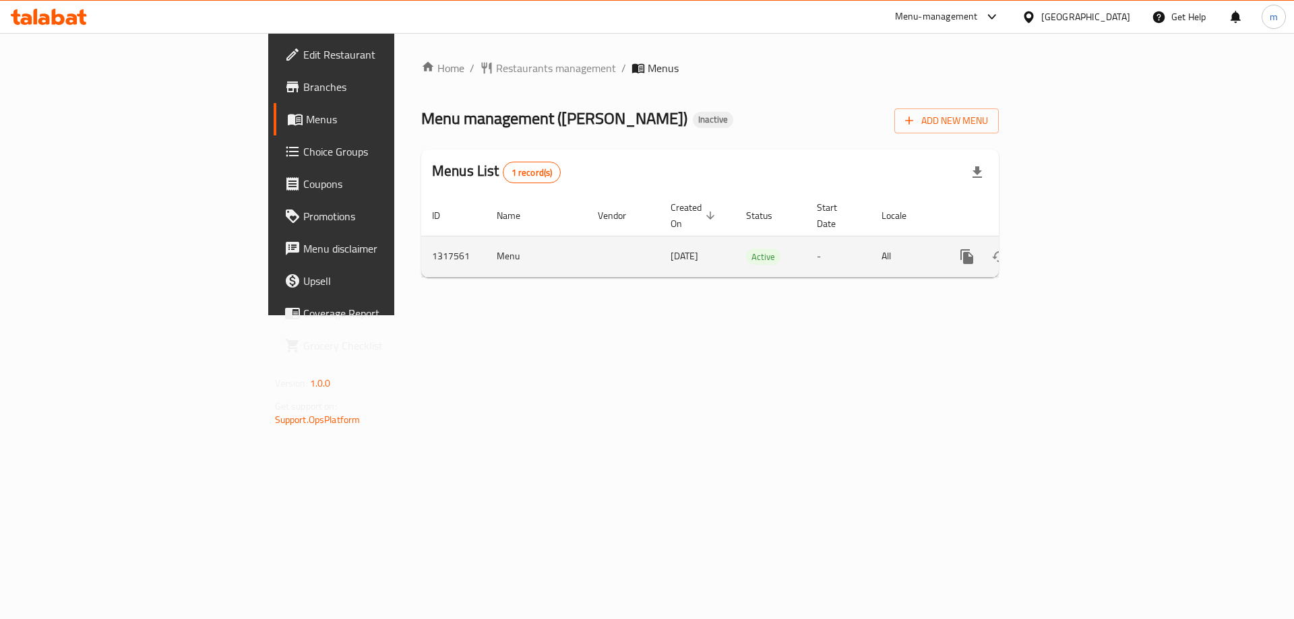
click at [1072, 249] on icon "enhanced table" at bounding box center [1064, 257] width 16 height 16
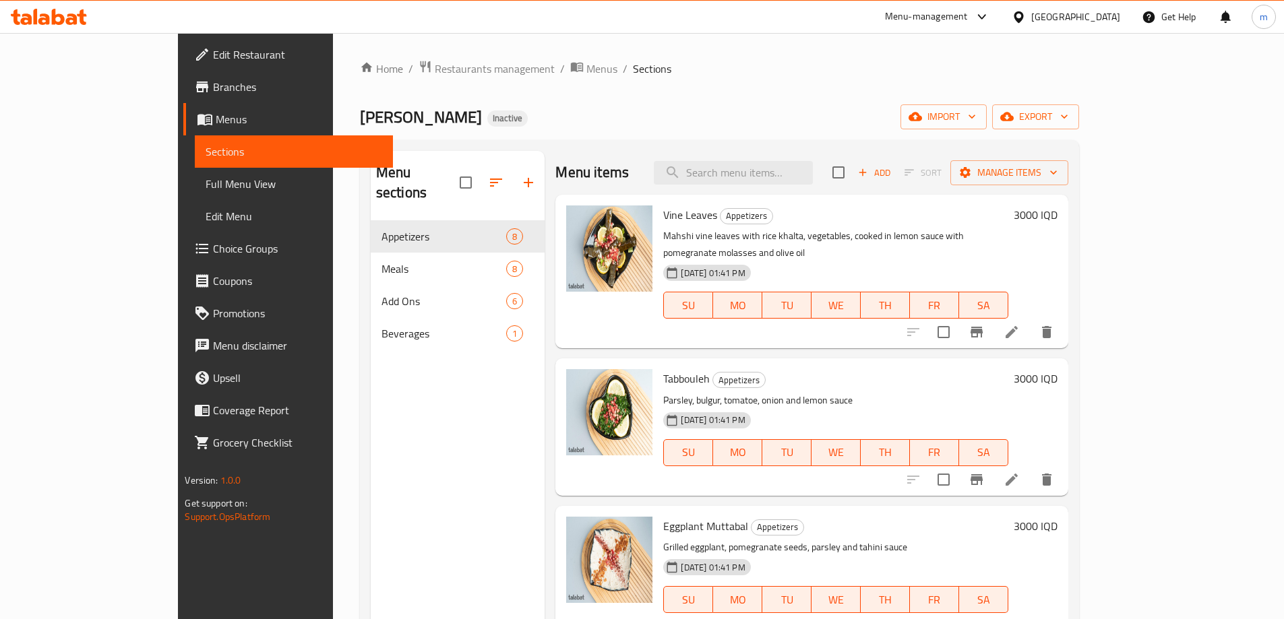
click at [206, 186] on span "Full Menu View" at bounding box center [294, 184] width 176 height 16
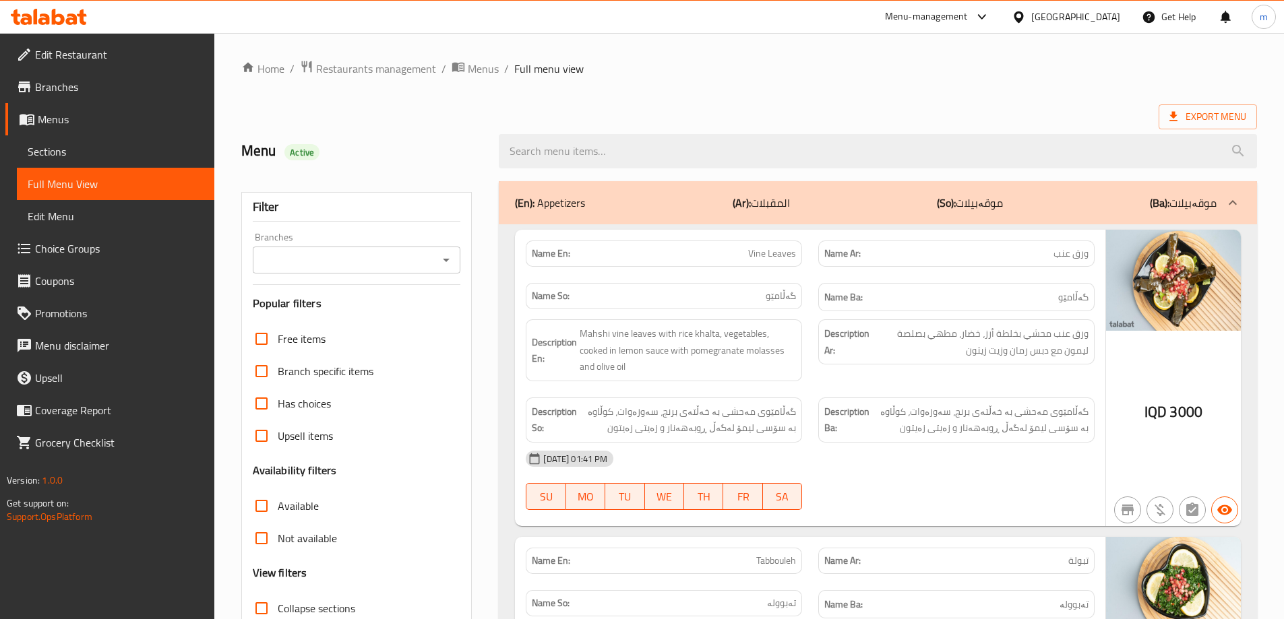
click at [439, 261] on icon "Open" at bounding box center [446, 260] width 16 height 16
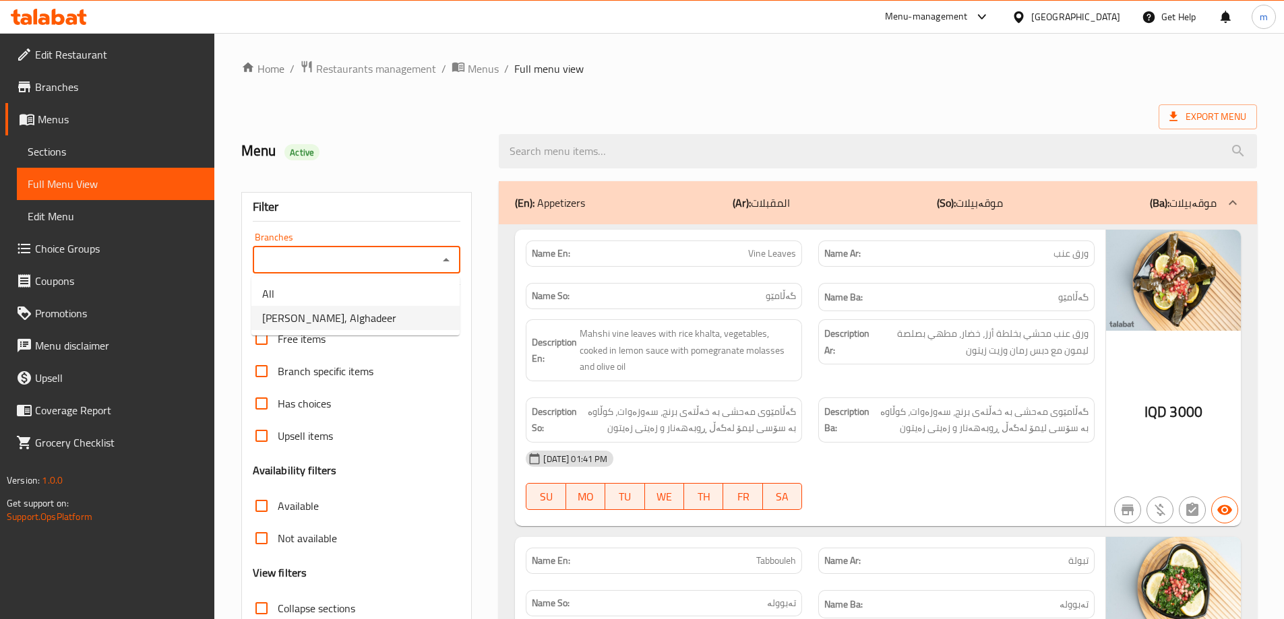
click at [391, 328] on li "Farooj Al Hayek, Alghadeer" at bounding box center [355, 318] width 208 height 24
type input "Farooj Al Hayek, Alghadeer"
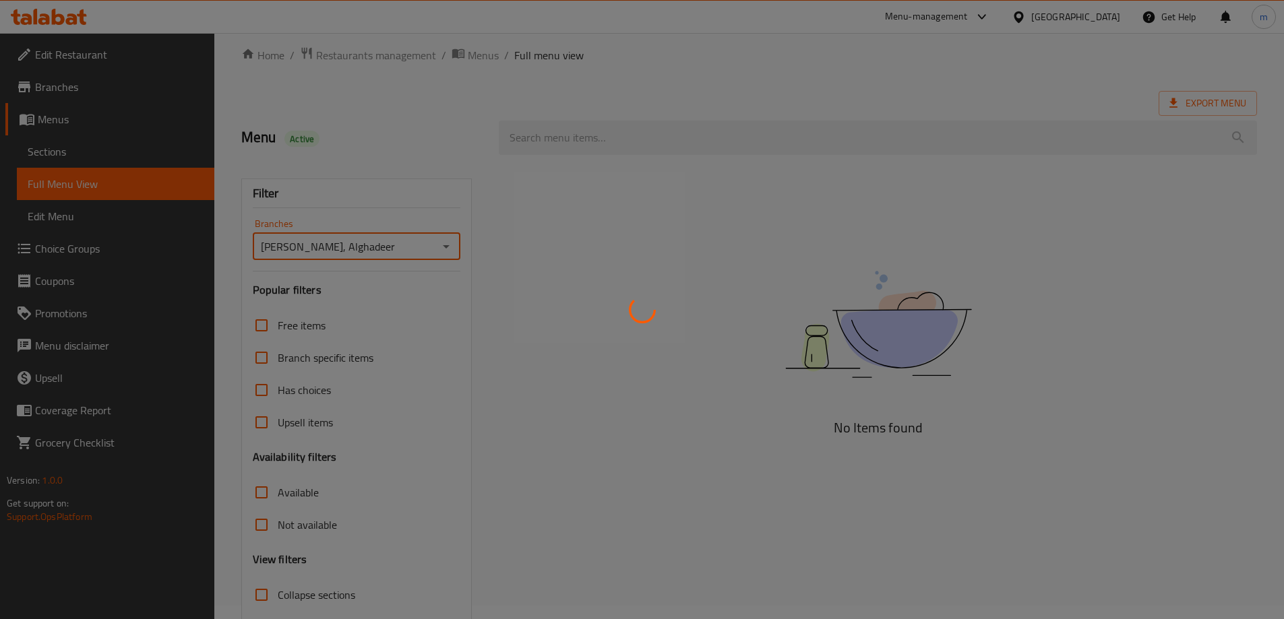
scroll to position [98, 0]
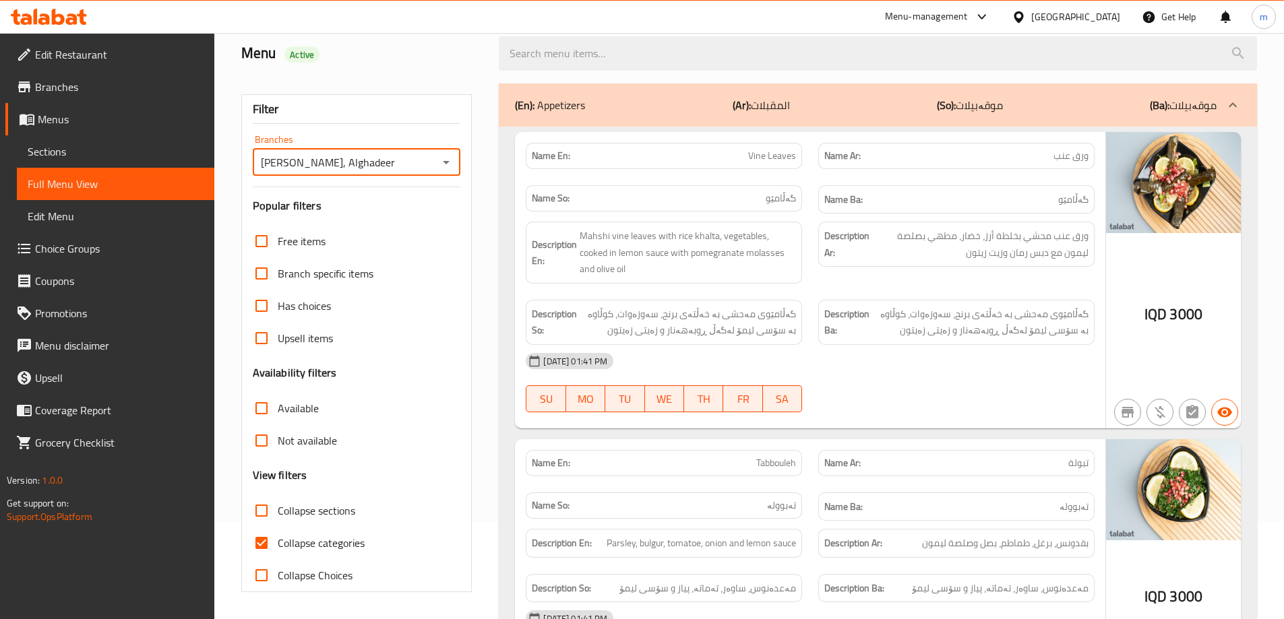
click at [251, 540] on input "Collapse categories" at bounding box center [261, 543] width 32 height 32
checkbox input "false"
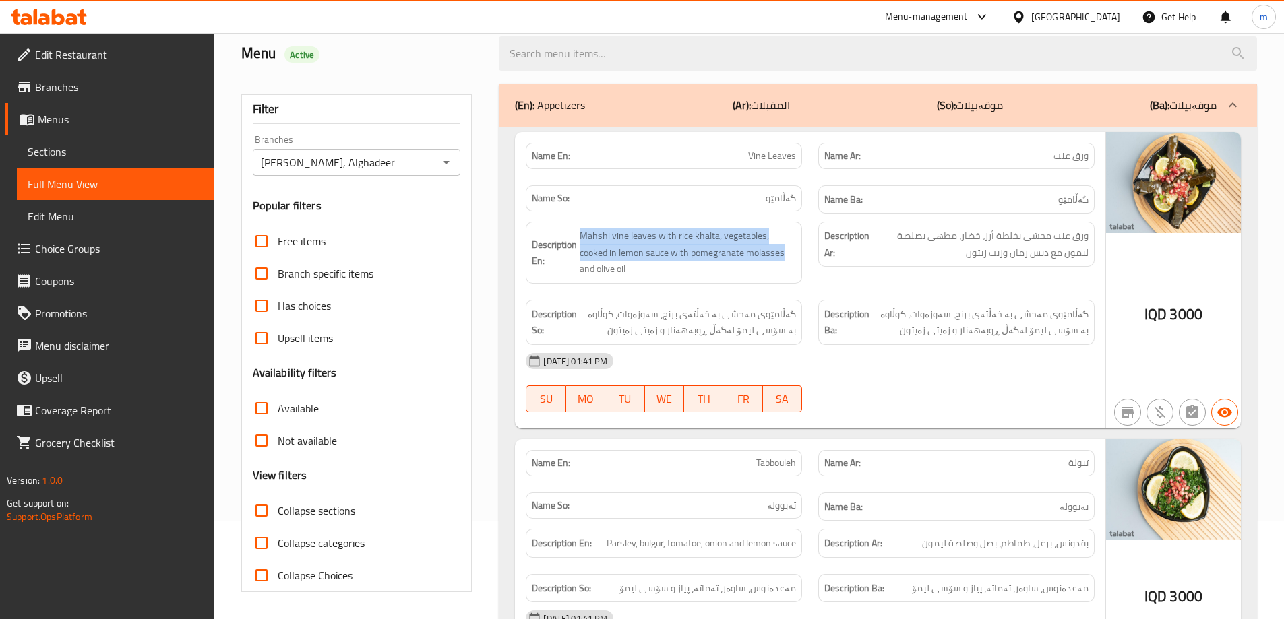
drag, startPoint x: 565, startPoint y: 284, endPoint x: 578, endPoint y: 288, distance: 13.6
click at [578, 288] on div "Description En: Mahshi vine leaves with rice khalta, vegetables, cooked in lemo…" at bounding box center [663, 253] width 292 height 78
click at [749, 231] on span "Mahshi vine leaves with rice khalta, vegetables, cooked in lemon sauce with pom…" at bounding box center [687, 253] width 216 height 50
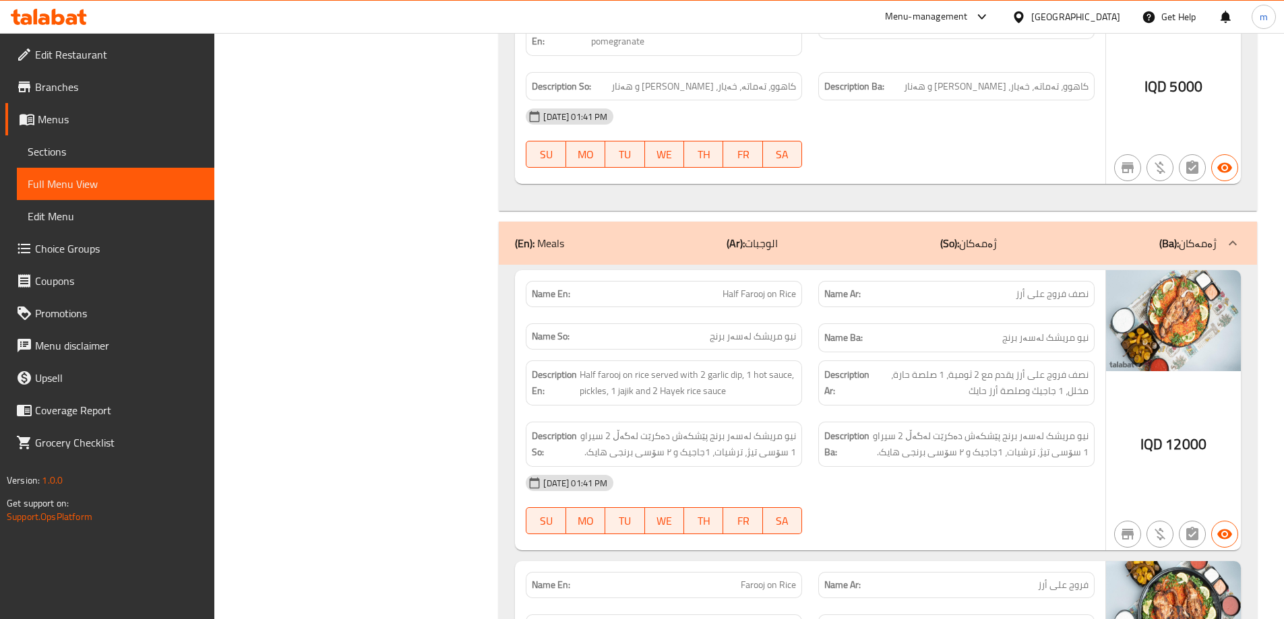
scroll to position [2343, 0]
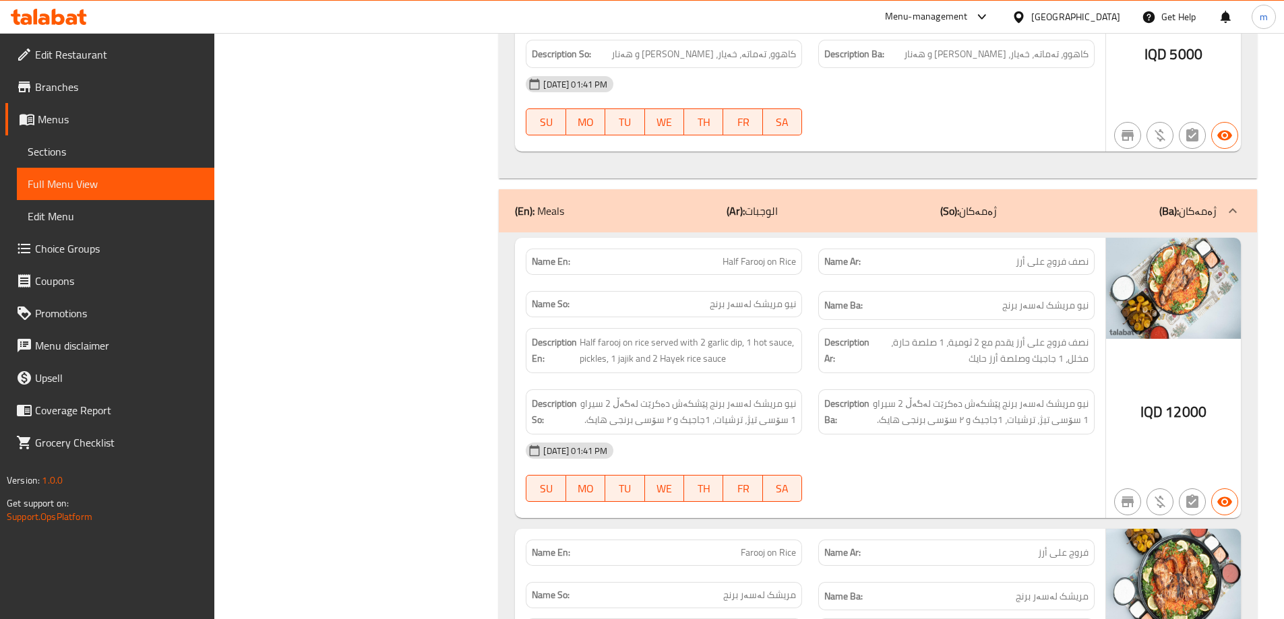
click at [756, 261] on span "Half Farooj on Rice" at bounding box center [758, 262] width 73 height 14
copy span "Farooj"
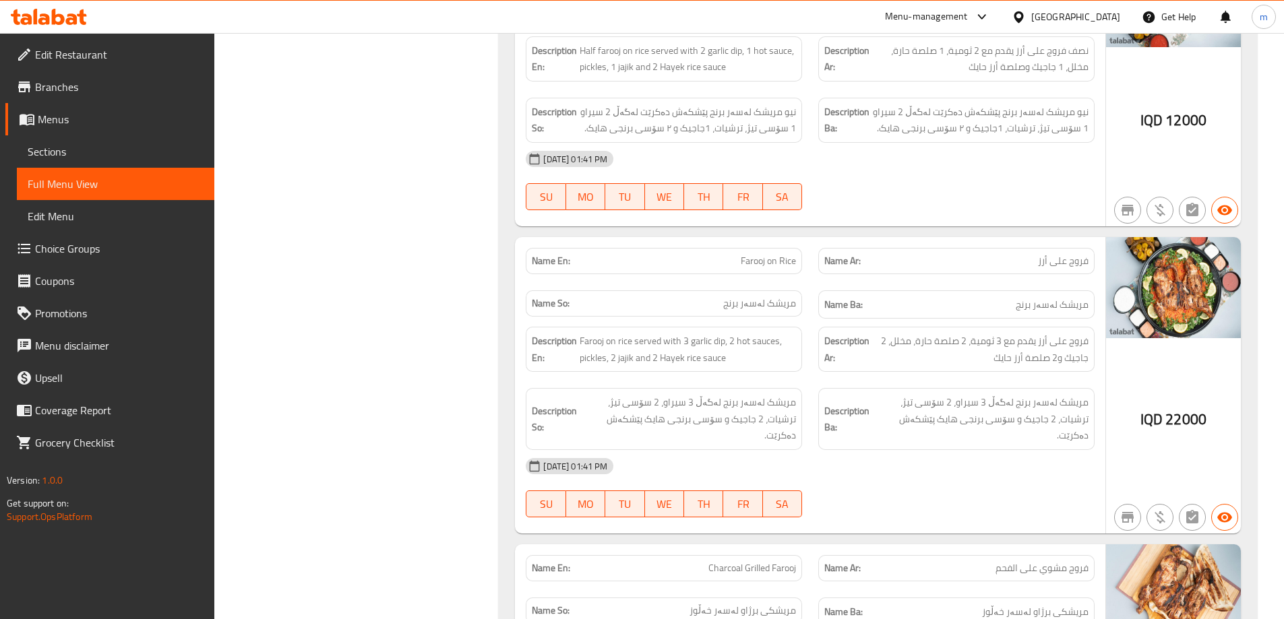
scroll to position [2680, 0]
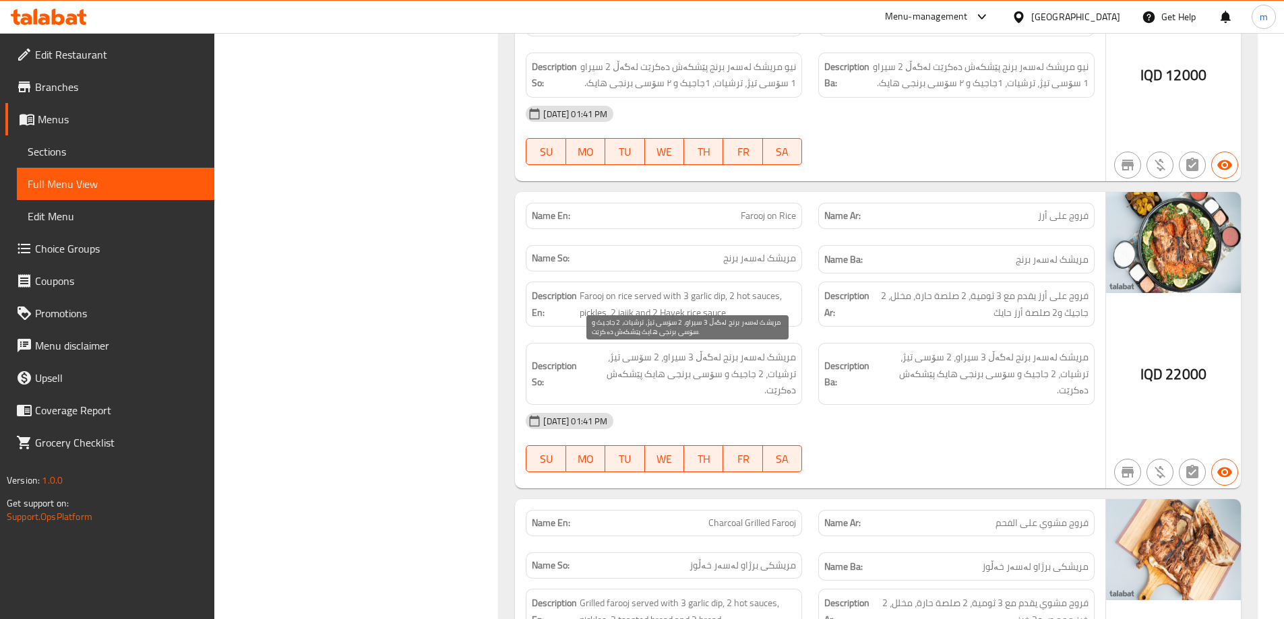
click at [751, 360] on span "مریشک لەسەر برنج لەگەڵ 3 سیراو، 2 سۆسی تیژ، ترشیات، 2 جاجیک و سۆسی برنجی هایک پ…" at bounding box center [687, 374] width 216 height 50
click at [773, 216] on span "Farooj on Rice" at bounding box center [767, 216] width 55 height 14
copy span "Farooj on Rice"
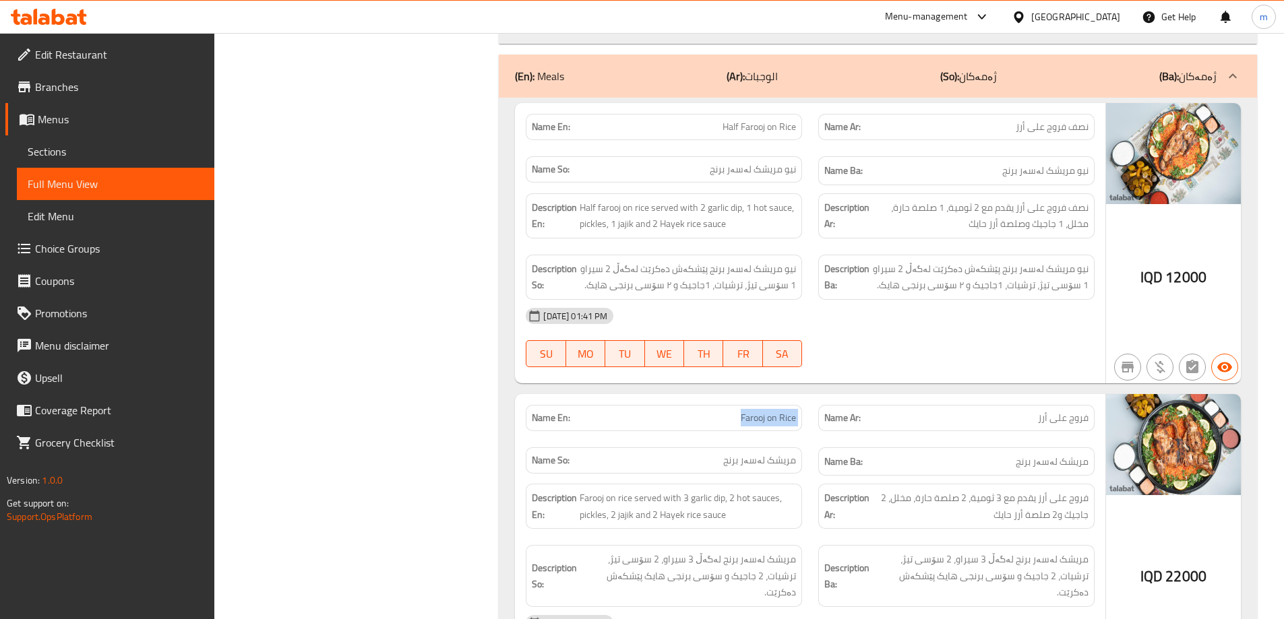
scroll to position [2456, 0]
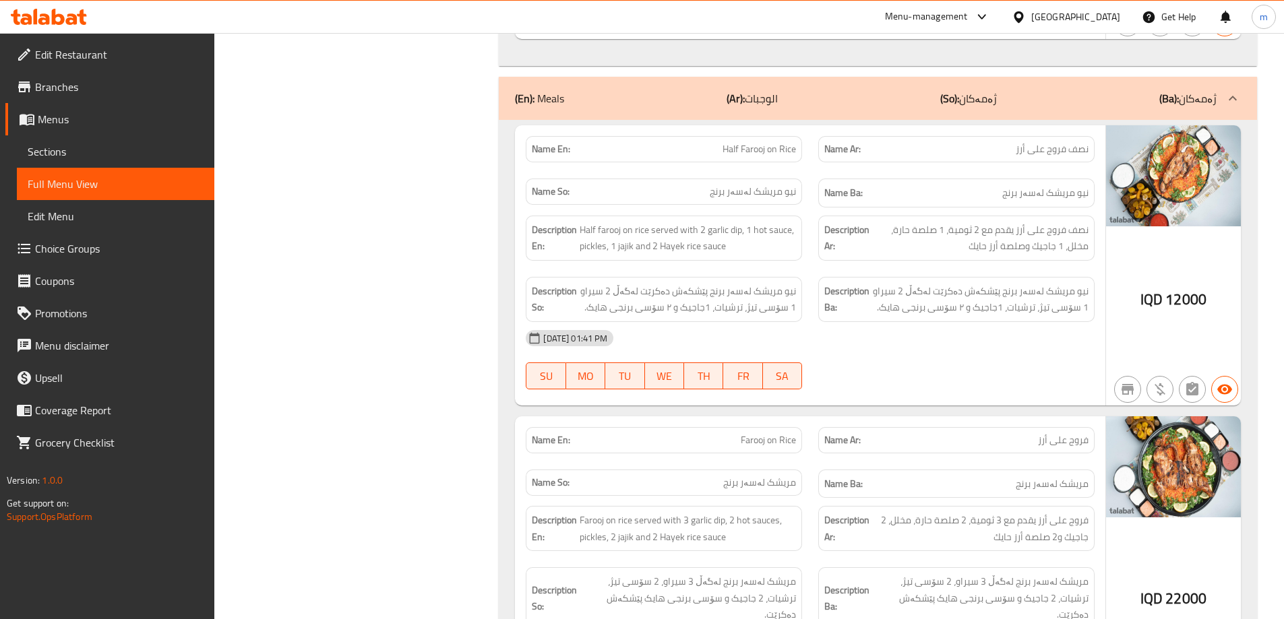
click at [727, 269] on div "Description So: نیو مریشک لەسەر برنج پێشکەش دەکرێت لەگەڵ 2 سیراو 1 سۆسی تیژ، تر…" at bounding box center [663, 299] width 292 height 61
click at [757, 305] on span "نیو مریشک لەسەر برنج پێشکەش دەکرێت لەگەڵ 2 سیراو 1 سۆسی تیژ، ترشیات، 1جاجیک و ٢…" at bounding box center [687, 299] width 216 height 33
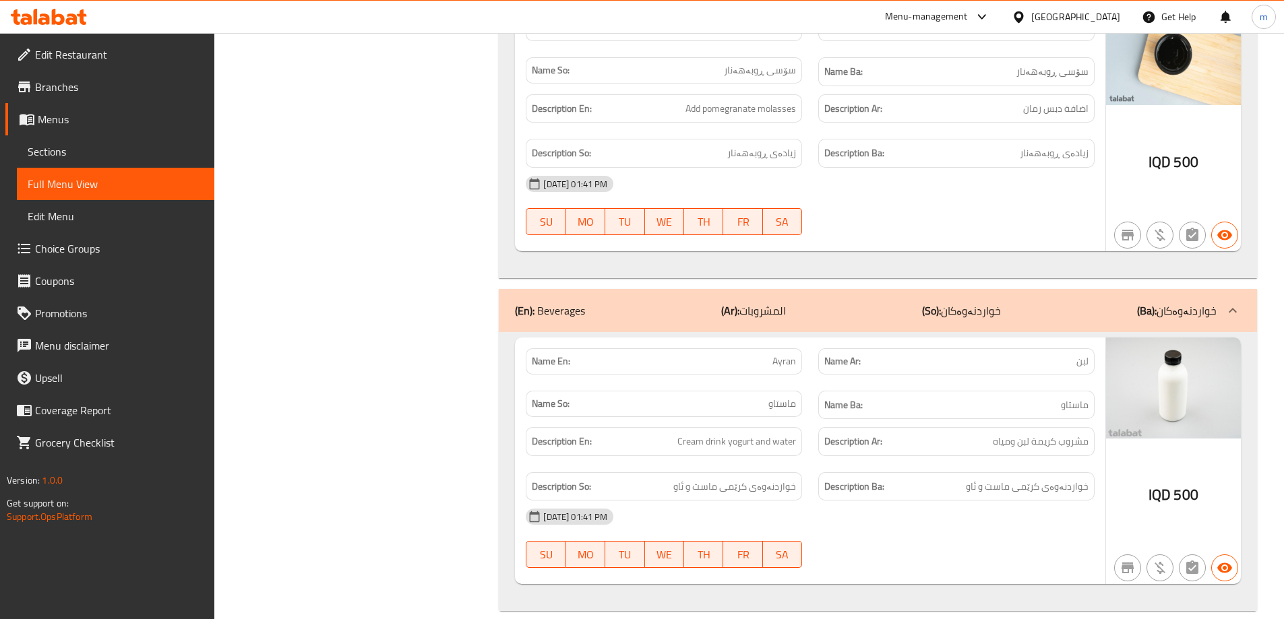
scroll to position [6286, 0]
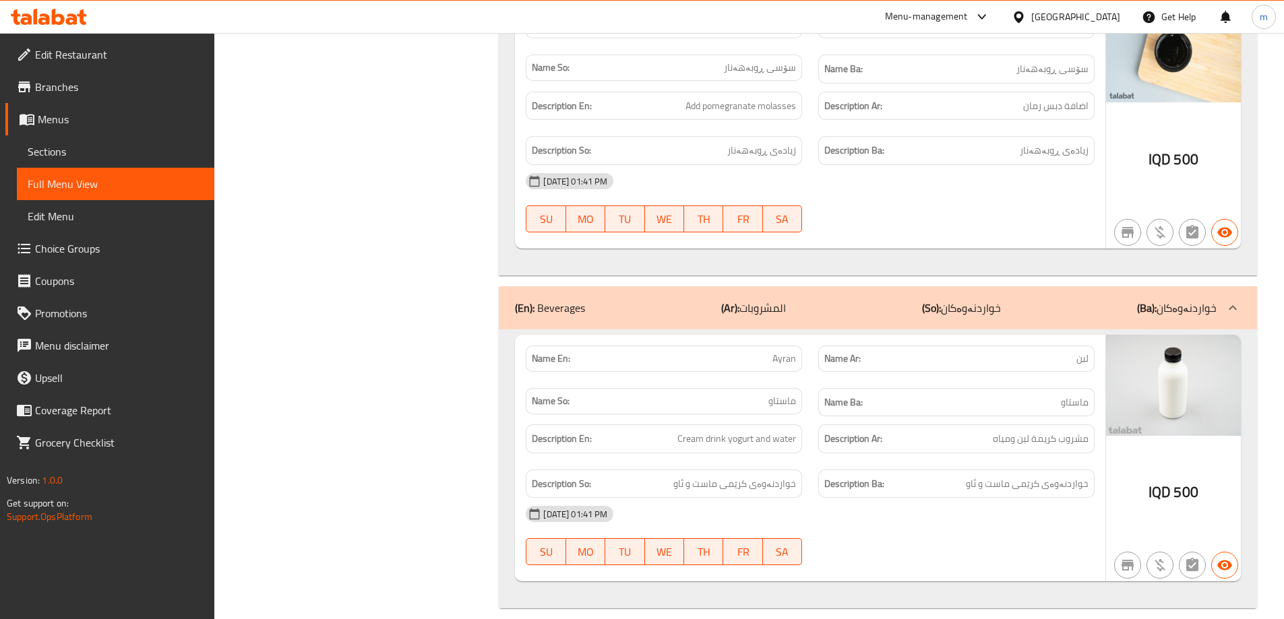
click at [935, 431] on h6 "Description Ar: مشروب كريمة لبن ومياه" at bounding box center [956, 439] width 264 height 17
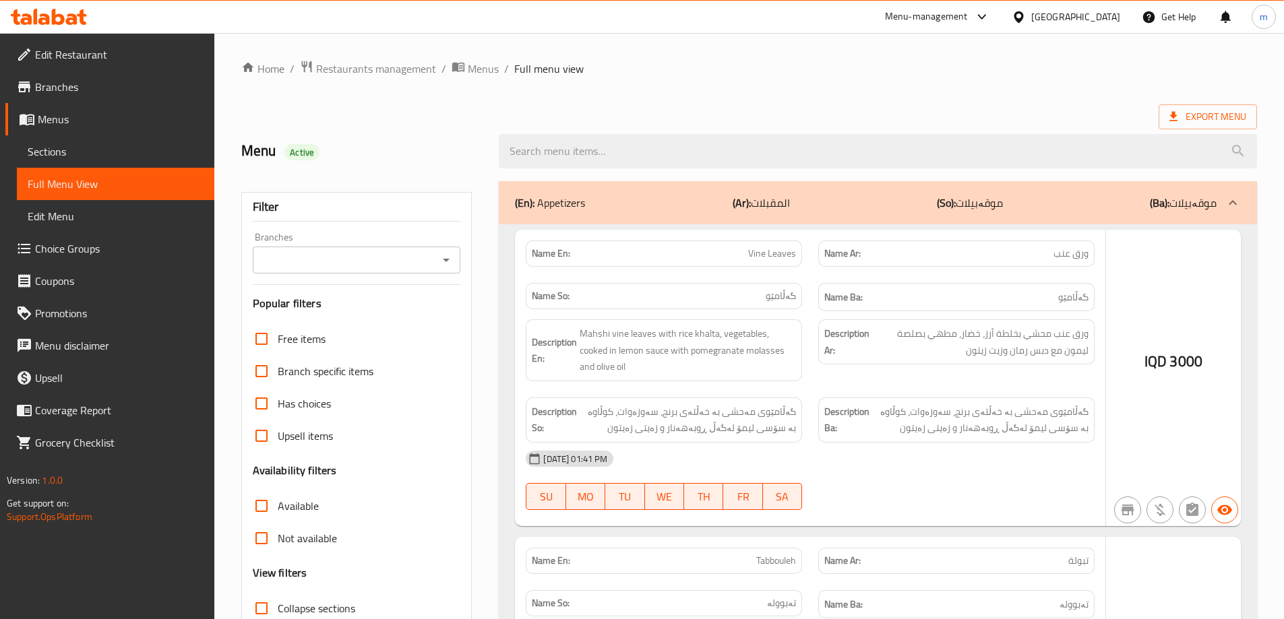
click at [107, 167] on div at bounding box center [642, 309] width 1284 height 619
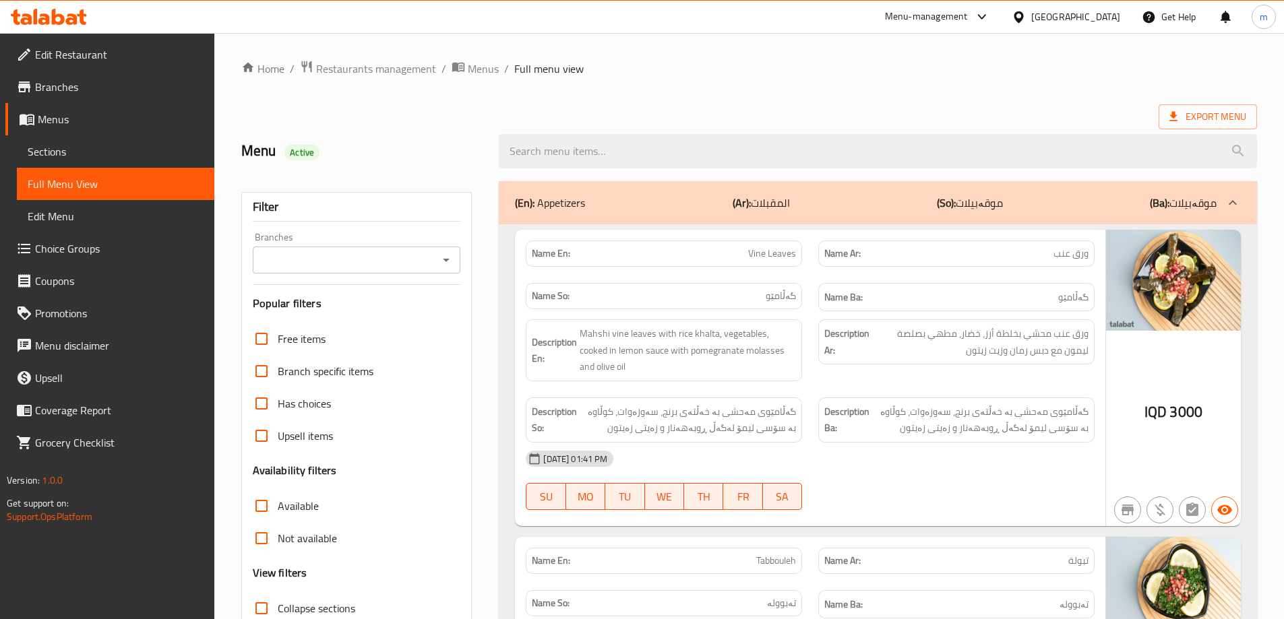
click at [96, 156] on span "Sections" at bounding box center [116, 152] width 176 height 16
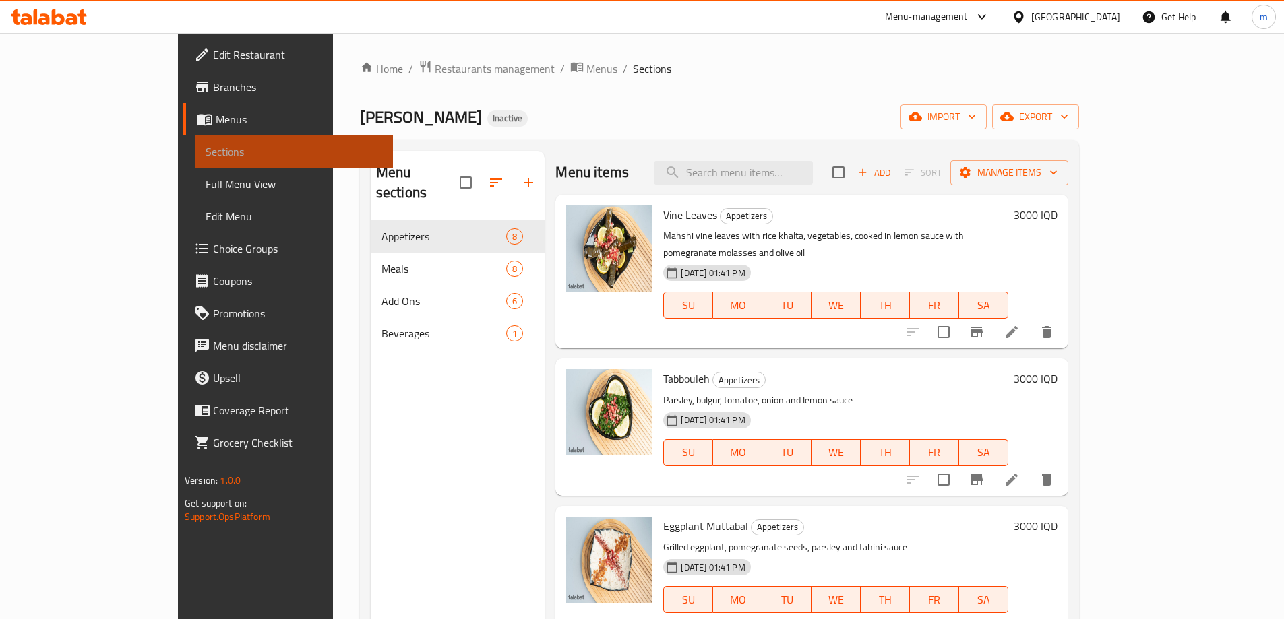
click at [206, 156] on span "Sections" at bounding box center [294, 152] width 176 height 16
click at [746, 215] on h6 "Vine Leaves Appetizers" at bounding box center [835, 215] width 344 height 19
click at [790, 177] on input "search" at bounding box center [733, 173] width 159 height 24
paste input "Farooj on Rice"
click at [813, 172] on input "Farooj on Rice" at bounding box center [733, 173] width 159 height 24
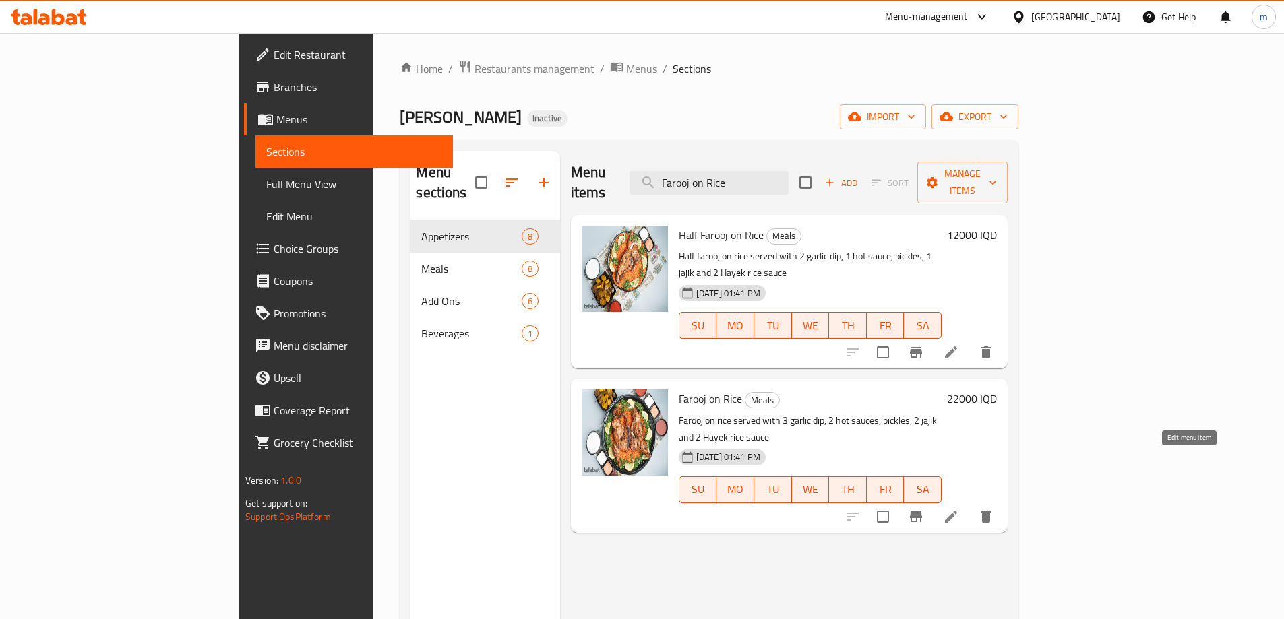
type input "Farooj on Rice"
click at [959, 509] on icon at bounding box center [951, 517] width 16 height 16
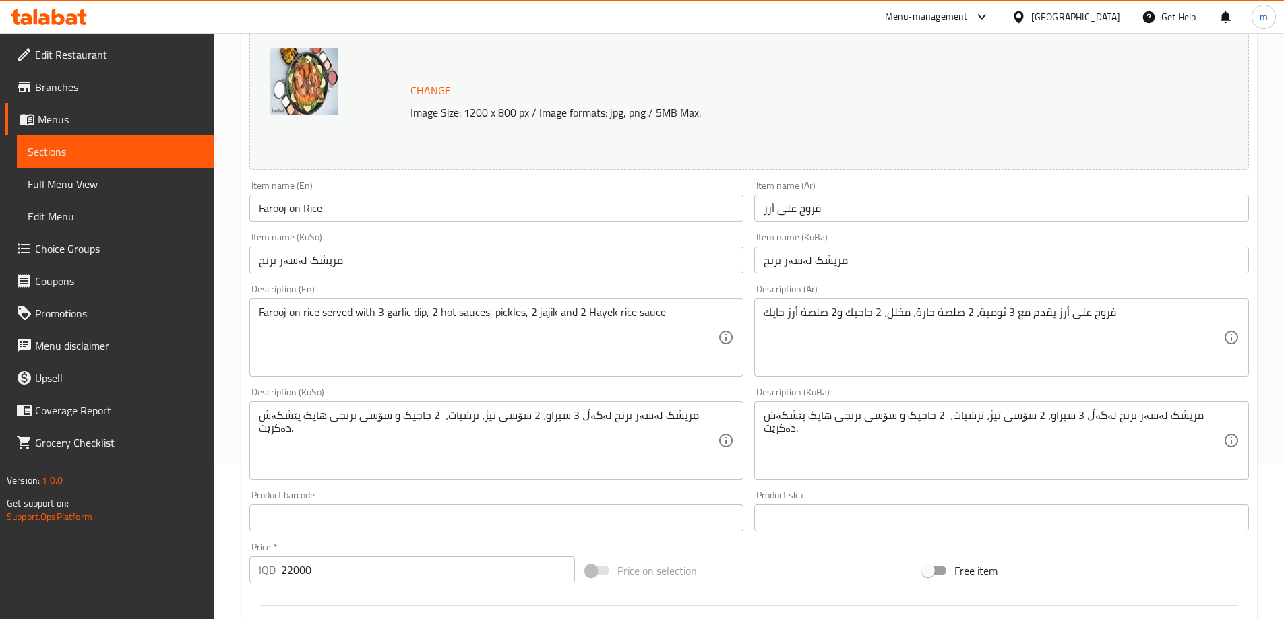
scroll to position [224, 0]
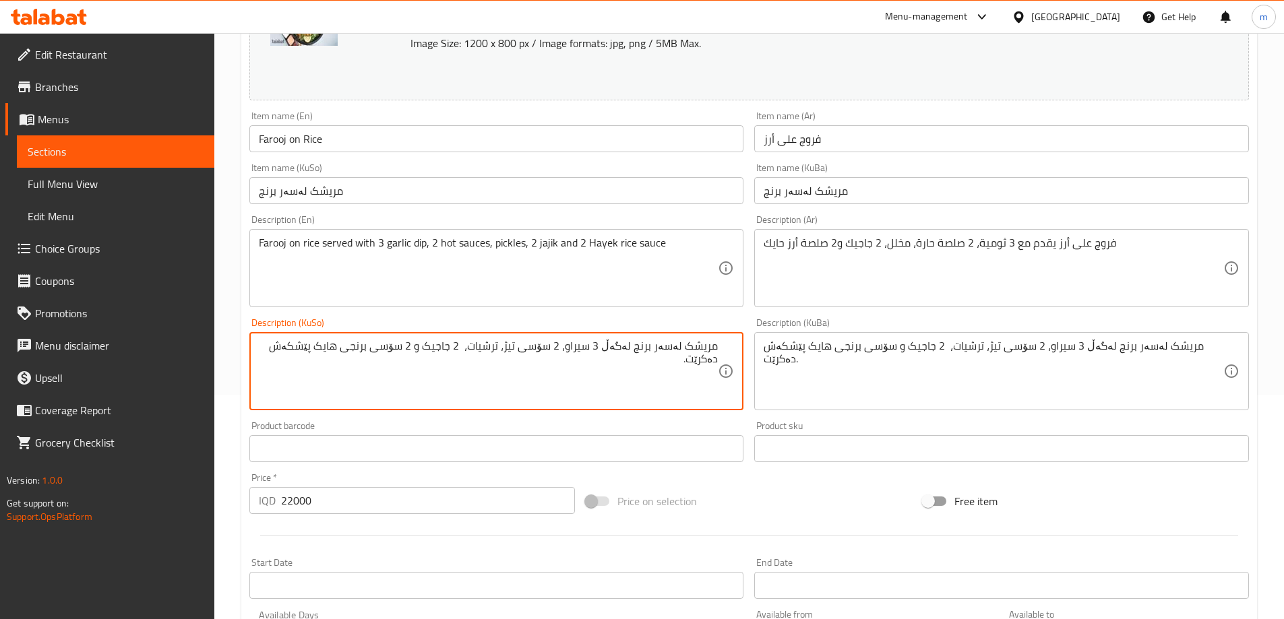
type textarea "مریشک لەسەر برنج لەگەڵ 3 سیراو، 2 سۆسی تیژ، ترشیات، 2 جاجیک و 2 سۆسی برنجی هایک…"
click at [435, 181] on input "مریشک لەسەر برنج" at bounding box center [496, 190] width 495 height 27
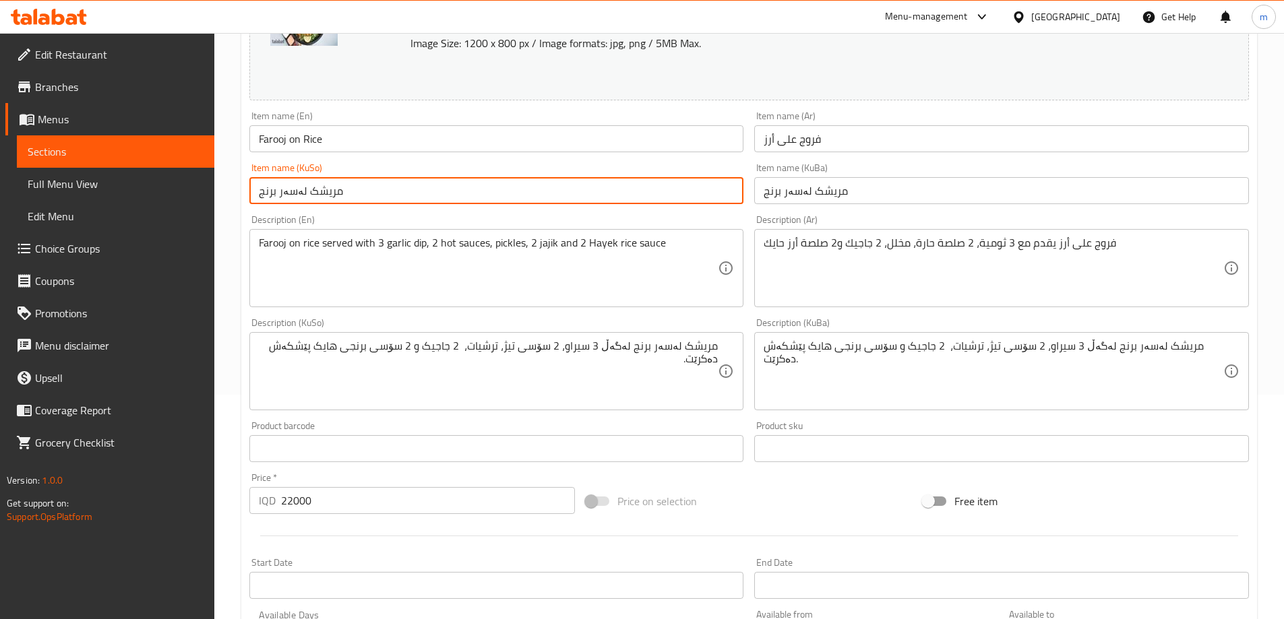
click at [435, 181] on input "مریشک لەسەر برنج" at bounding box center [496, 190] width 495 height 27
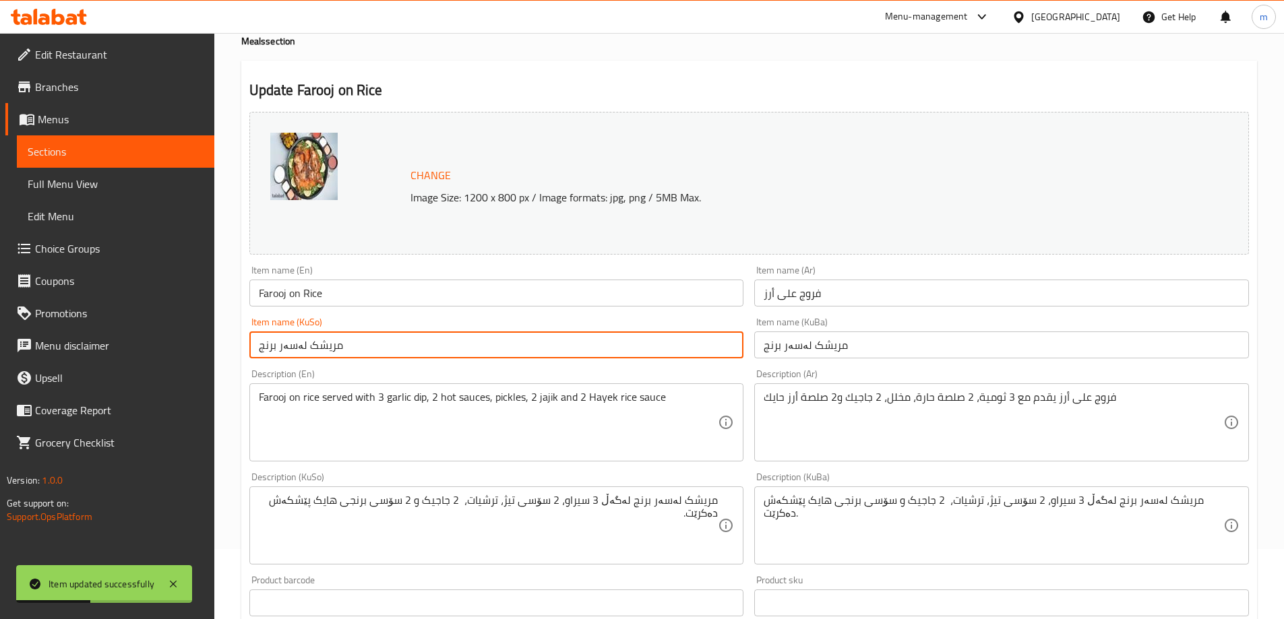
scroll to position [0, 0]
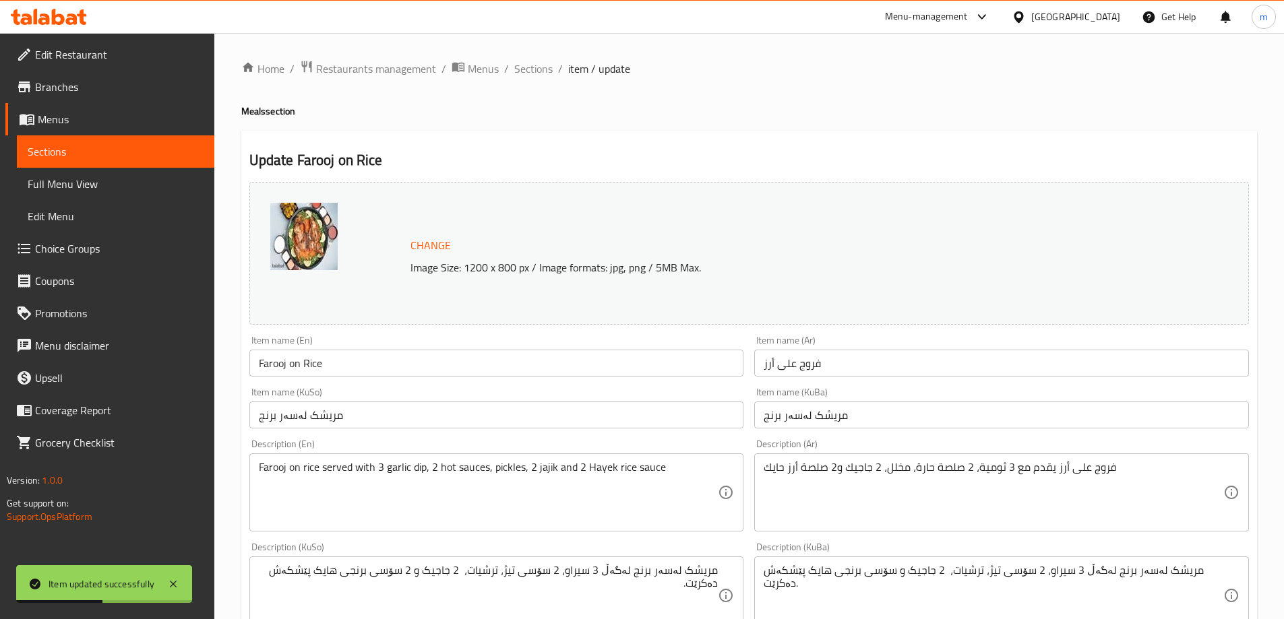
drag, startPoint x: 532, startPoint y: 67, endPoint x: 612, endPoint y: 136, distance: 105.5
click at [532, 66] on span "Sections" at bounding box center [533, 69] width 38 height 16
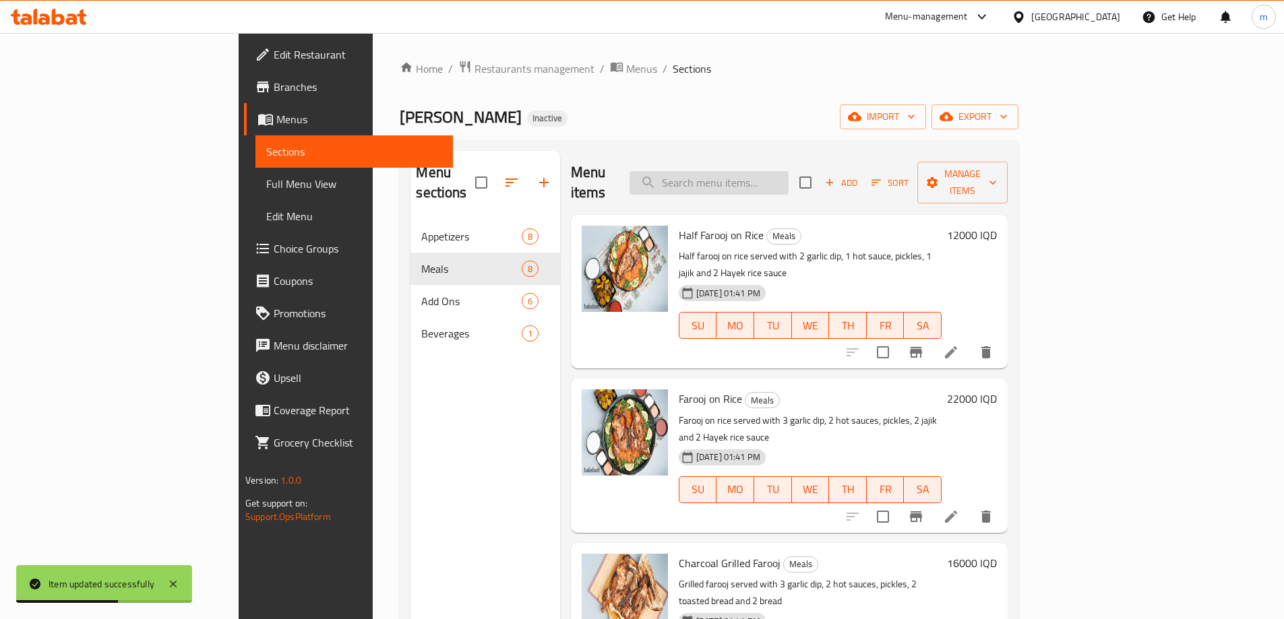
click at [788, 177] on input "search" at bounding box center [708, 183] width 159 height 24
paste input "Farooj on Rice"
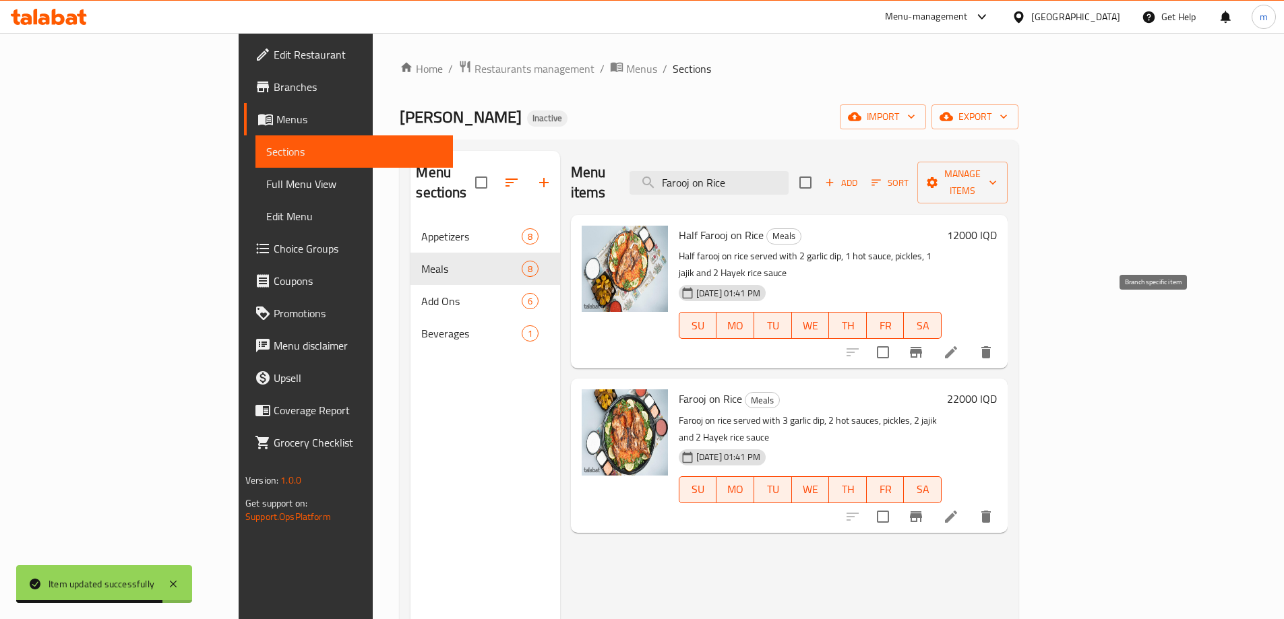
type input "Farooj on Rice"
click at [959, 344] on icon at bounding box center [951, 352] width 16 height 16
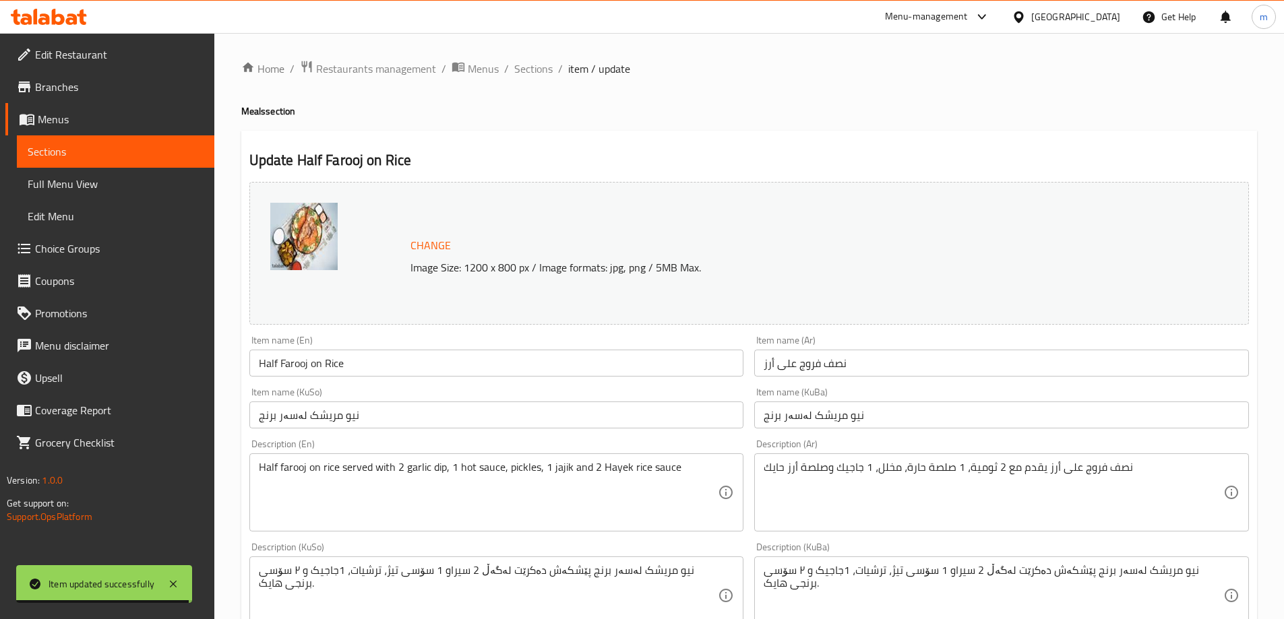
scroll to position [224, 0]
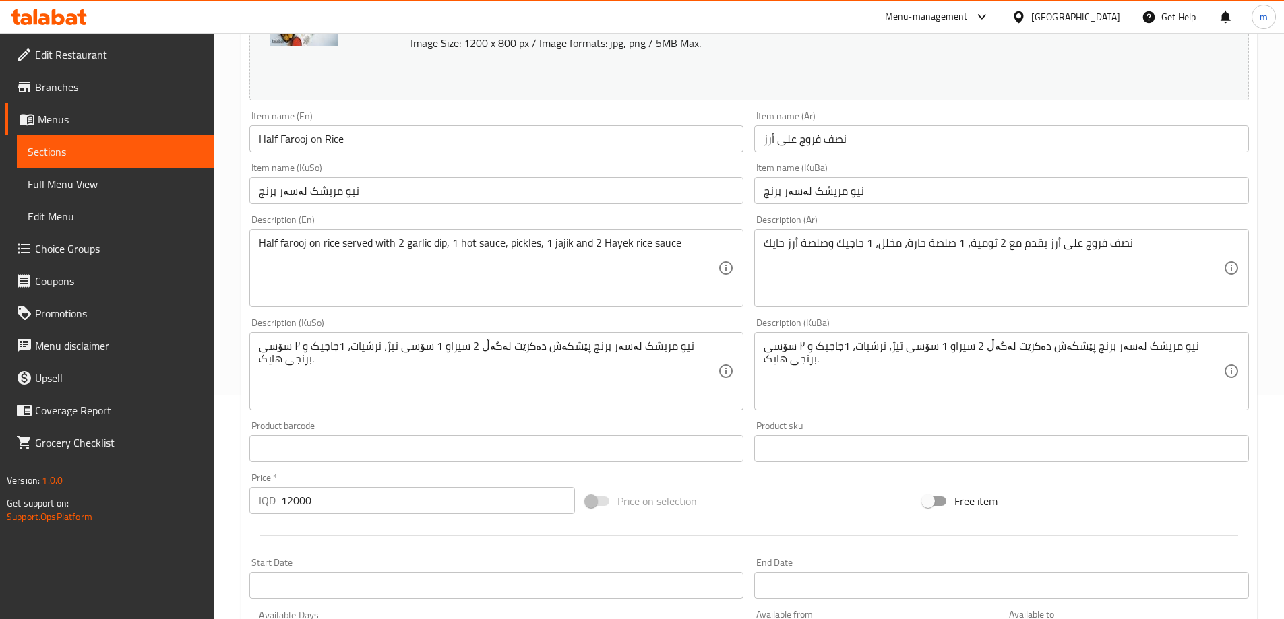
click at [697, 408] on div "نیو مریشک لەسەر برنج پێشکەش دەکرێت لەگەڵ 2 سیراو 1 سۆسی تیژ، ترشیات، 1جاجیک و ٢…" at bounding box center [496, 371] width 495 height 78
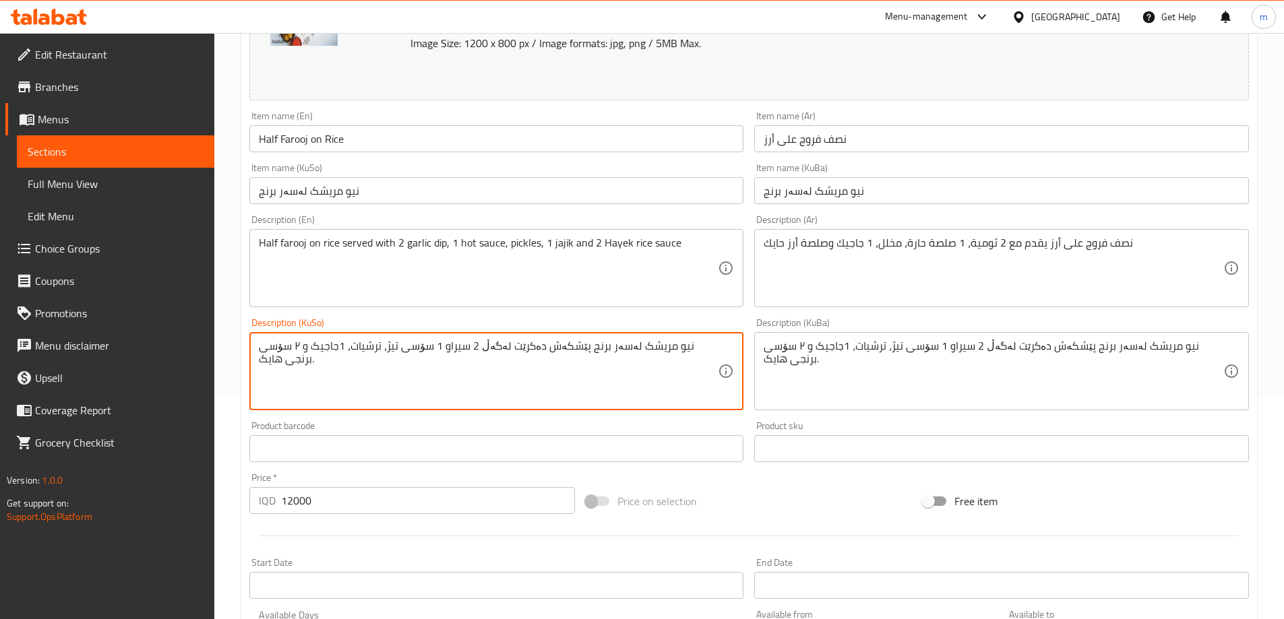
click at [689, 391] on textarea "نیو مریشک لەسەر برنج پێشکەش دەکرێت لەگەڵ 2 سیراو 1 سۆسی تیژ، ترشیات، 1جاجیک و ٢…" at bounding box center [489, 372] width 460 height 64
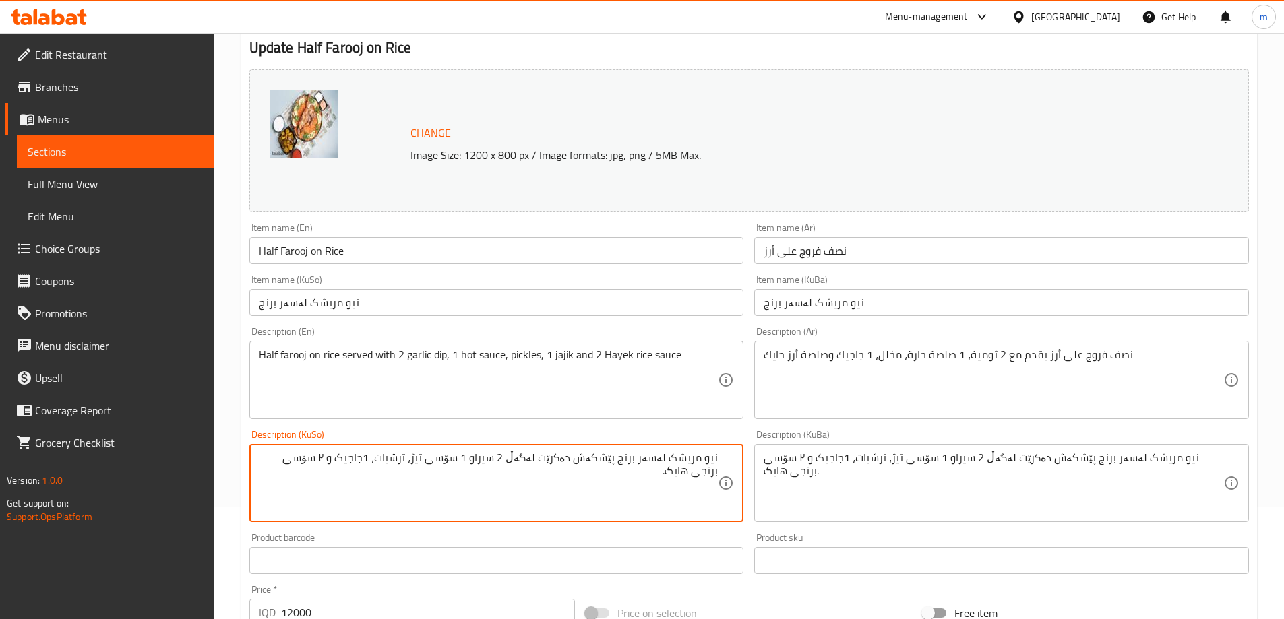
click at [488, 460] on textarea "نیو مریشک لەسەر برنج پێشکەش دەکرێت لەگەڵ 2 سیراو 1 سۆسی تیژ، ترشیات، 1جاجیک و ٢…" at bounding box center [489, 483] width 460 height 64
type textarea "نیو مریشک لەسەر برنج پێشکەش دەکرێت لەگەڵ 2 سیراو, 1 سۆسی تیژ، ترشیات، 1جاجیک و …"
click at [446, 303] on input "نیو مریشک لەسەر برنج" at bounding box center [496, 302] width 495 height 27
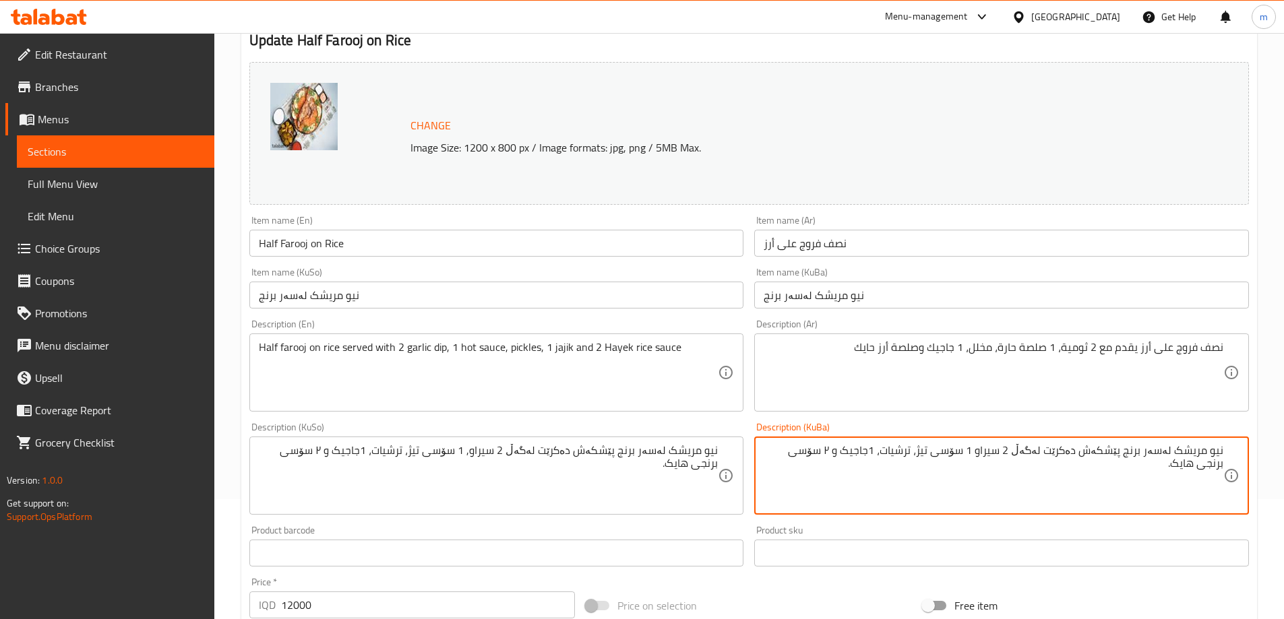
scroll to position [224, 0]
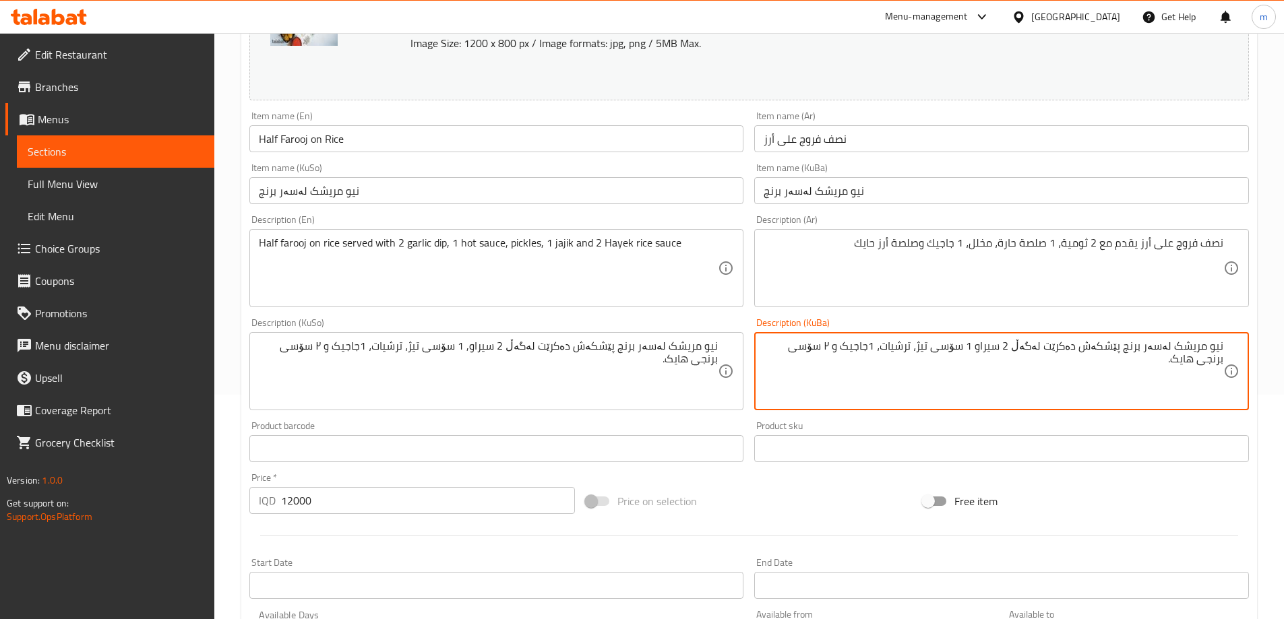
click at [992, 350] on textarea "نیو مریشک لەسەر برنج پێشکەش دەکرێت لەگەڵ 2 سیراو 1 سۆسی تیژ، ترشیات، 1جاجیک و ٢…" at bounding box center [993, 372] width 460 height 64
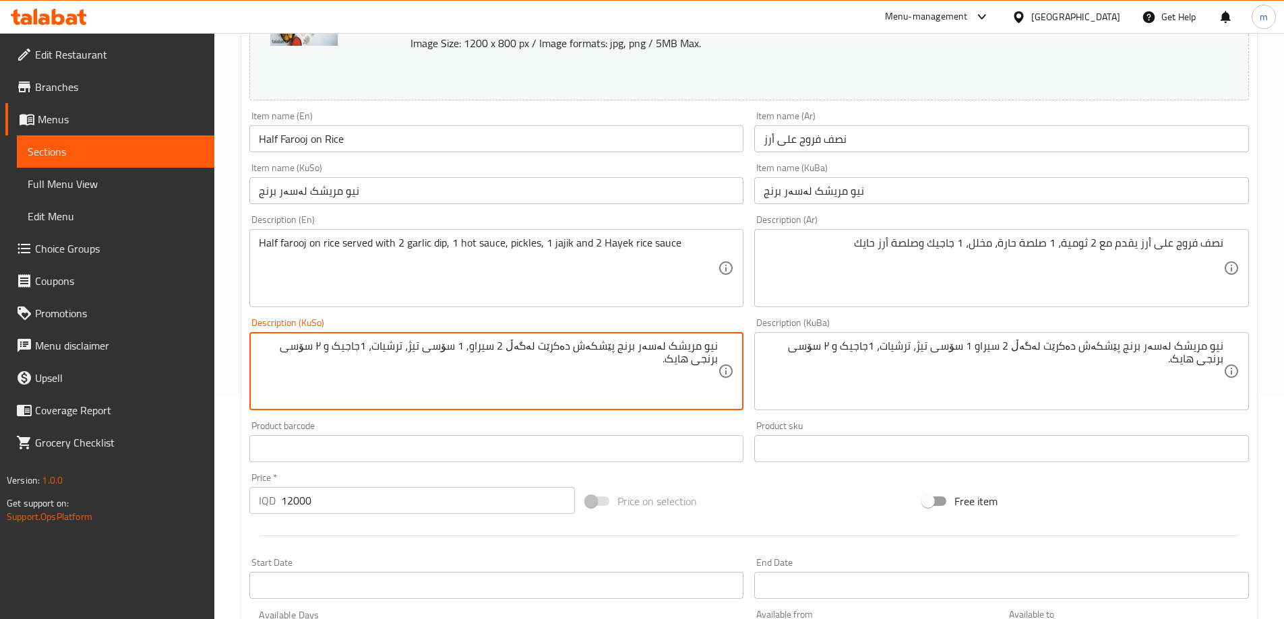
click at [654, 374] on textarea "نیو مریشک لەسەر برنج پێشکەش دەکرێت لەگەڵ 2 سیراو, 1 سۆسی تیژ، ترشیات، 1جاجیک و …" at bounding box center [489, 372] width 460 height 64
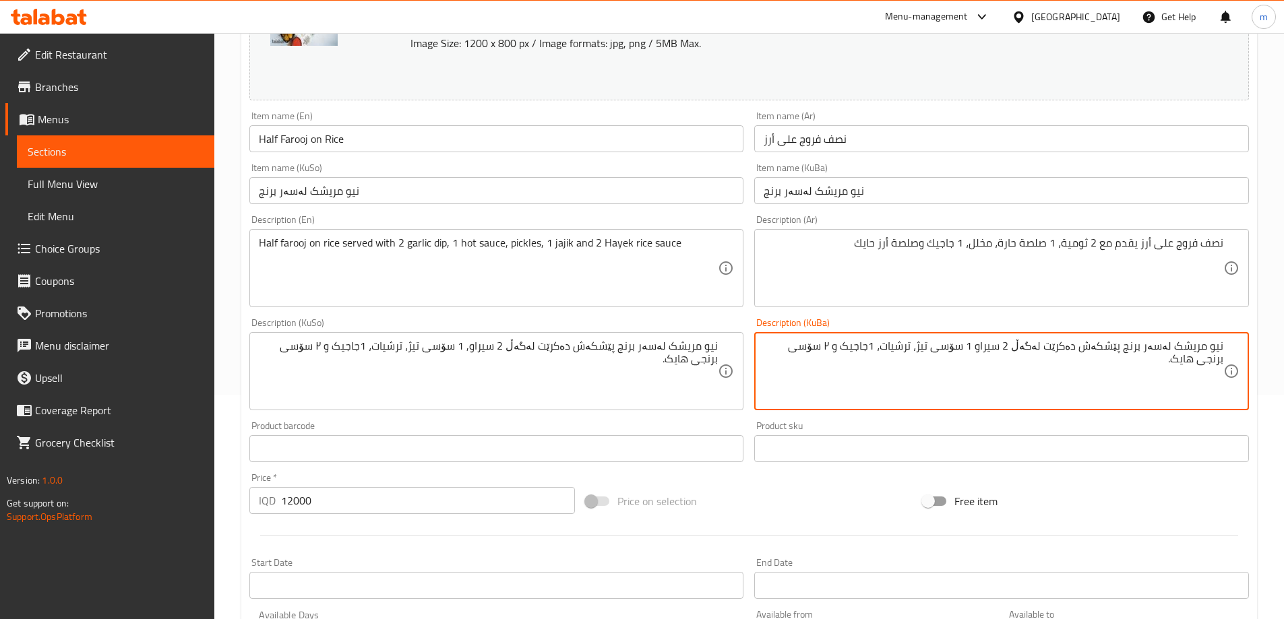
click at [938, 392] on textarea "نیو مریشک لەسەر برنج پێشکەش دەکرێت لەگەڵ 2 سیراو 1 سۆسی تیژ، ترشیات، 1جاجیک و ٢…" at bounding box center [993, 372] width 460 height 64
paste textarea ","
drag, startPoint x: 843, startPoint y: 342, endPoint x: 848, endPoint y: 352, distance: 11.2
click at [848, 352] on textarea "نیو مریشک لەسەر برنج پێشکەش دەکرێت لەگەڵ 2 سیراو, 1 سۆسی تیژ، ترشیات، 1جاجیک و …" at bounding box center [993, 372] width 460 height 64
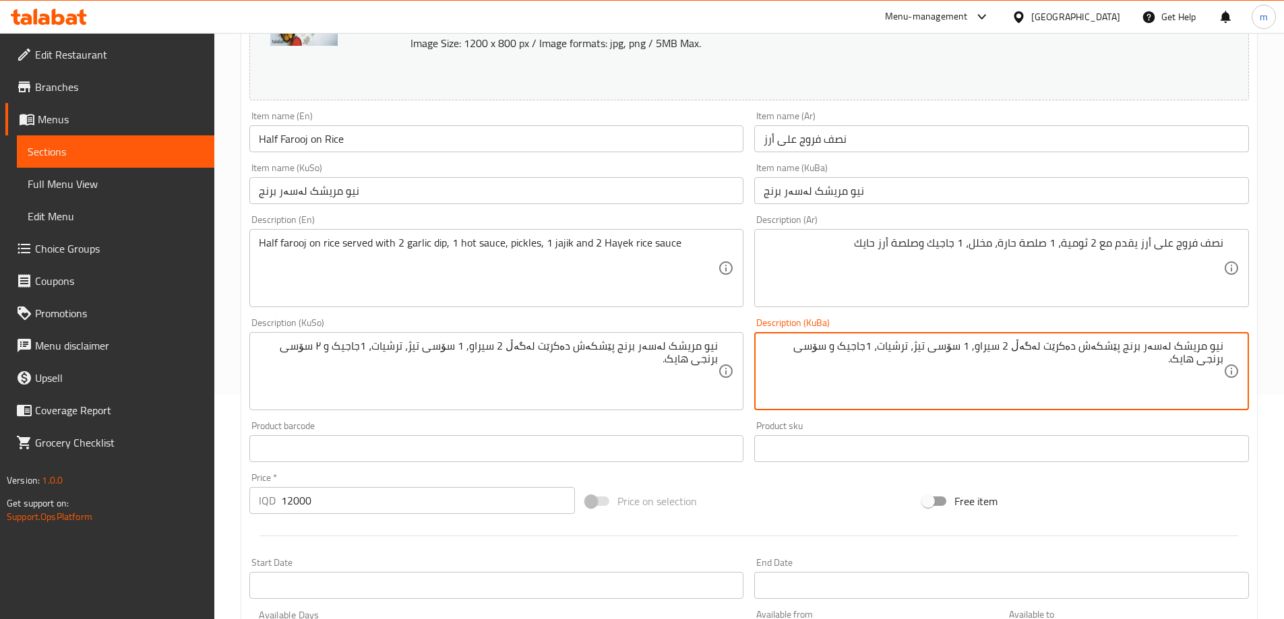
click at [858, 372] on textarea "نیو مریشک لەسەر برنج پێشکەش دەکرێت لەگەڵ 2 سیراو, 1 سۆسی تیژ، ترشیات، 1جاجیک و …" at bounding box center [993, 372] width 460 height 64
click at [858, 373] on textarea "نیو مریشک لەسەر برنج پێشکەش دەکرێت لەگەڵ 2 سیراو, 1 سۆسی تیژ، ترشیات، 1جاجیک و …" at bounding box center [993, 372] width 460 height 64
type textarea "نیو مریشک لەسەر برنج پێشکەش دەکرێت لەگەڵ 2 سیراو, 1 سۆسی تیژ، ترشیات، 1جاجیک و …"
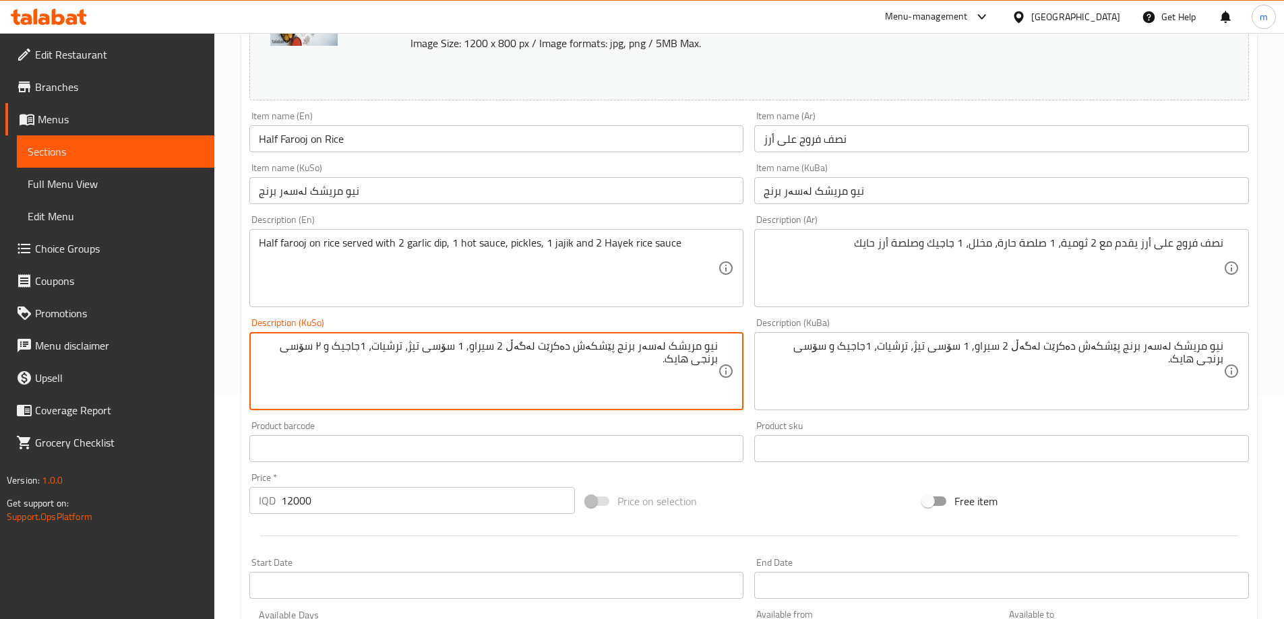
click at [623, 391] on textarea "نیو مریشک لەسەر برنج پێشکەش دەکرێت لەگەڵ 2 سیراو, 1 سۆسی تیژ، ترشیات، 1جاجیک و …" at bounding box center [489, 372] width 460 height 64
paste textarea
type textarea "نیو مریشک لەسەر برنج پێشکەش دەکرێت لەگەڵ 2 سیراو, 1 سۆسی تیژ، ترشیات، 1جاجیک و …"
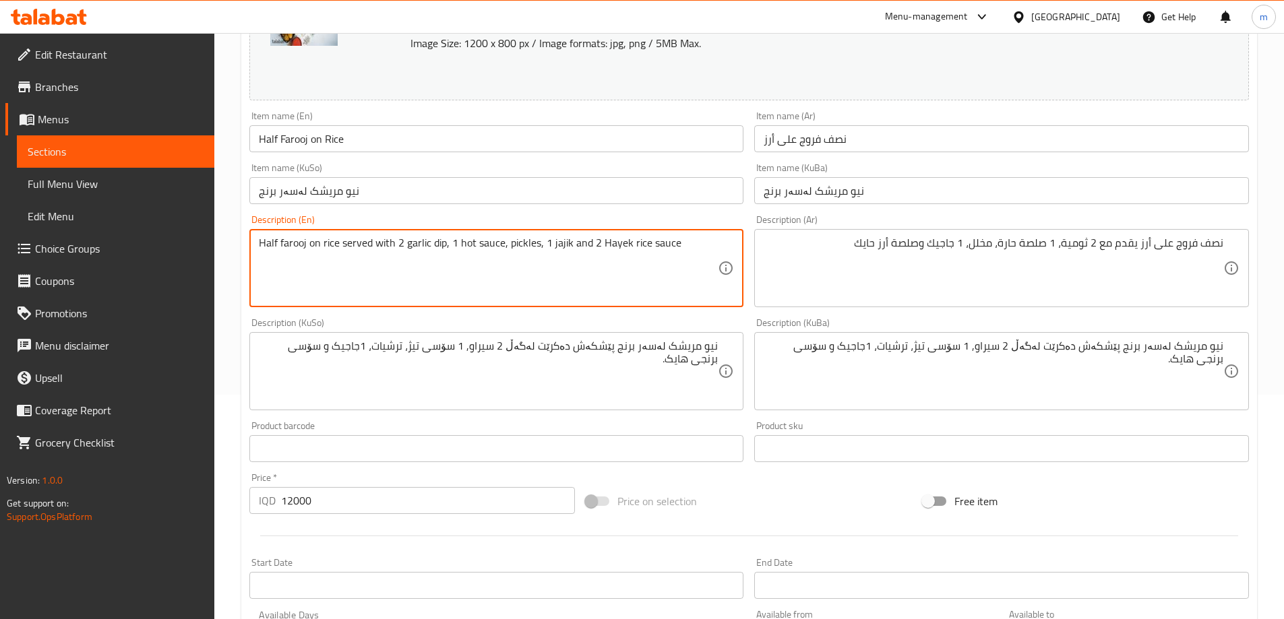
click at [553, 276] on textarea "Half farooj on rice served with 2 garlic dip, 1 hot sauce, pickles, 1 jajik and…" at bounding box center [489, 268] width 460 height 64
click at [596, 247] on textarea "Half farooj on rice served with 2 garlic dip, 1 hot sauce, pickles, 1 jajik and…" at bounding box center [489, 268] width 460 height 64
type textarea "Half farooj on rice served with 2 garlic dip, 1 hot sauce, pickles, 1 jajik and…"
click at [474, 195] on input "نیو مریشک لەسەر برنج" at bounding box center [496, 190] width 495 height 27
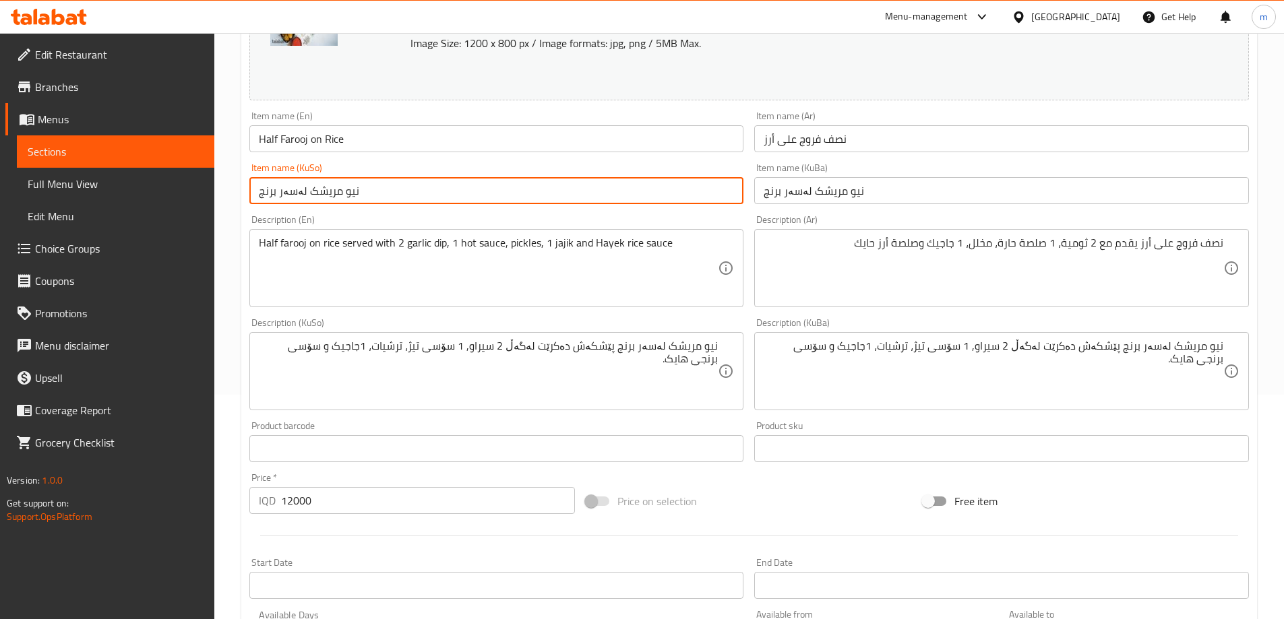
click at [98, 150] on span "Sections" at bounding box center [116, 152] width 176 height 16
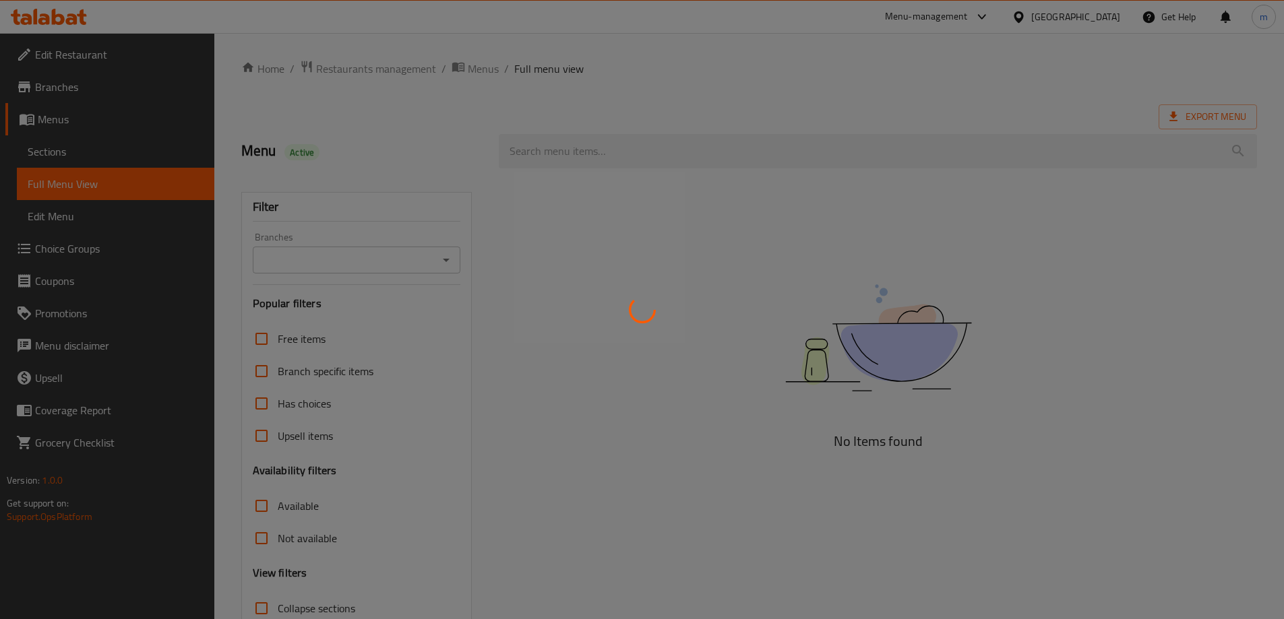
click at [447, 258] on div at bounding box center [642, 309] width 1284 height 619
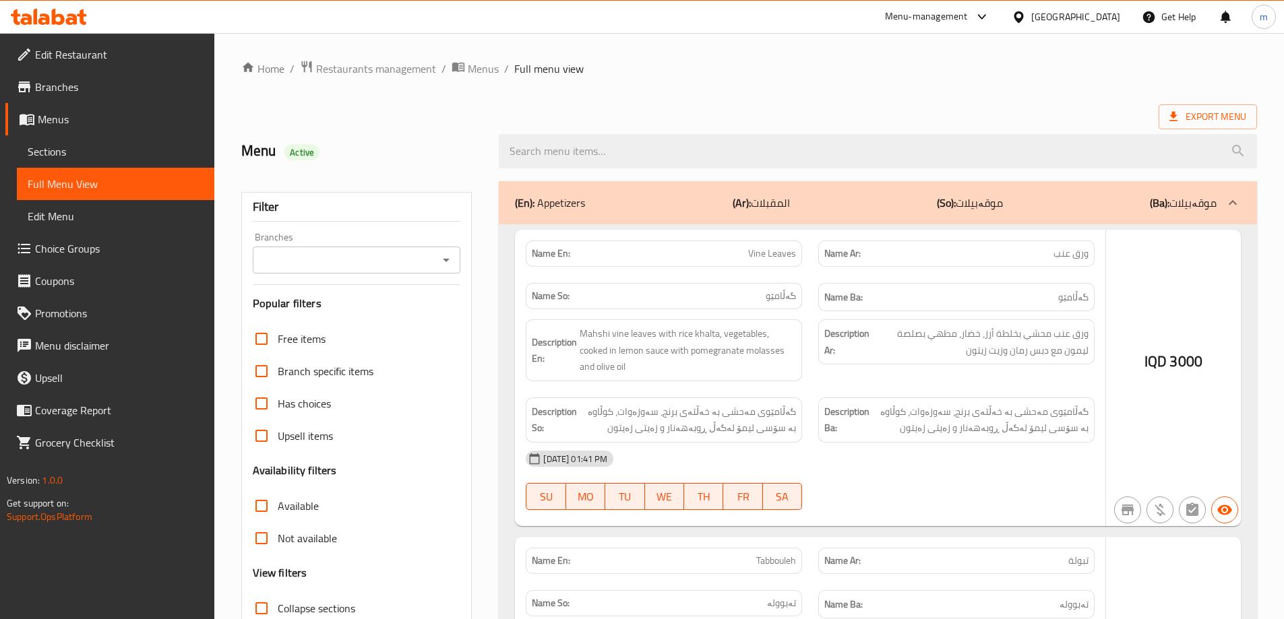
click at [447, 258] on div at bounding box center [642, 309] width 1284 height 619
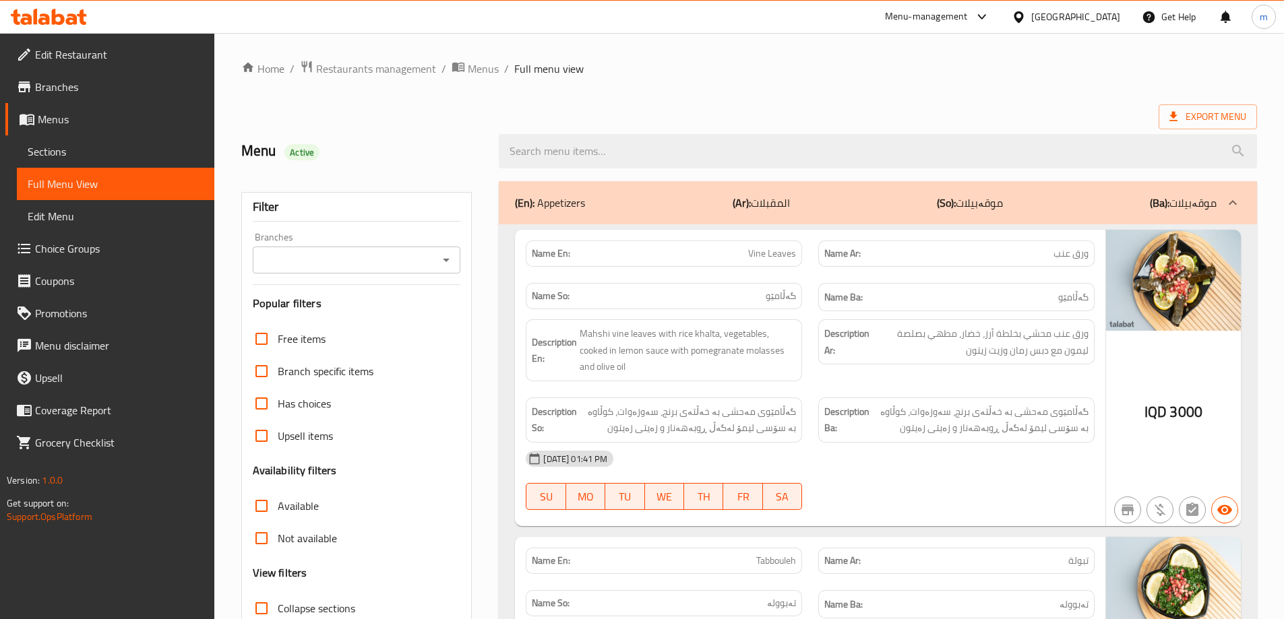
click at [447, 258] on icon "Open" at bounding box center [446, 260] width 16 height 16
click at [449, 263] on icon "Close" at bounding box center [446, 260] width 16 height 16
click at [446, 261] on icon "Open" at bounding box center [446, 260] width 7 height 3
click at [334, 256] on input "Branches" at bounding box center [346, 260] width 178 height 19
click at [290, 287] on div "Filter Branches Branches Popular filters Free items Branch specific items Has c…" at bounding box center [356, 441] width 231 height 498
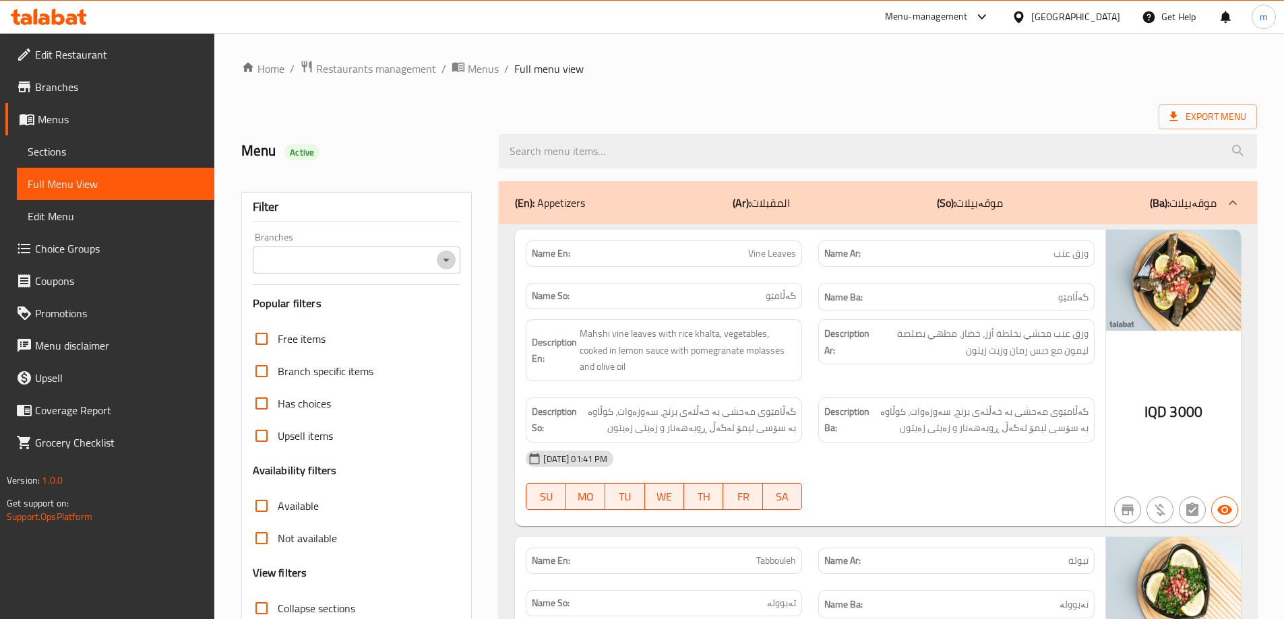
click at [452, 264] on icon "Open" at bounding box center [446, 260] width 16 height 16
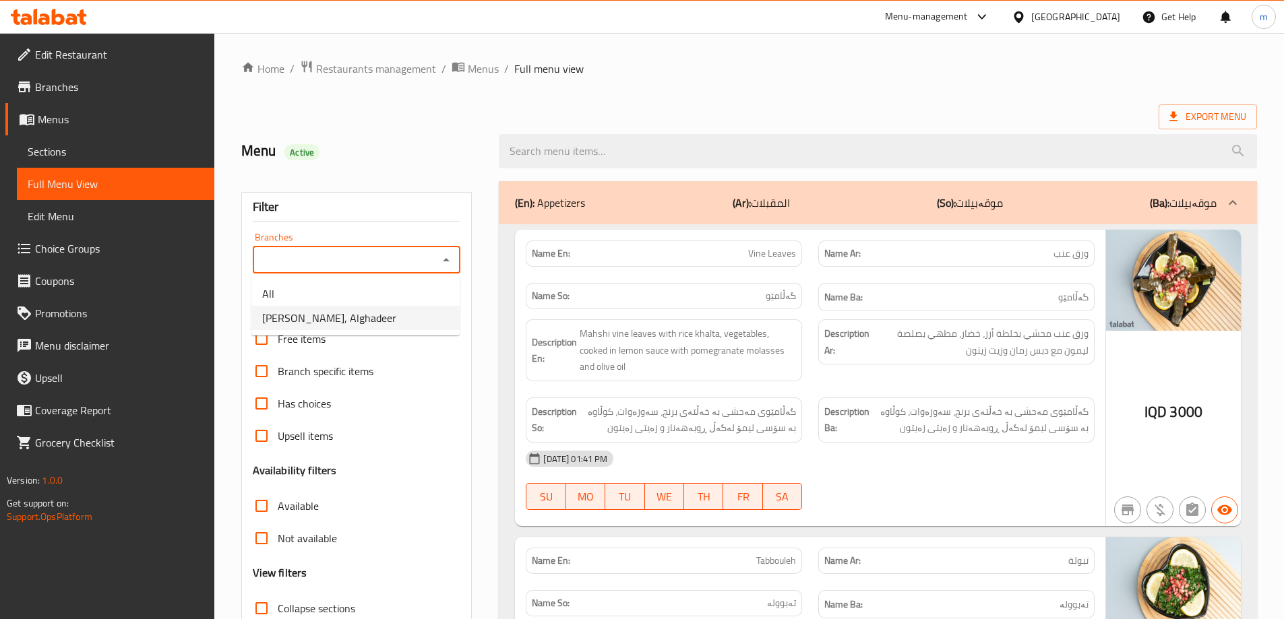
click at [396, 313] on li "[PERSON_NAME], Alghadeer" at bounding box center [355, 318] width 208 height 24
type input "[PERSON_NAME], Alghadeer"
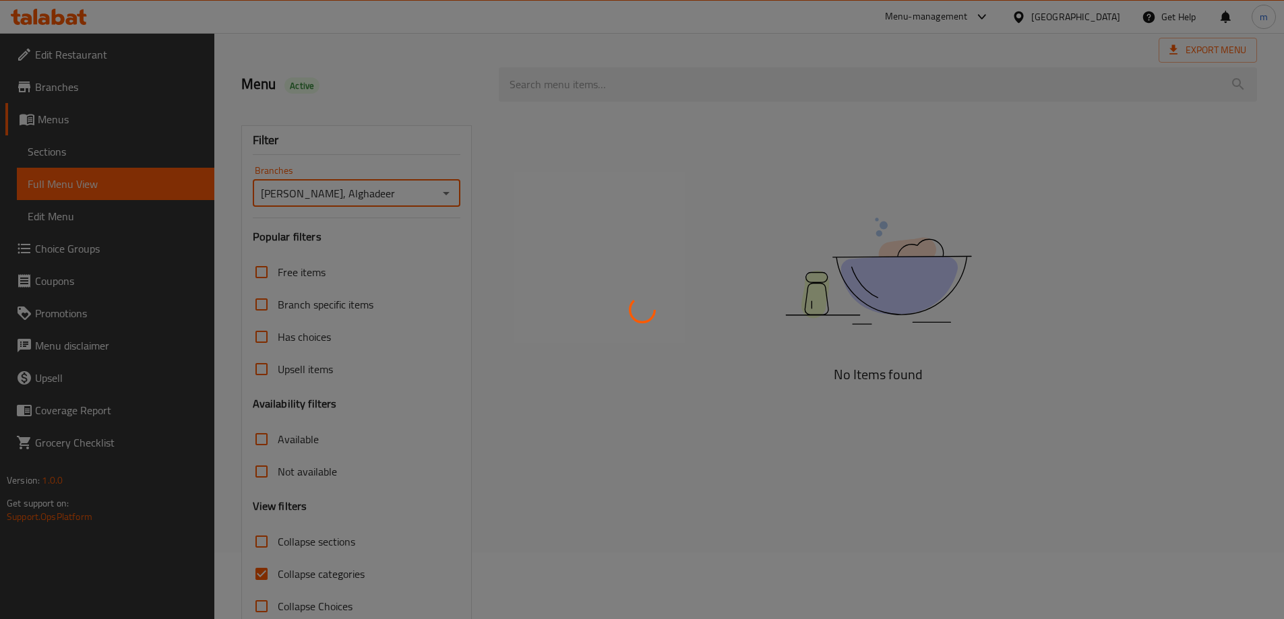
scroll to position [98, 0]
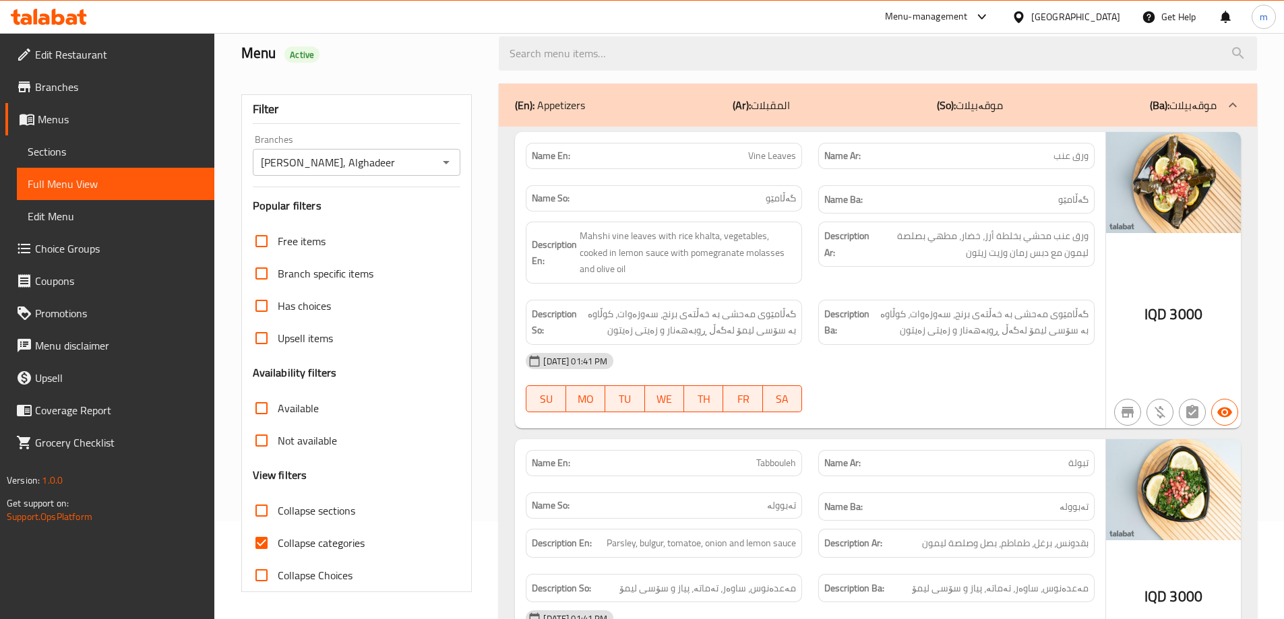
click at [681, 348] on div "[DATE] 01:41 PM" at bounding box center [809, 361] width 585 height 32
drag, startPoint x: 307, startPoint y: 540, endPoint x: 413, endPoint y: 474, distance: 125.6
click at [307, 540] on span "Collapse categories" at bounding box center [321, 543] width 87 height 16
click at [278, 540] on input "Collapse categories" at bounding box center [261, 543] width 32 height 32
checkbox input "false"
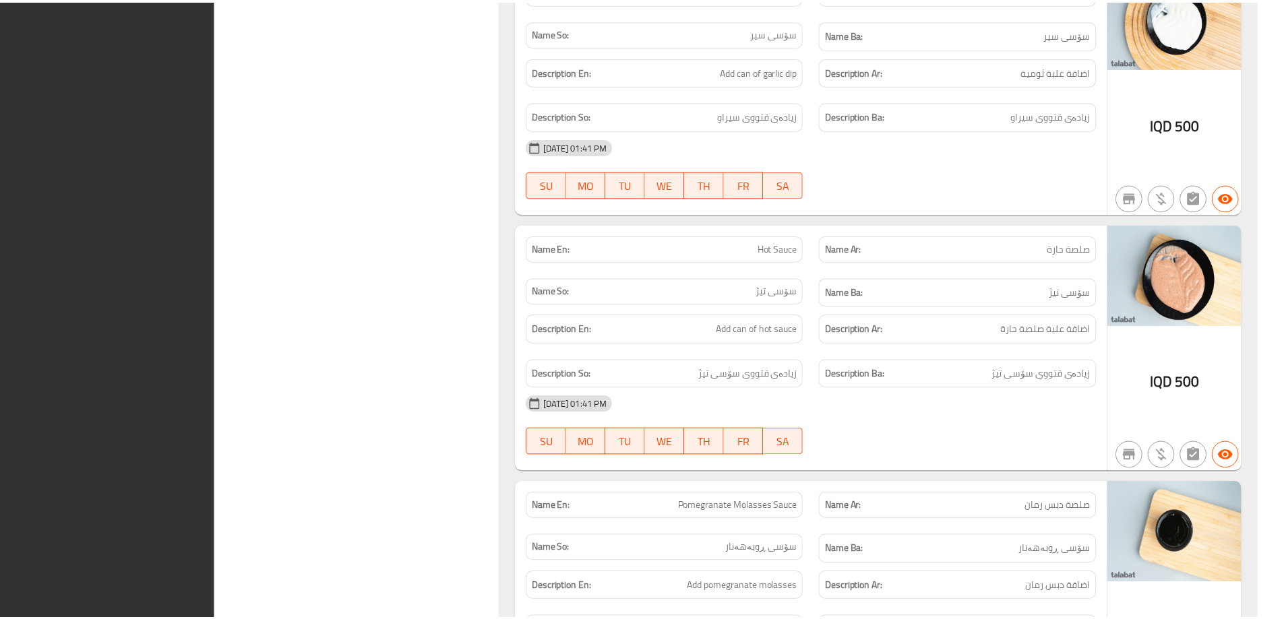
scroll to position [6270, 0]
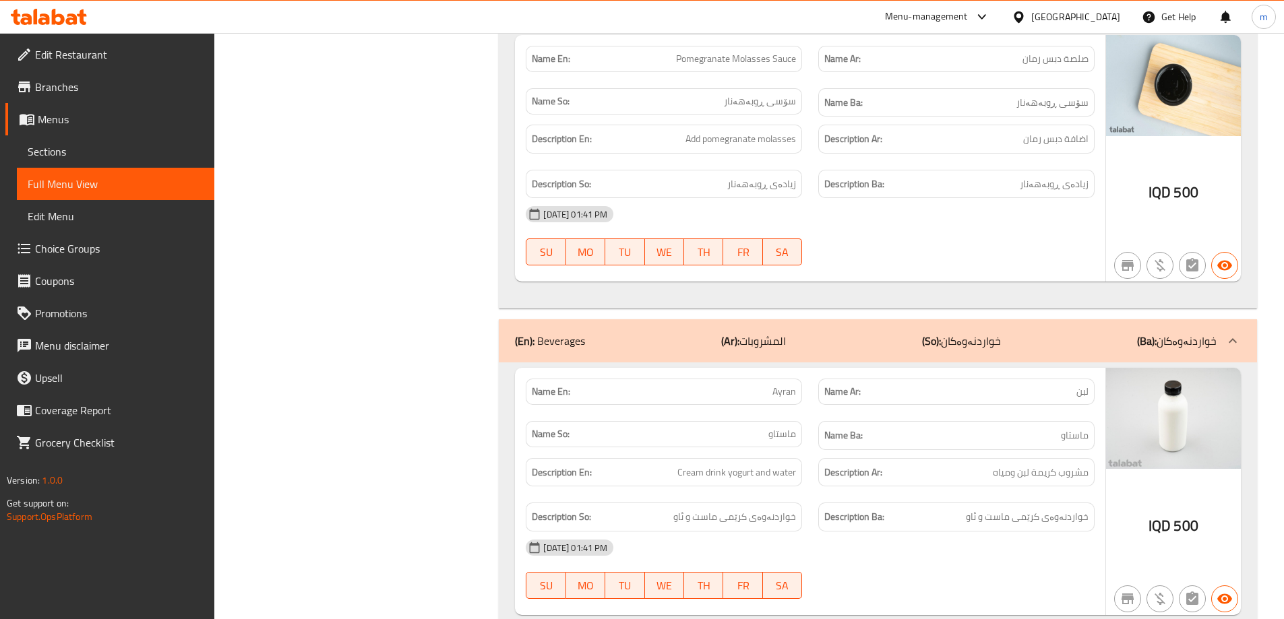
click at [102, 57] on span "Edit Restaurant" at bounding box center [119, 54] width 168 height 16
